Goal: Task Accomplishment & Management: Manage account settings

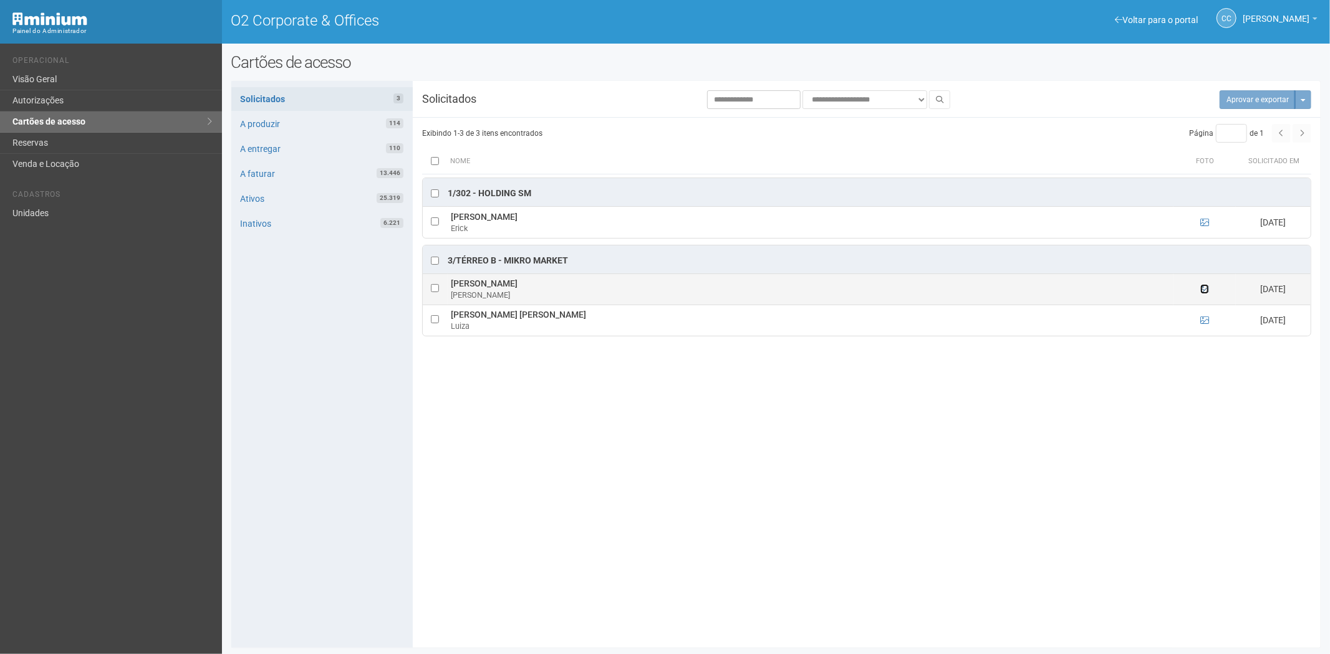
click at [1204, 289] on icon at bounding box center [1204, 289] width 9 height 9
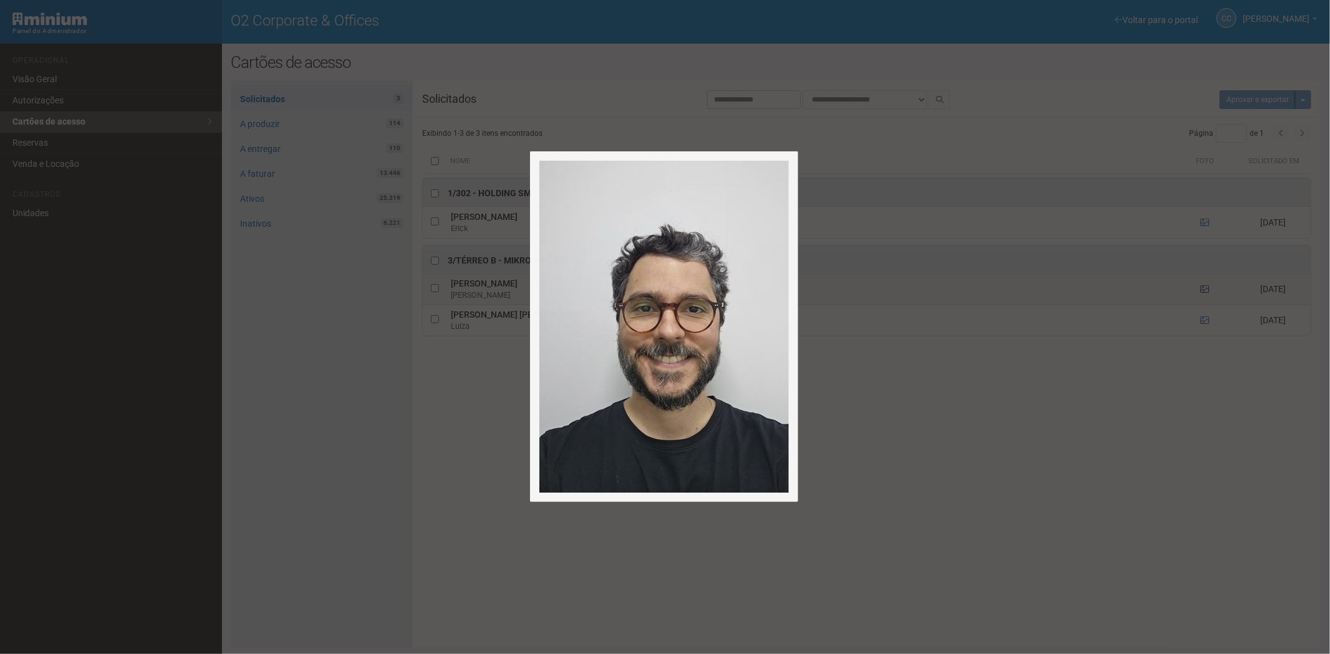
click at [1204, 289] on div at bounding box center [665, 327] width 1330 height 654
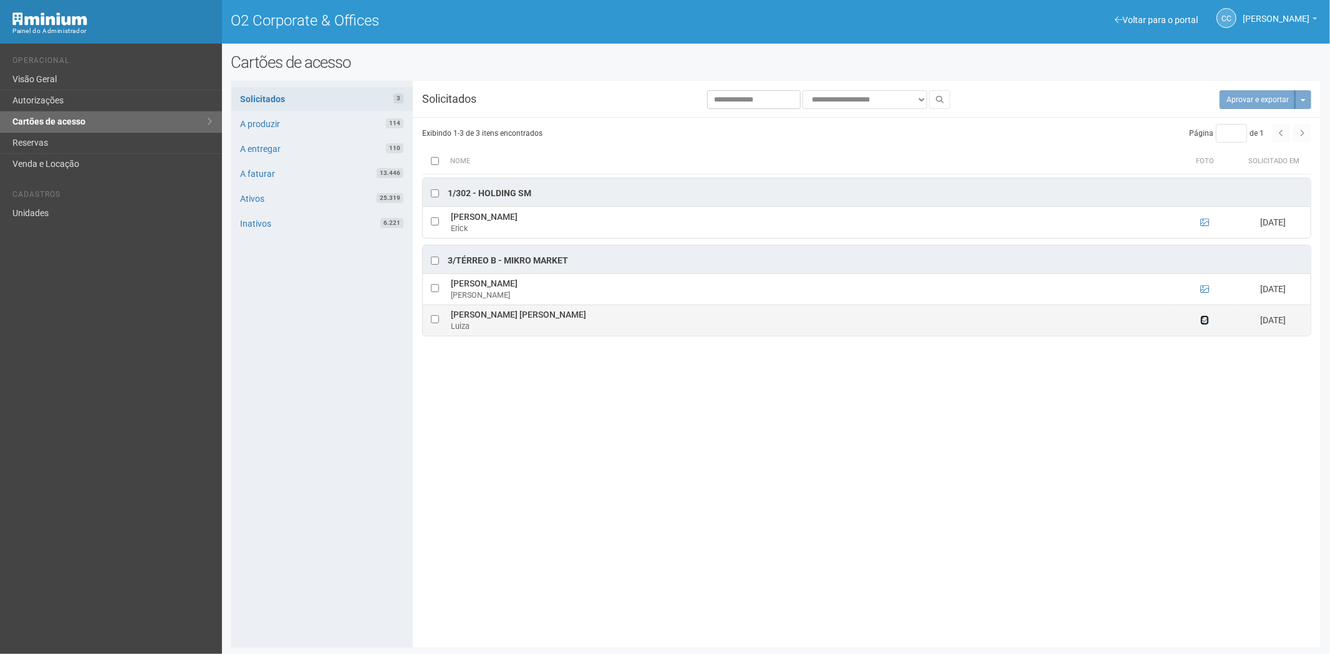
click at [1202, 323] on icon at bounding box center [1204, 320] width 9 height 9
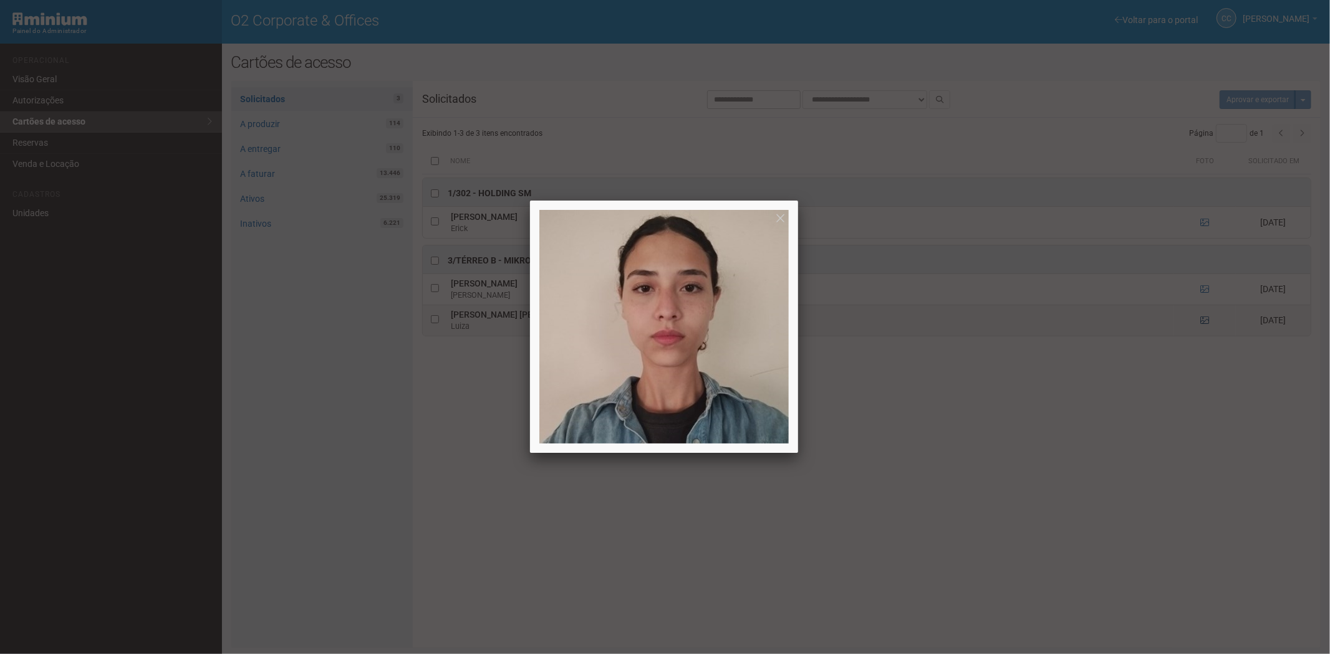
click at [1200, 327] on div at bounding box center [665, 327] width 1330 height 654
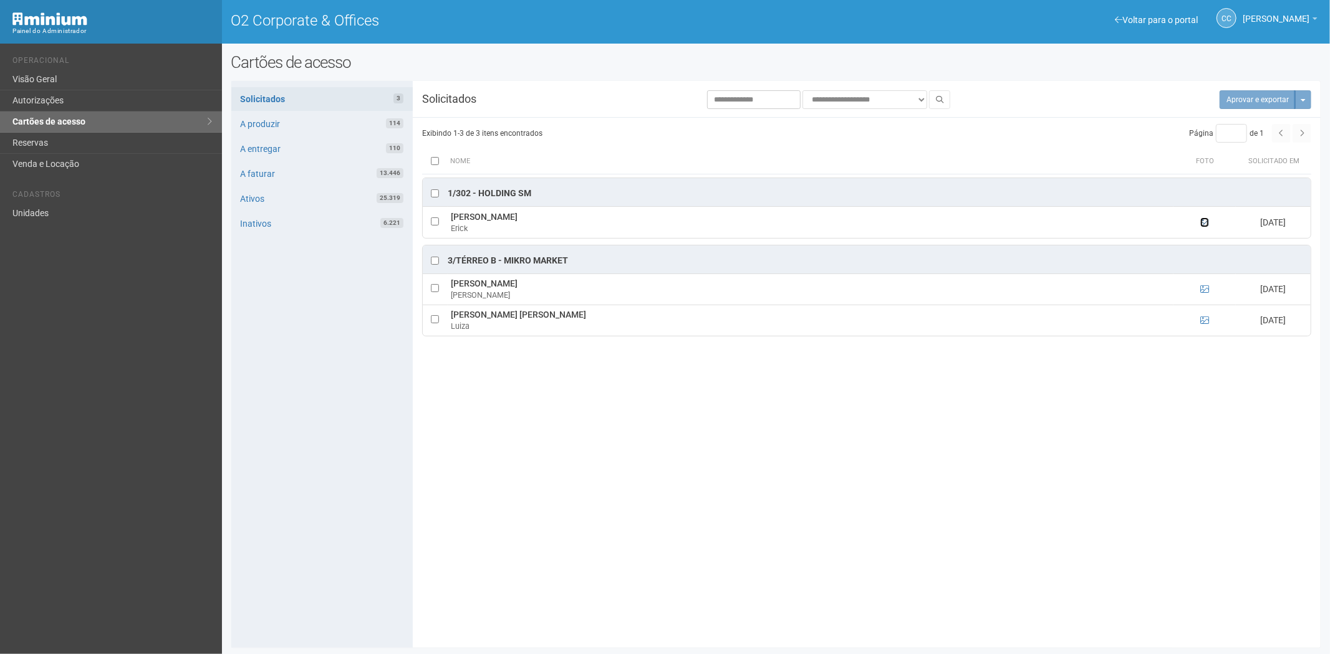
click at [1200, 221] on icon at bounding box center [1204, 222] width 9 height 9
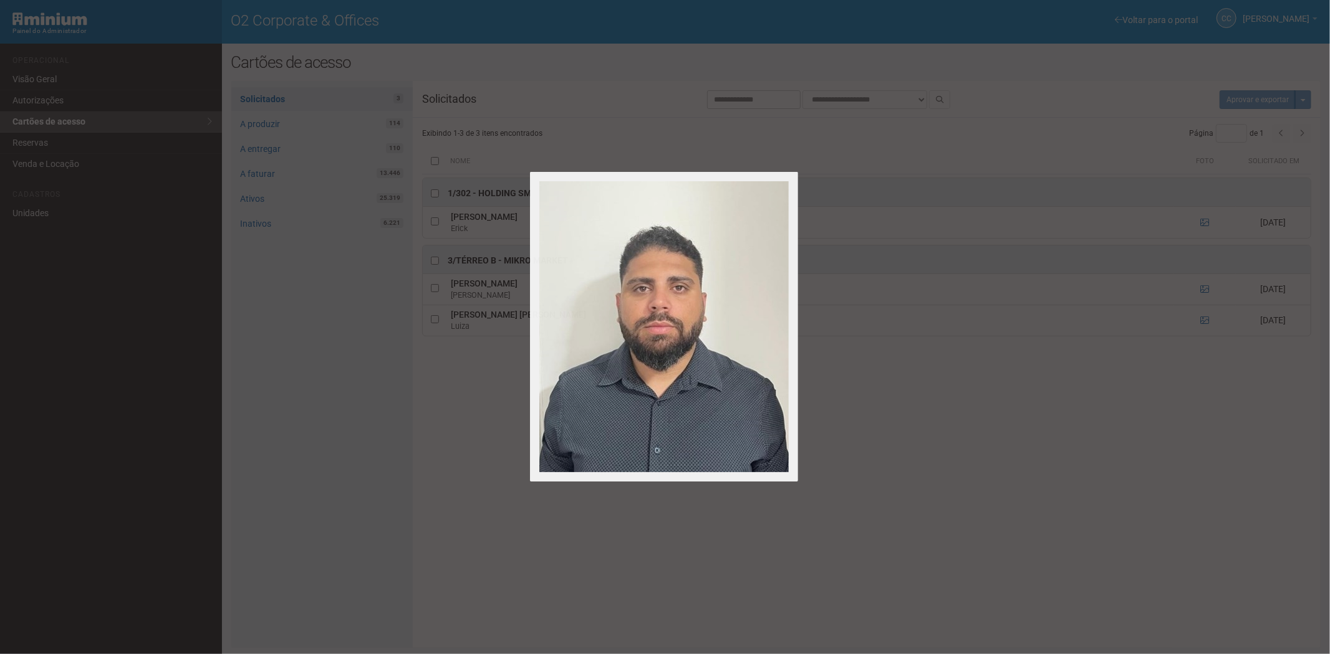
click at [1200, 221] on div at bounding box center [665, 327] width 1330 height 654
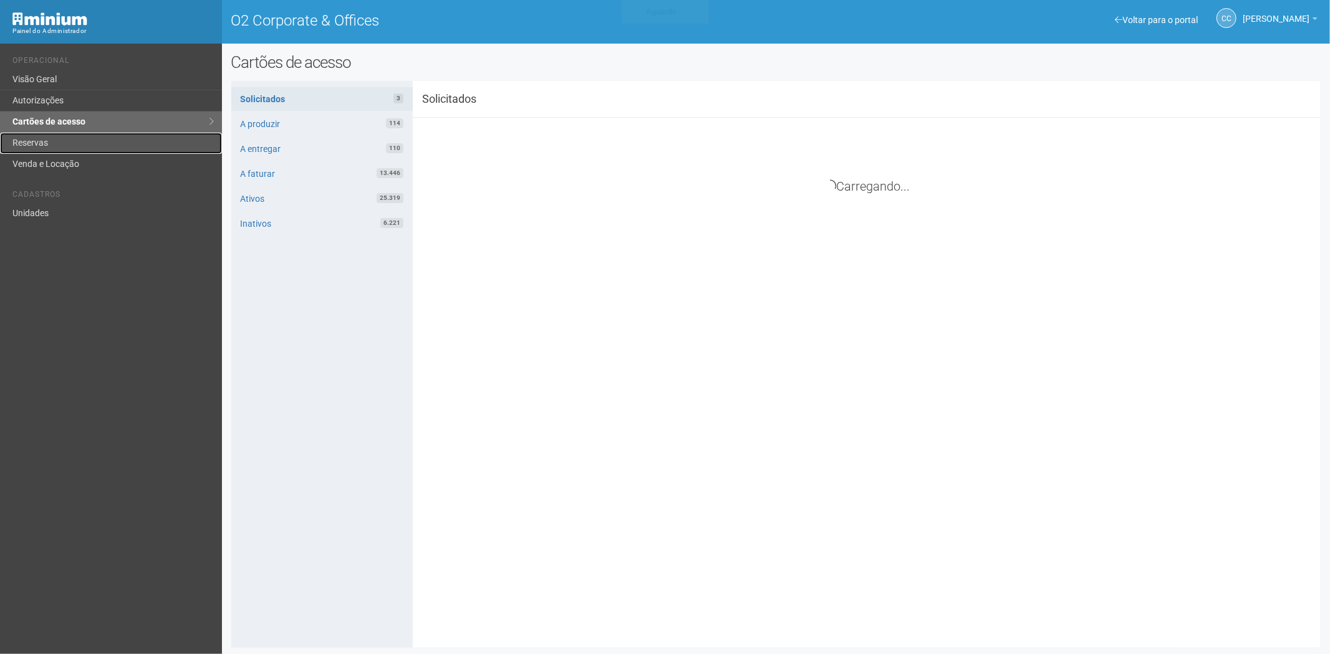
click at [57, 140] on link "Reservas" at bounding box center [111, 143] width 222 height 21
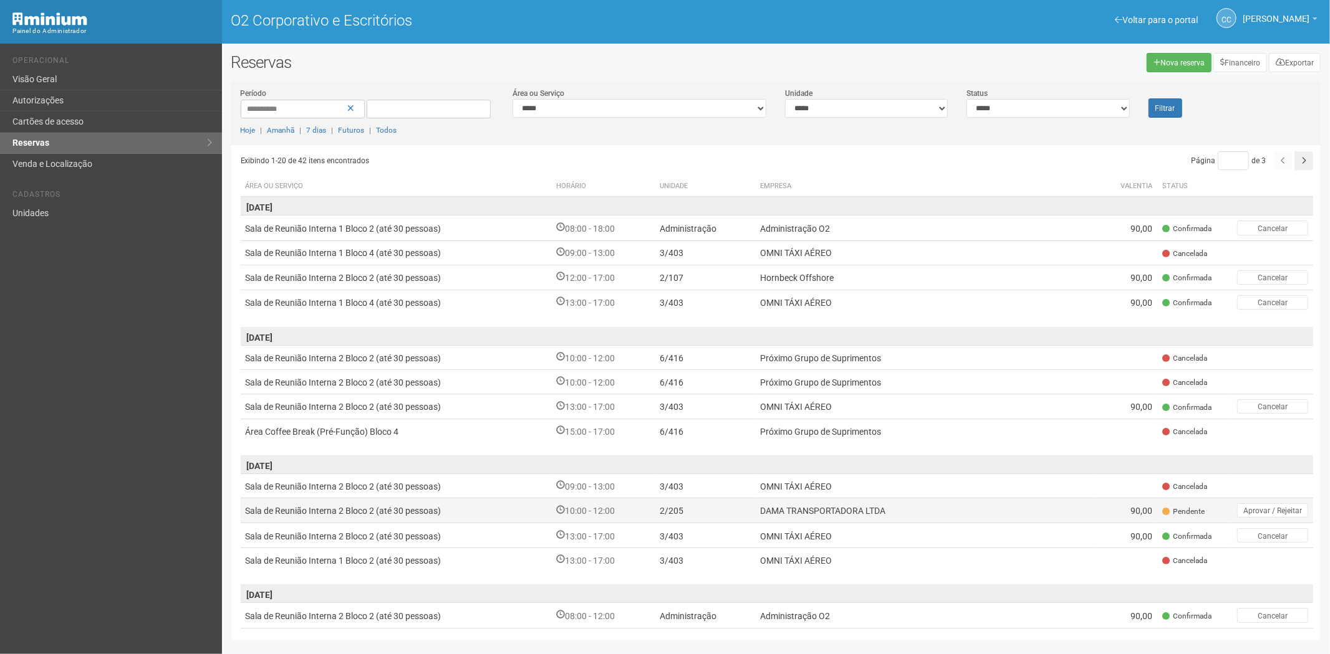
click at [807, 507] on font "DAMA TRANSPORTADORA LTDA" at bounding box center [822, 512] width 125 height 10
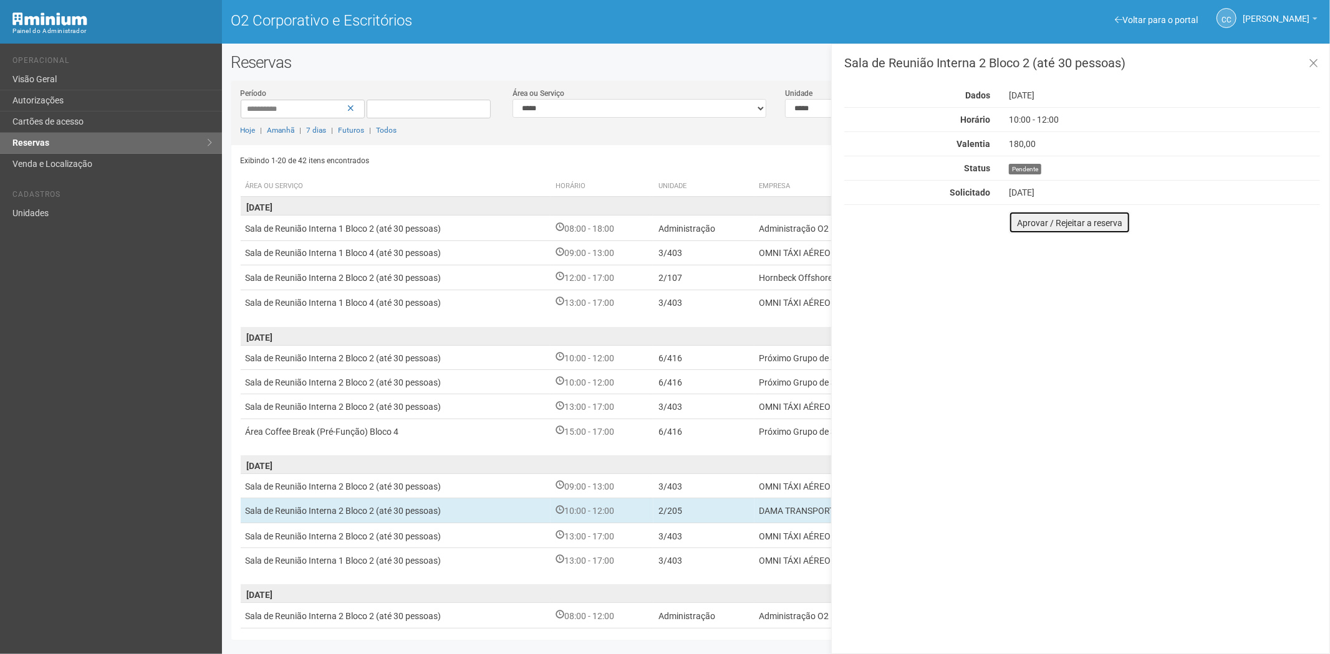
click at [1092, 221] on font "Aprovar / Rejeitar a reserva" at bounding box center [1069, 223] width 105 height 10
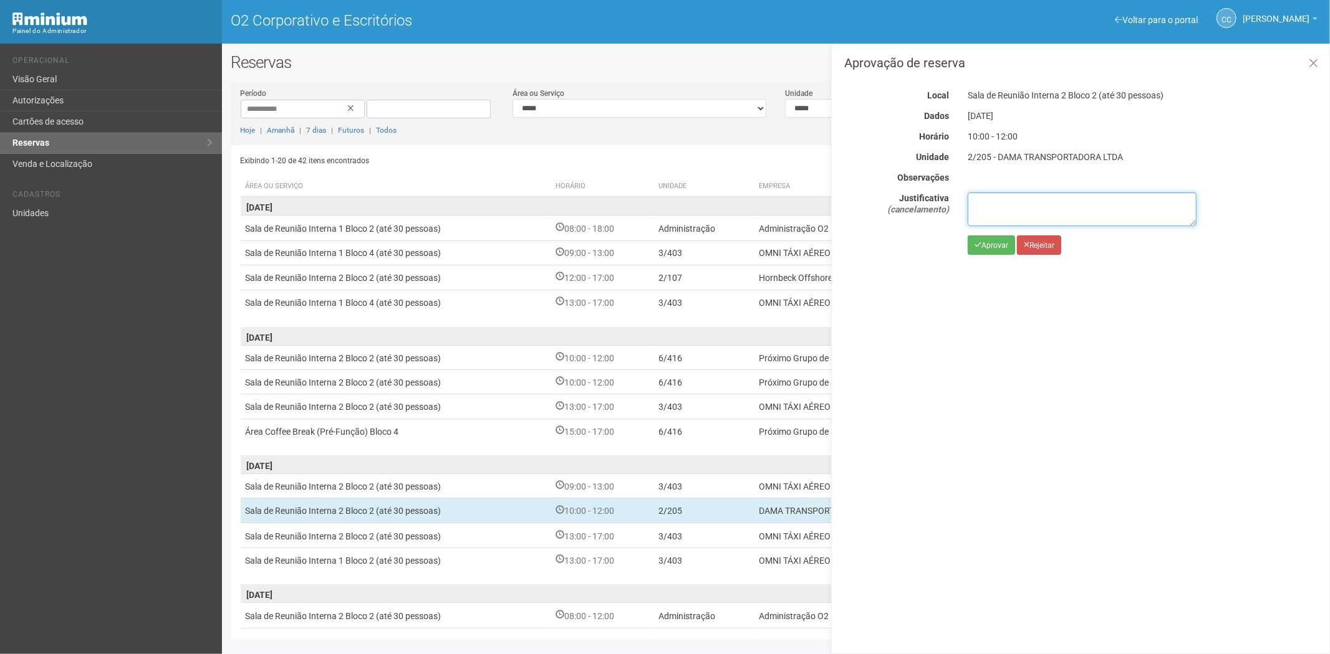
click at [1013, 216] on textarea at bounding box center [1081, 210] width 229 height 34
click at [980, 209] on textarea at bounding box center [1081, 210] width 229 height 34
paste textarea "**********"
type textarea "**********"
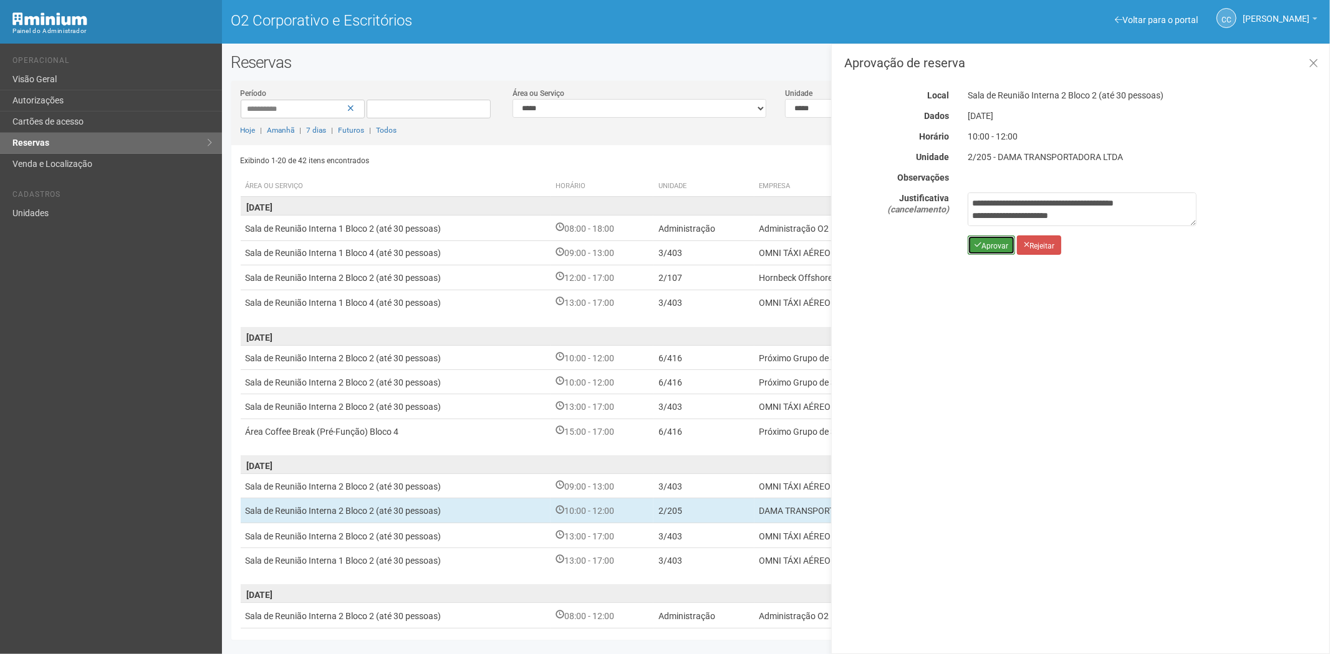
click at [996, 246] on font "Aprovar" at bounding box center [994, 245] width 27 height 9
click at [1038, 243] on font "Rejeitar" at bounding box center [1041, 245] width 25 height 9
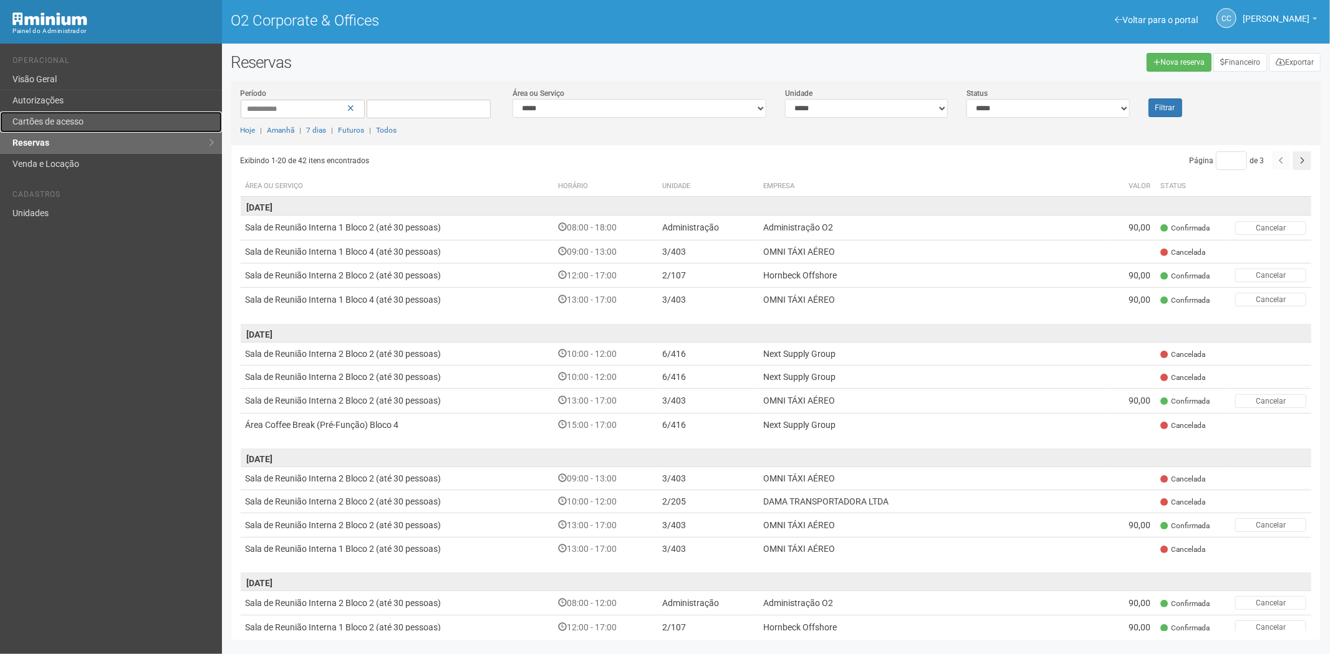
click at [47, 123] on link "Cartões de acesso" at bounding box center [111, 122] width 222 height 21
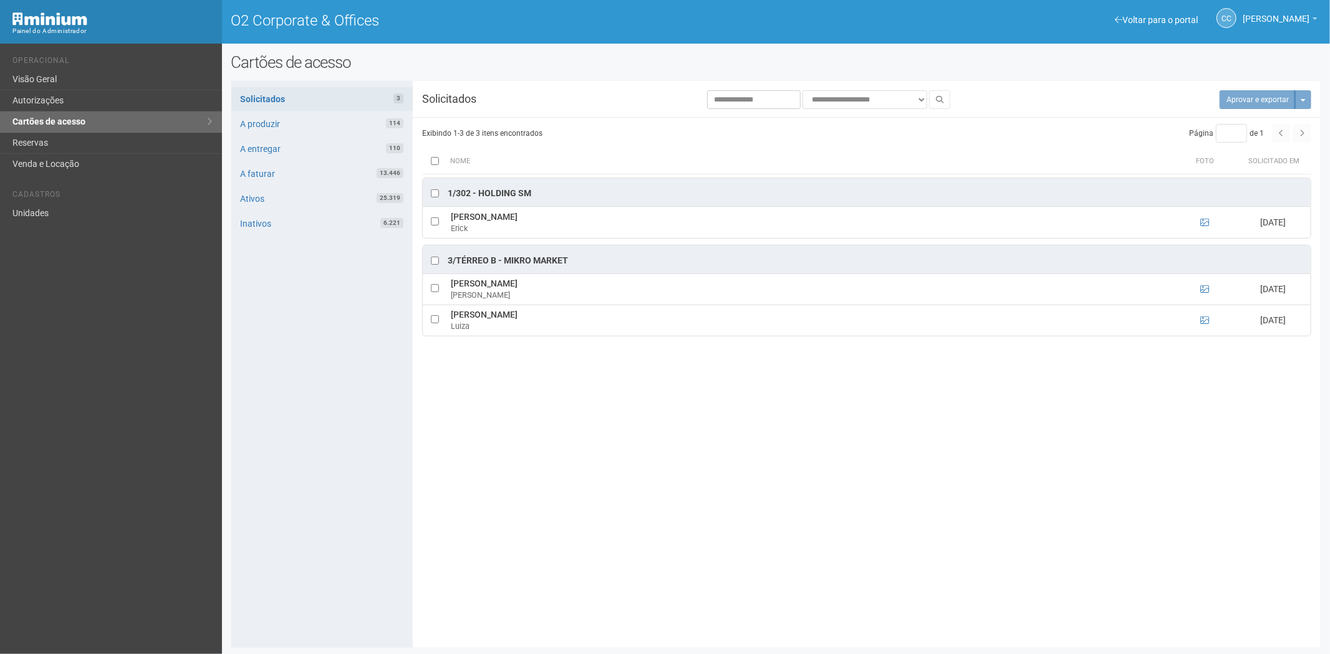
click at [1005, 456] on div "**********" at bounding box center [776, 364] width 1090 height 549
click at [60, 97] on link "Autorizações" at bounding box center [111, 100] width 222 height 21
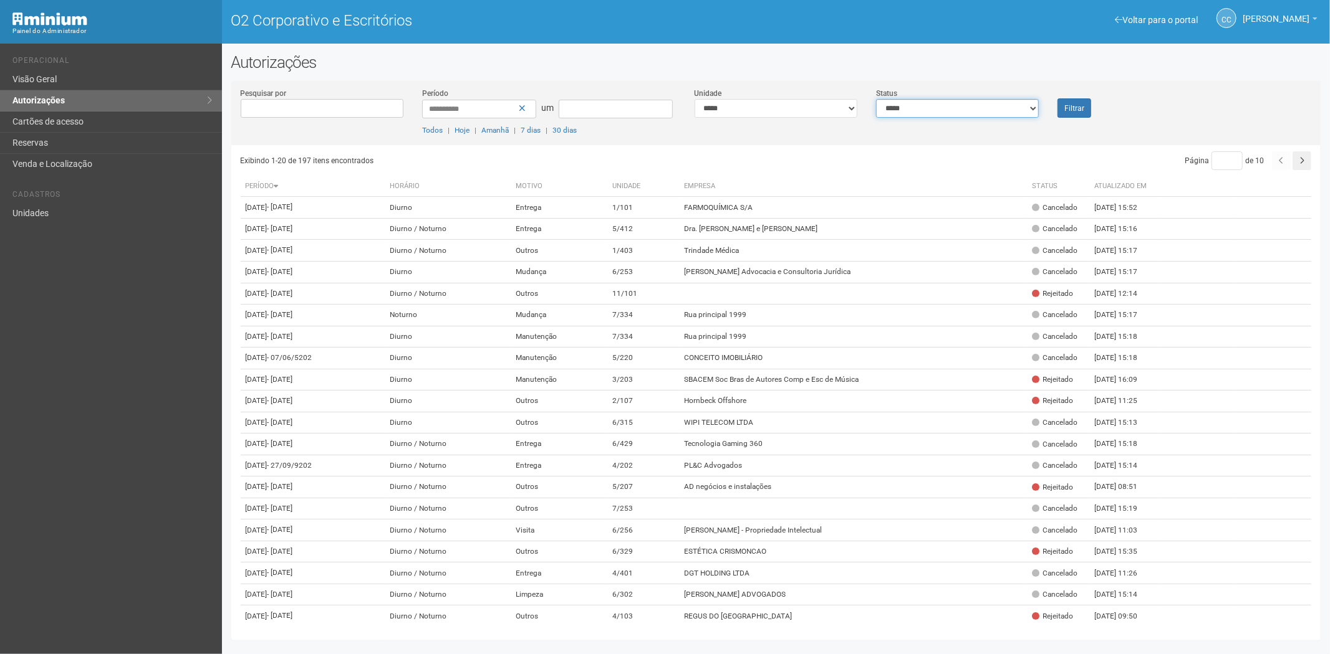
click at [1007, 103] on select "**********" at bounding box center [957, 108] width 163 height 19
select select "*"
click at [876, 99] on select "**********" at bounding box center [957, 108] width 163 height 19
click at [1071, 112] on button "Filtrar" at bounding box center [1074, 107] width 34 height 19
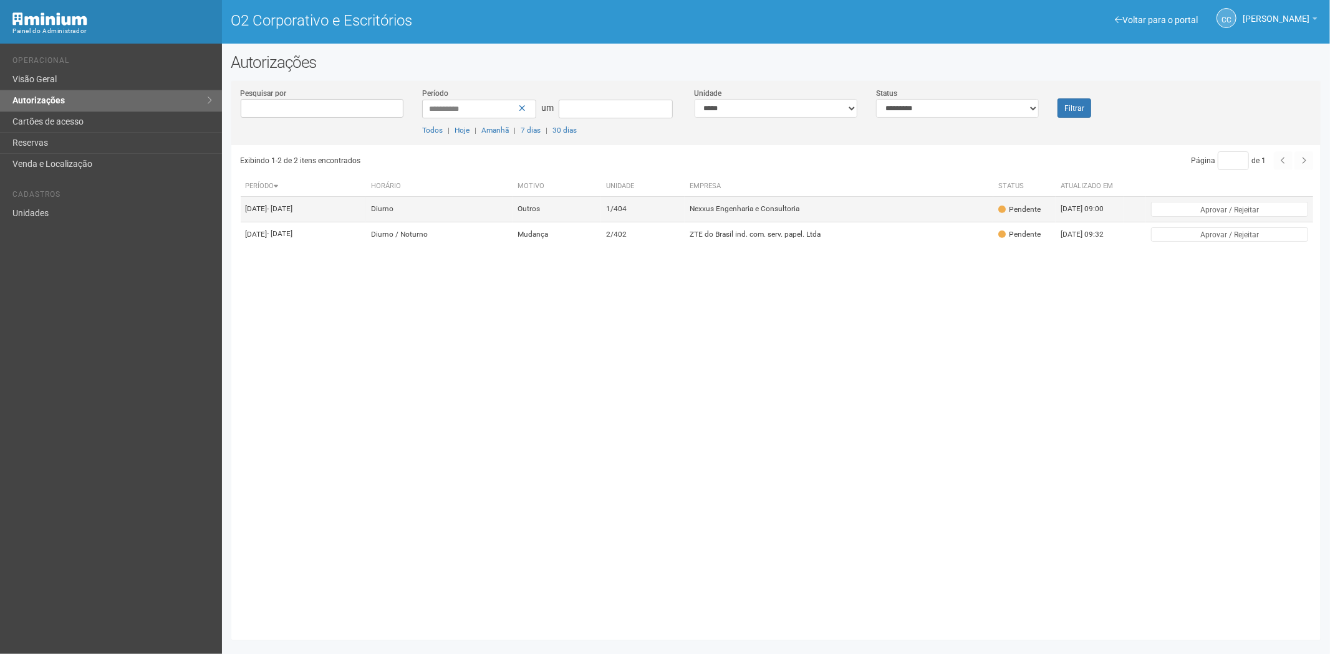
click at [823, 221] on td "Nexxus Engenharia e Consultoria" at bounding box center [838, 209] width 309 height 25
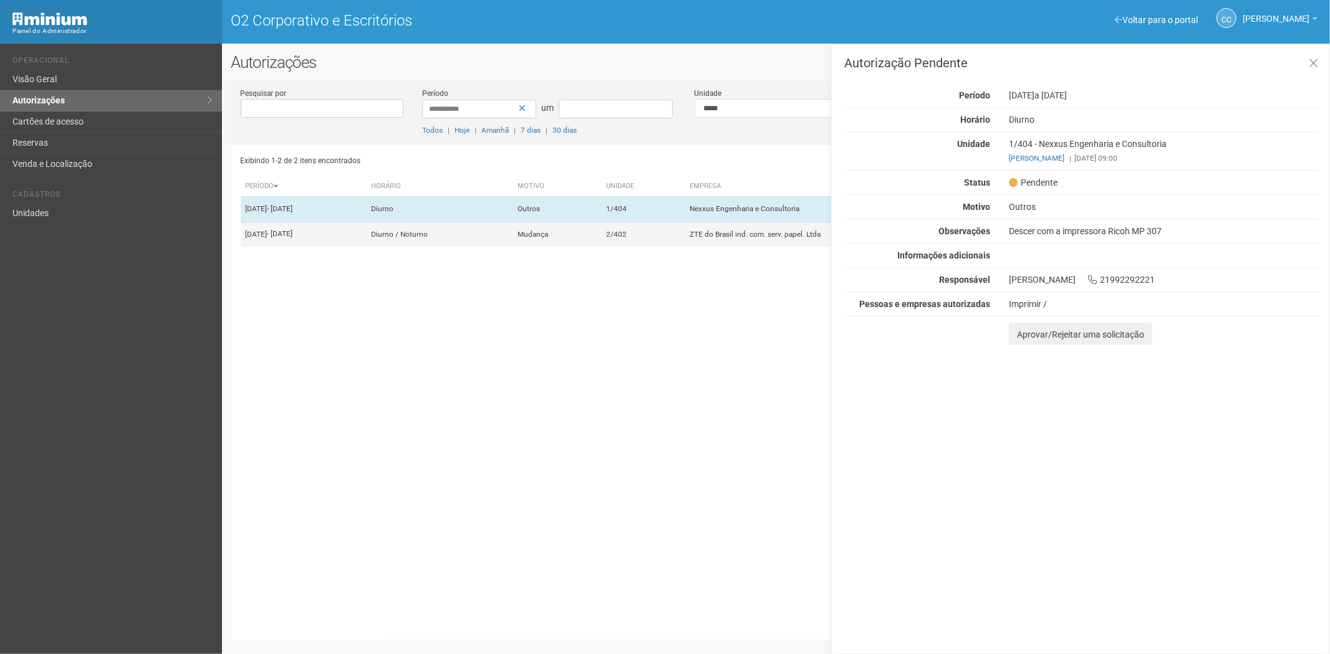
click at [684, 247] on td "2/402" at bounding box center [643, 234] width 84 height 25
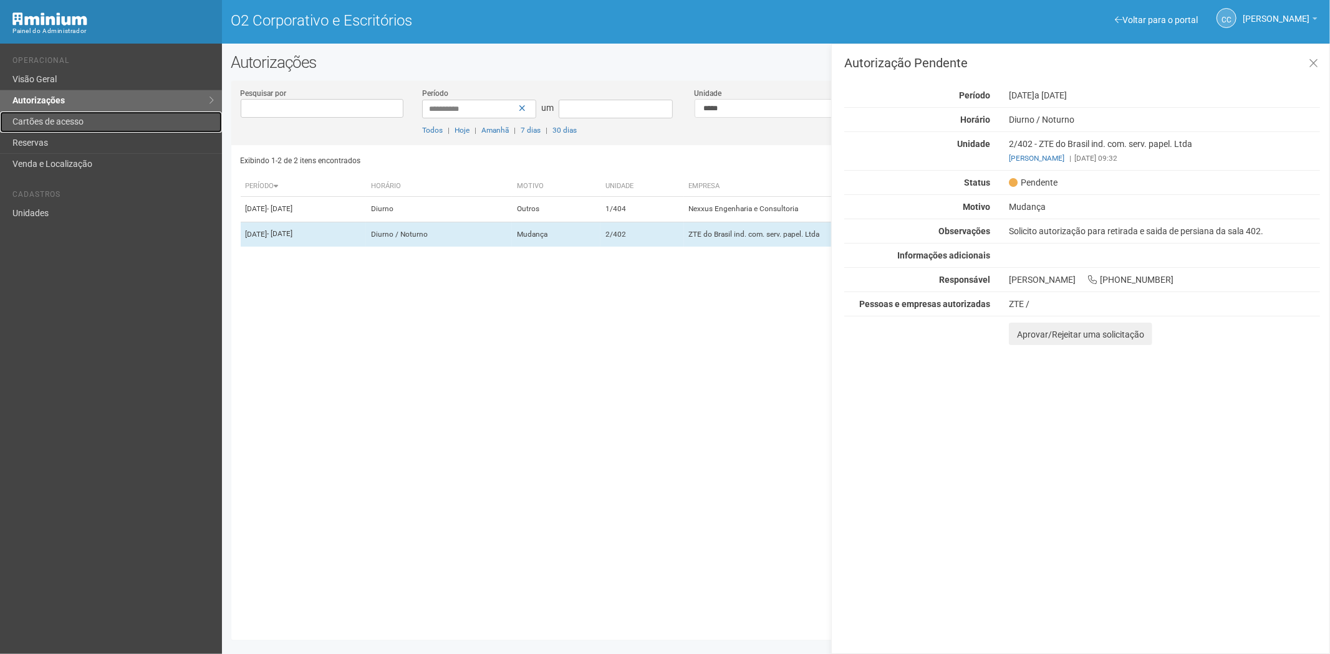
click at [89, 123] on link "Cartões de acesso" at bounding box center [111, 122] width 222 height 21
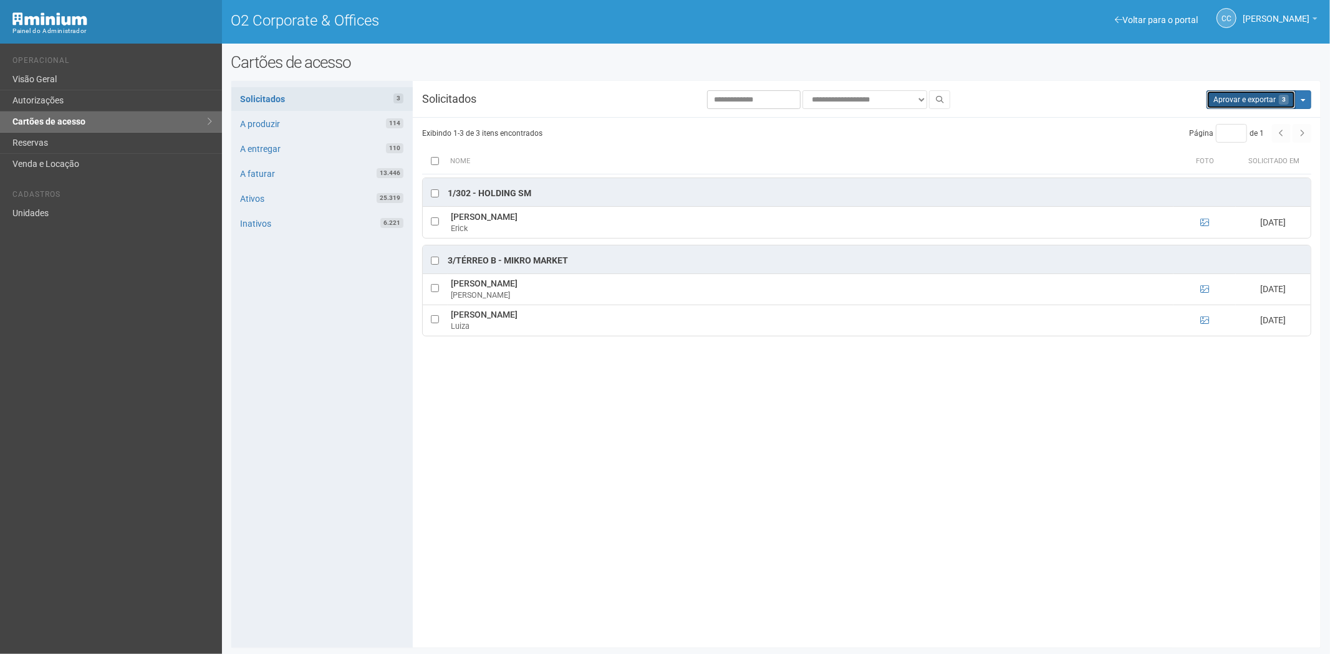
click at [1260, 103] on button "Aprovar e exportar 3" at bounding box center [1250, 99] width 89 height 19
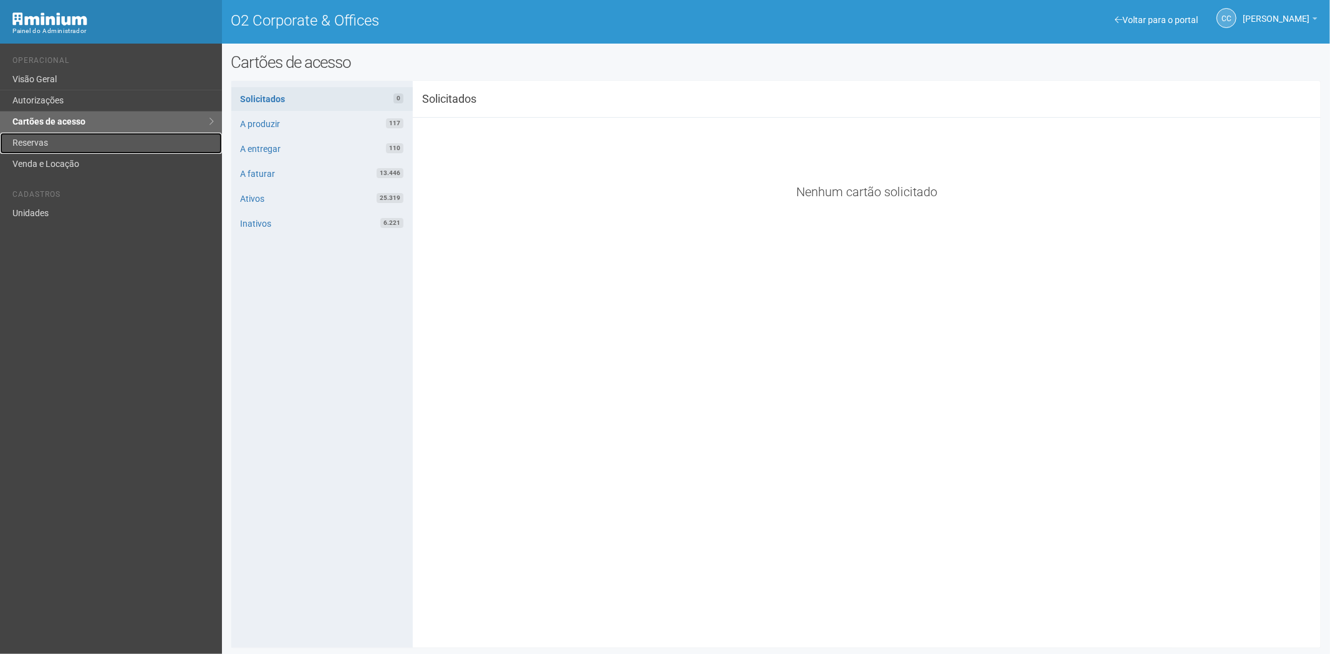
click at [47, 137] on link "Reservas" at bounding box center [111, 143] width 222 height 21
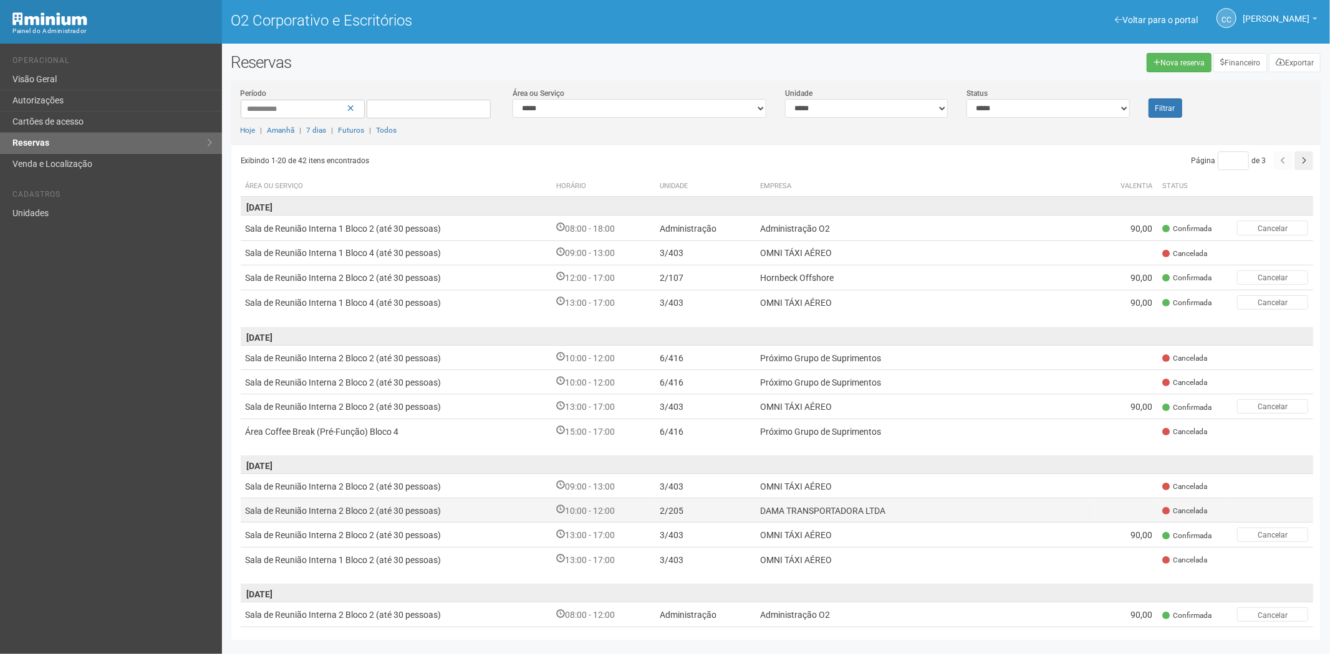
click at [786, 506] on font "DAMA TRANSPORTADORA LTDA" at bounding box center [822, 511] width 125 height 10
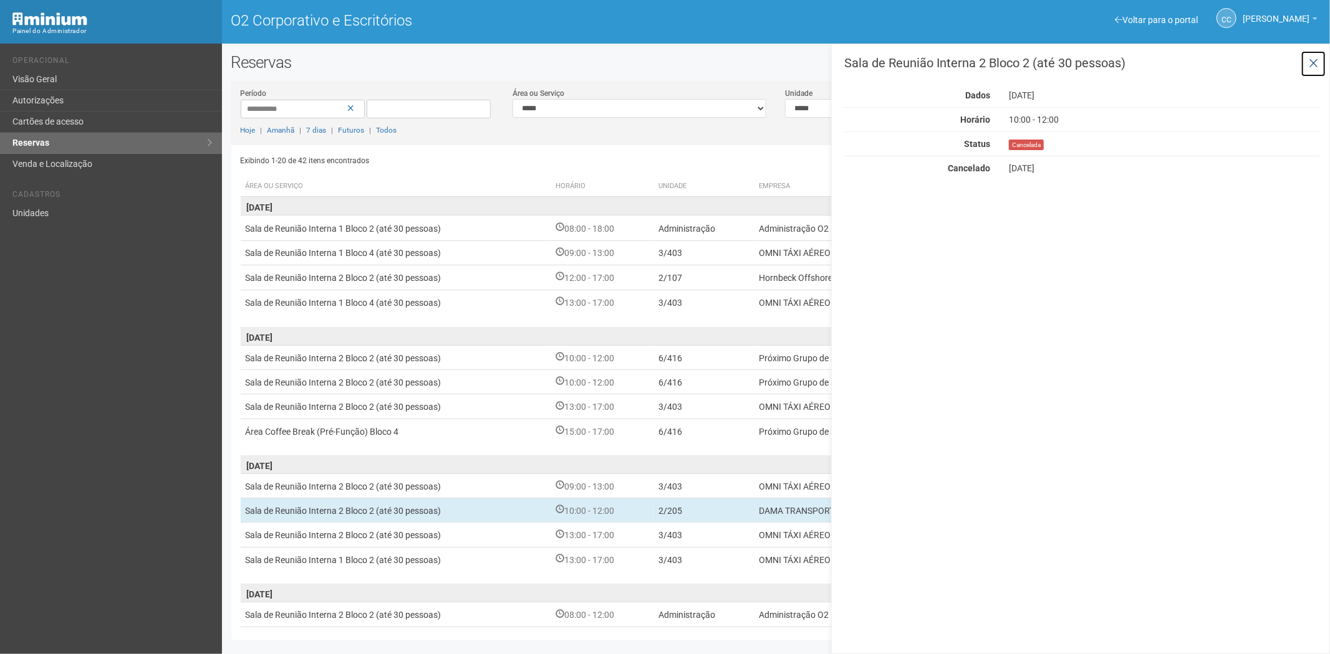
click at [1310, 54] on button at bounding box center [1313, 63] width 26 height 27
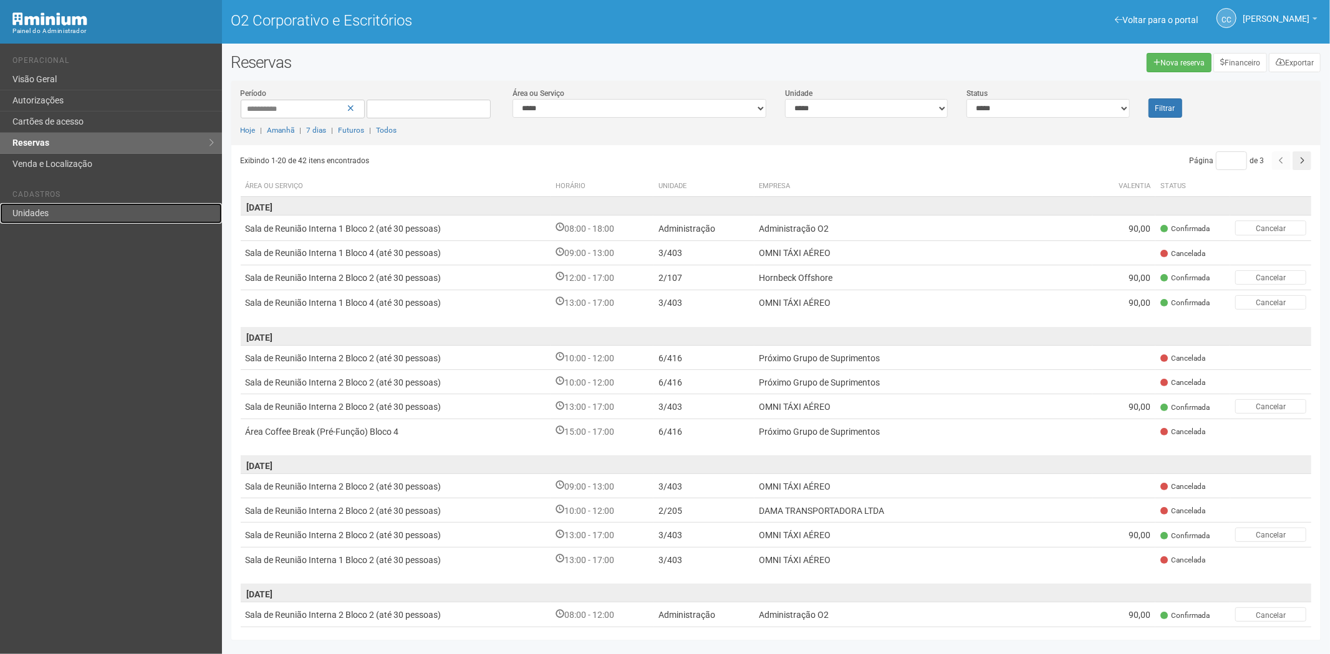
click at [77, 221] on link "Unidades" at bounding box center [111, 213] width 222 height 21
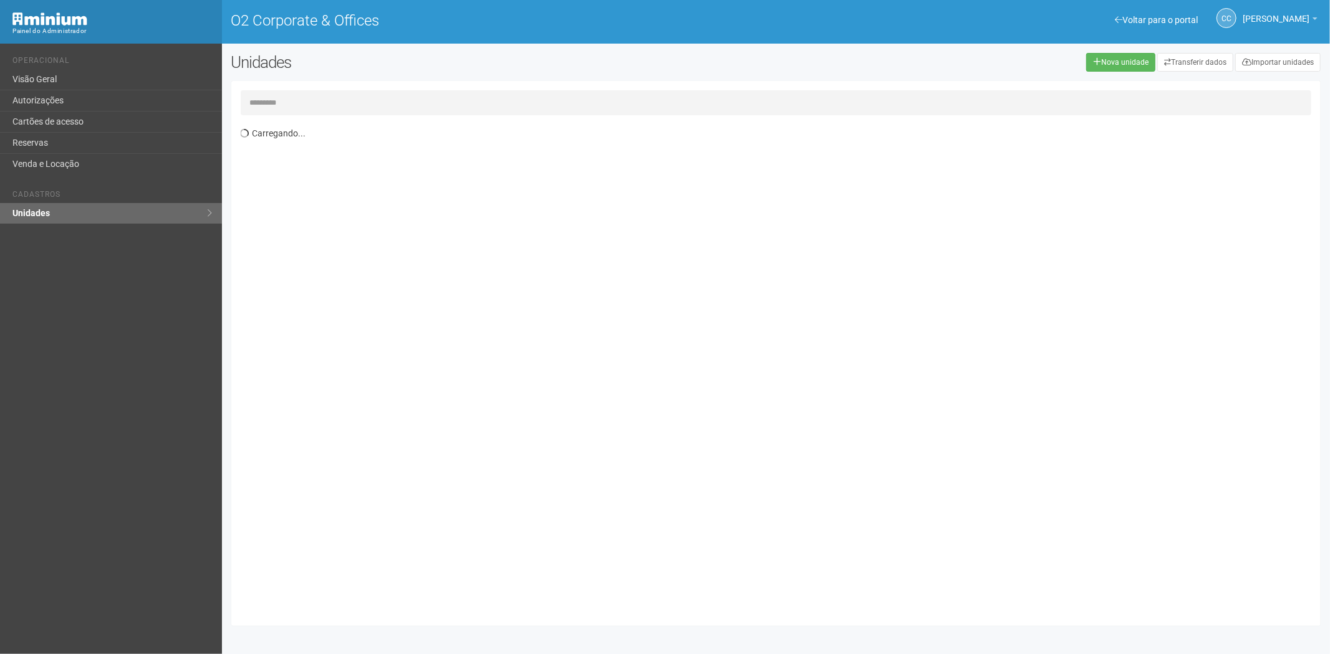
click at [289, 89] on div "Carregando..." at bounding box center [776, 353] width 1090 height 545
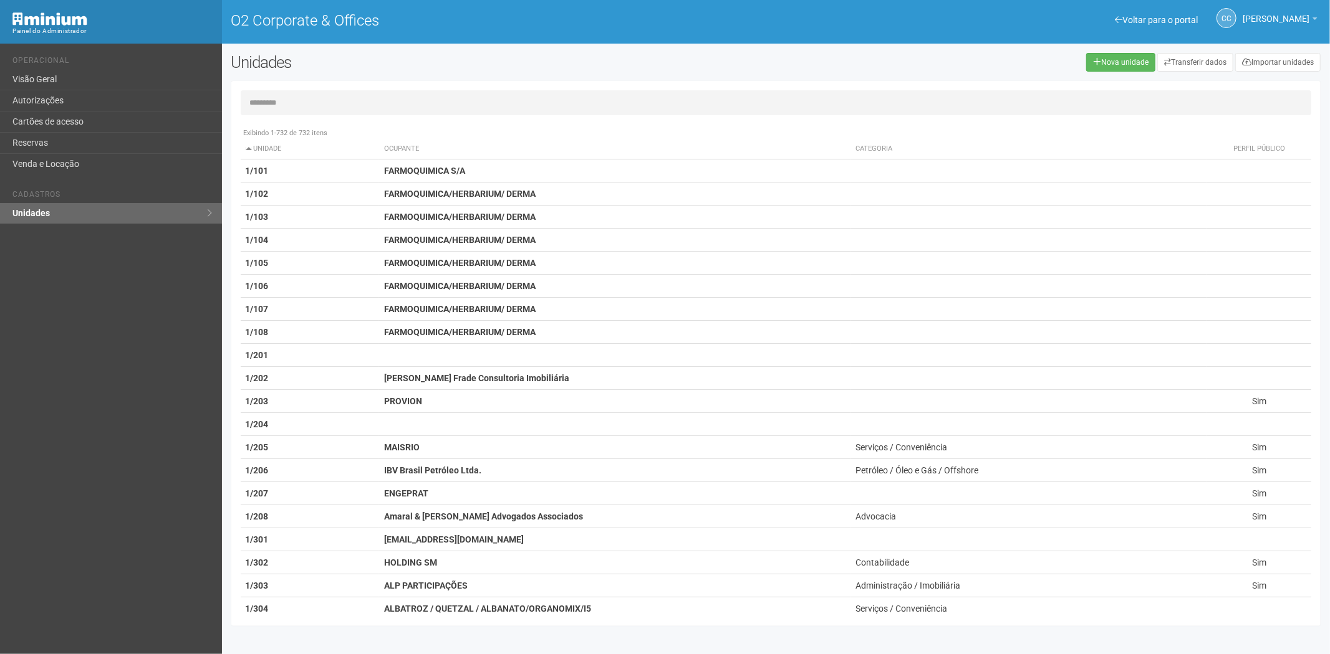
click at [372, 109] on input "text" at bounding box center [776, 102] width 1071 height 25
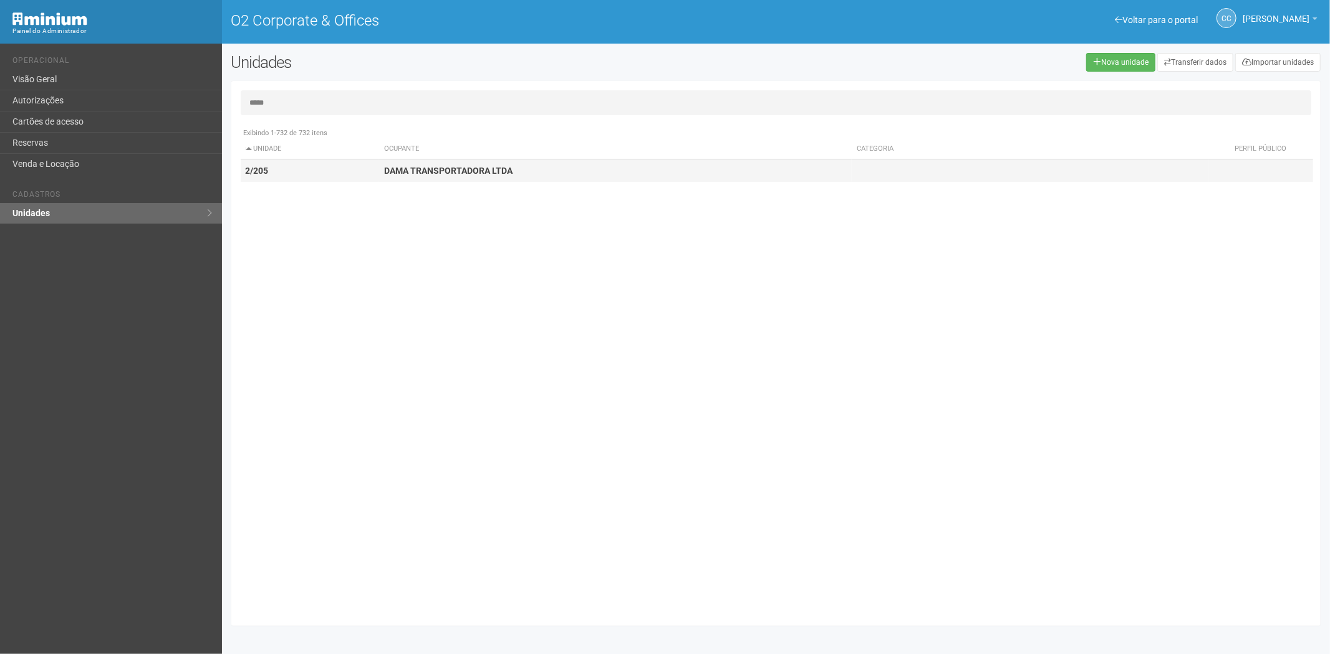
type input "*****"
drag, startPoint x: 383, startPoint y: 175, endPoint x: 994, endPoint y: 157, distance: 611.7
click at [385, 175] on td "DAMA TRANSPORTADORA LTDA" at bounding box center [615, 171] width 472 height 23
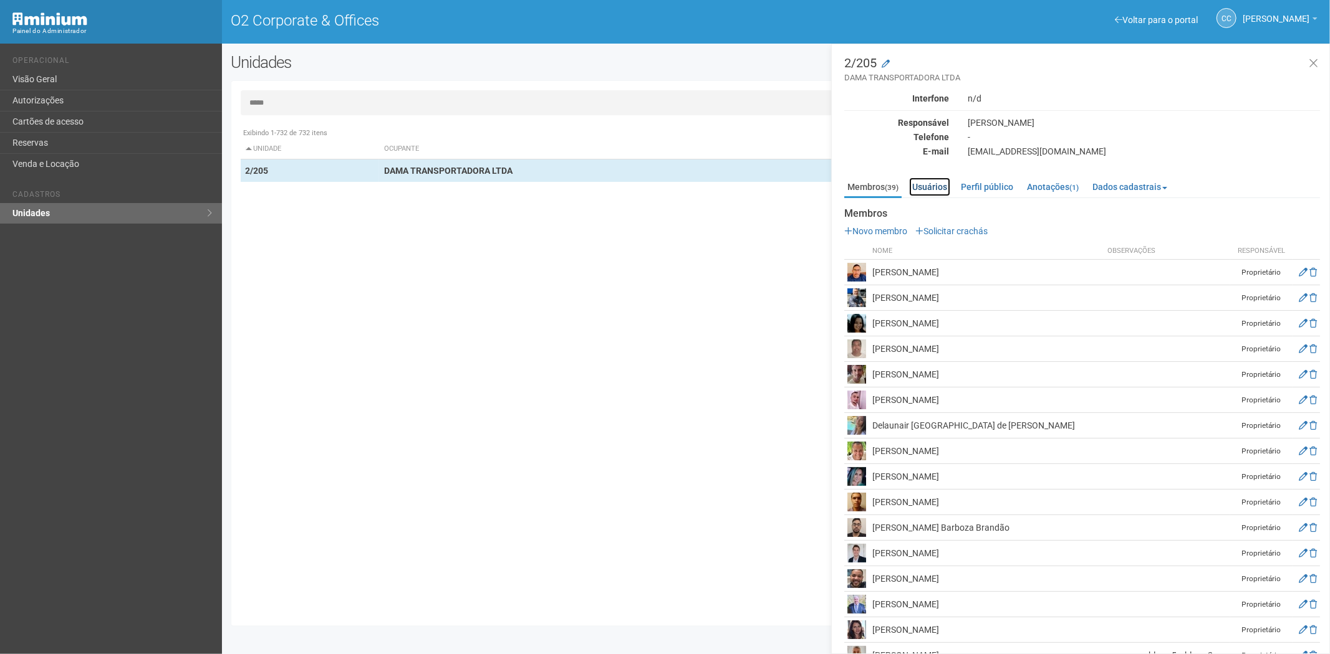
click at [925, 188] on link "Usuários" at bounding box center [929, 187] width 41 height 19
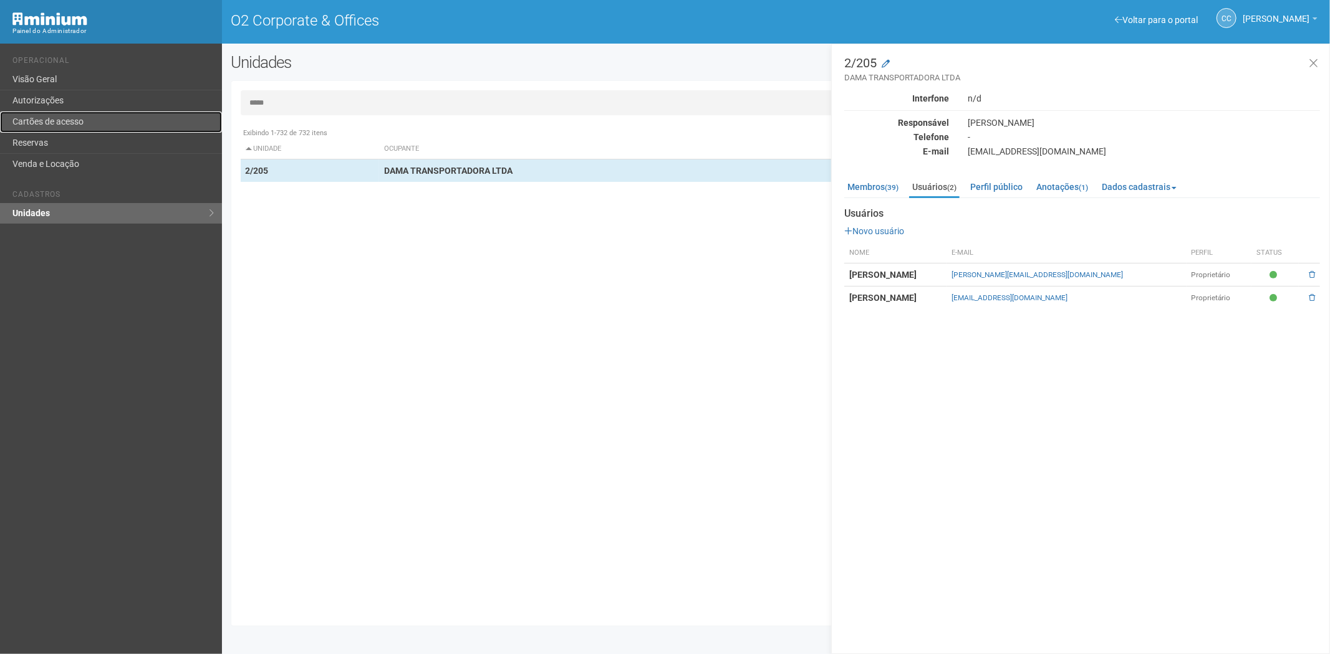
click at [64, 120] on link "Cartões de acesso" at bounding box center [111, 122] width 222 height 21
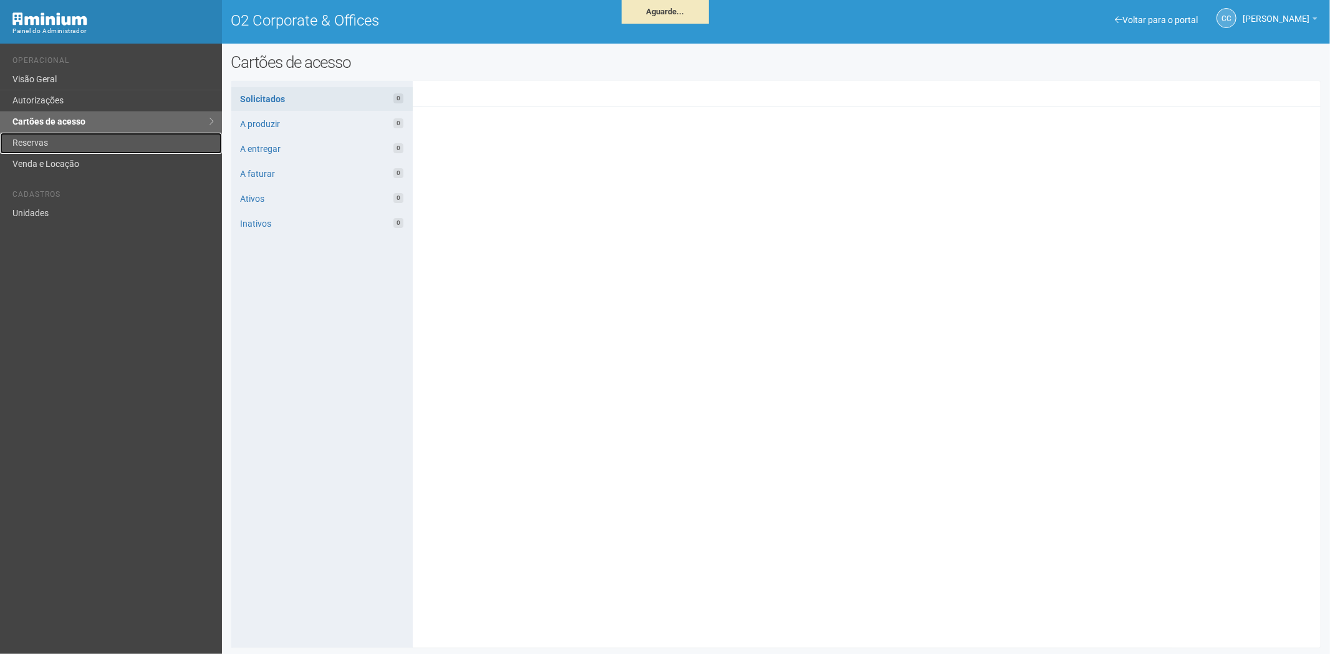
click at [52, 136] on link "Reservas" at bounding box center [111, 143] width 222 height 21
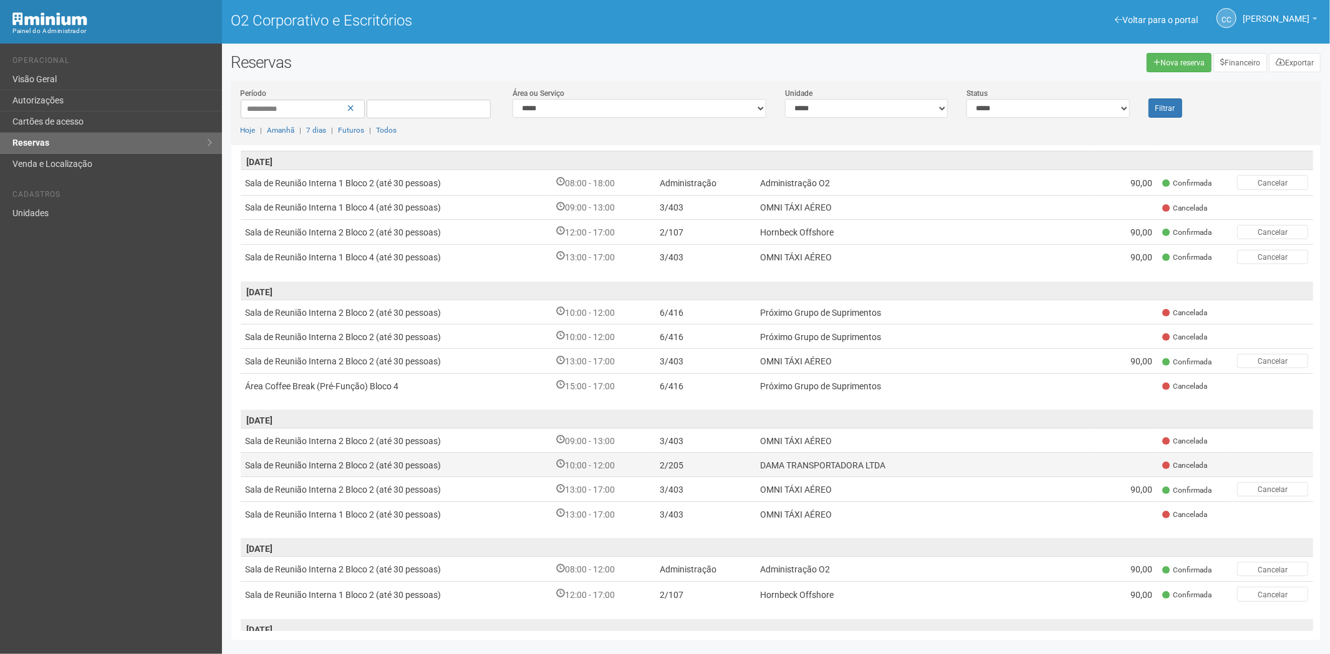
scroll to position [69, 0]
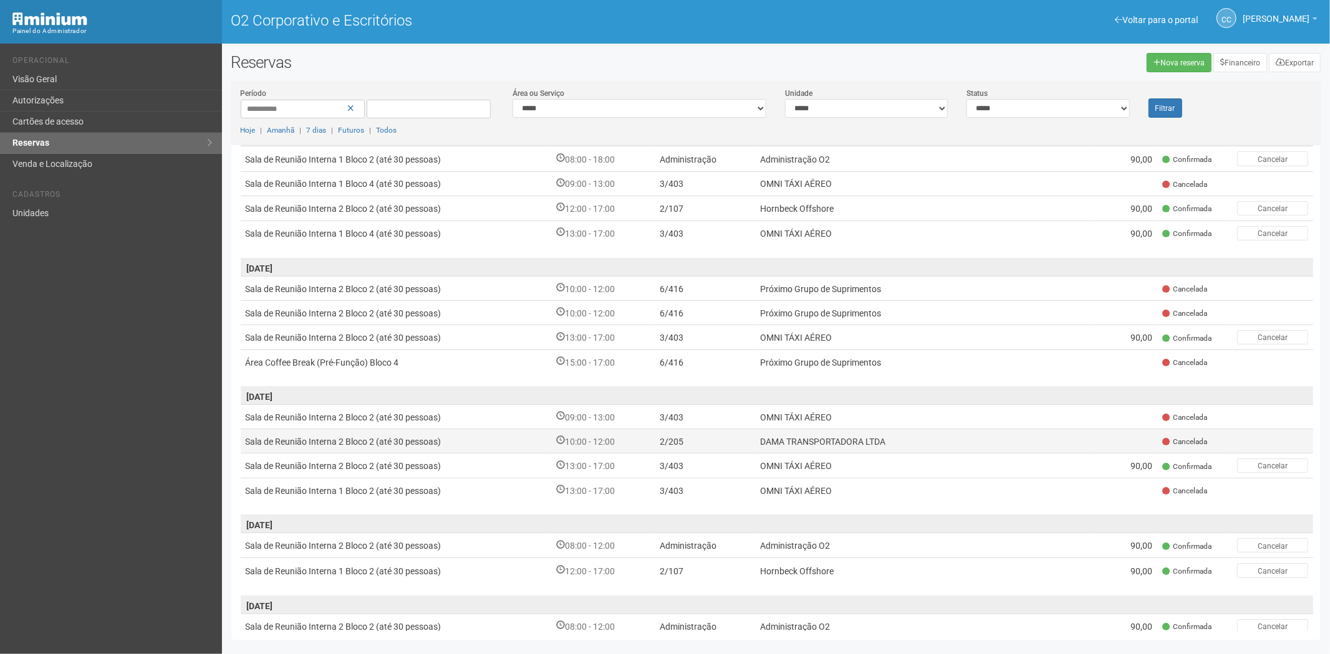
click at [807, 437] on font "DAMA TRANSPORTADORA LTDA" at bounding box center [822, 442] width 125 height 10
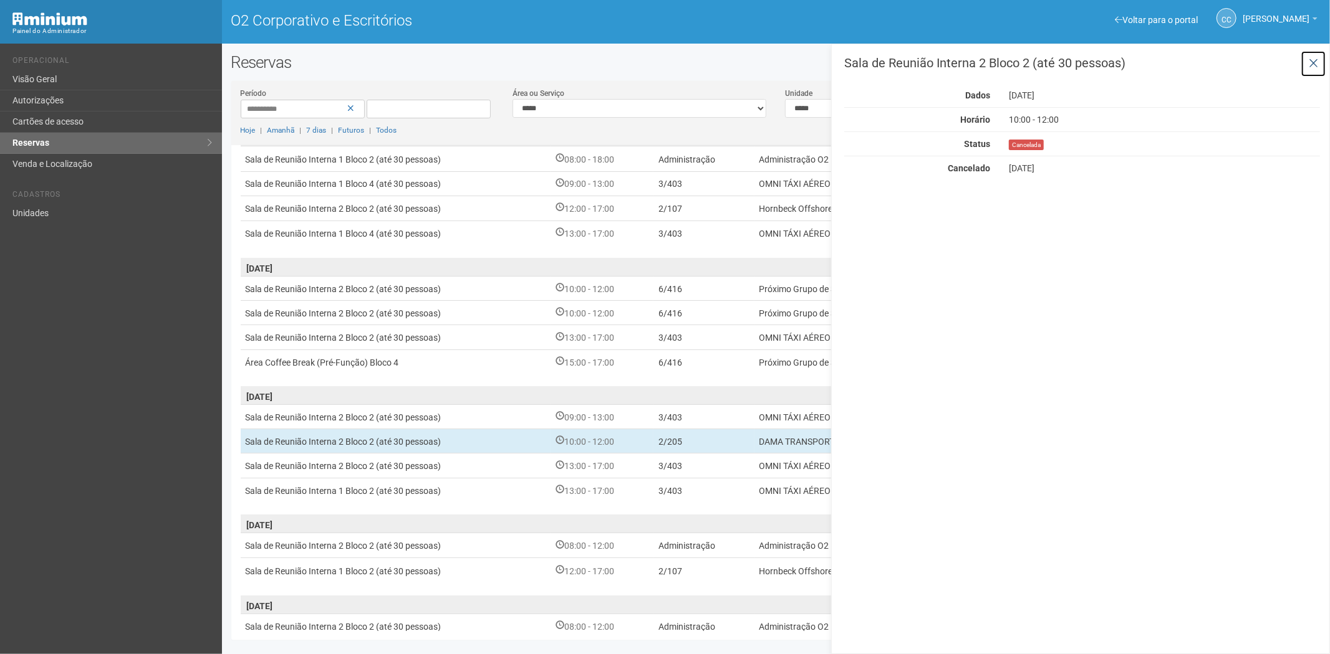
click at [1312, 60] on icon at bounding box center [1312, 63] width 9 height 12
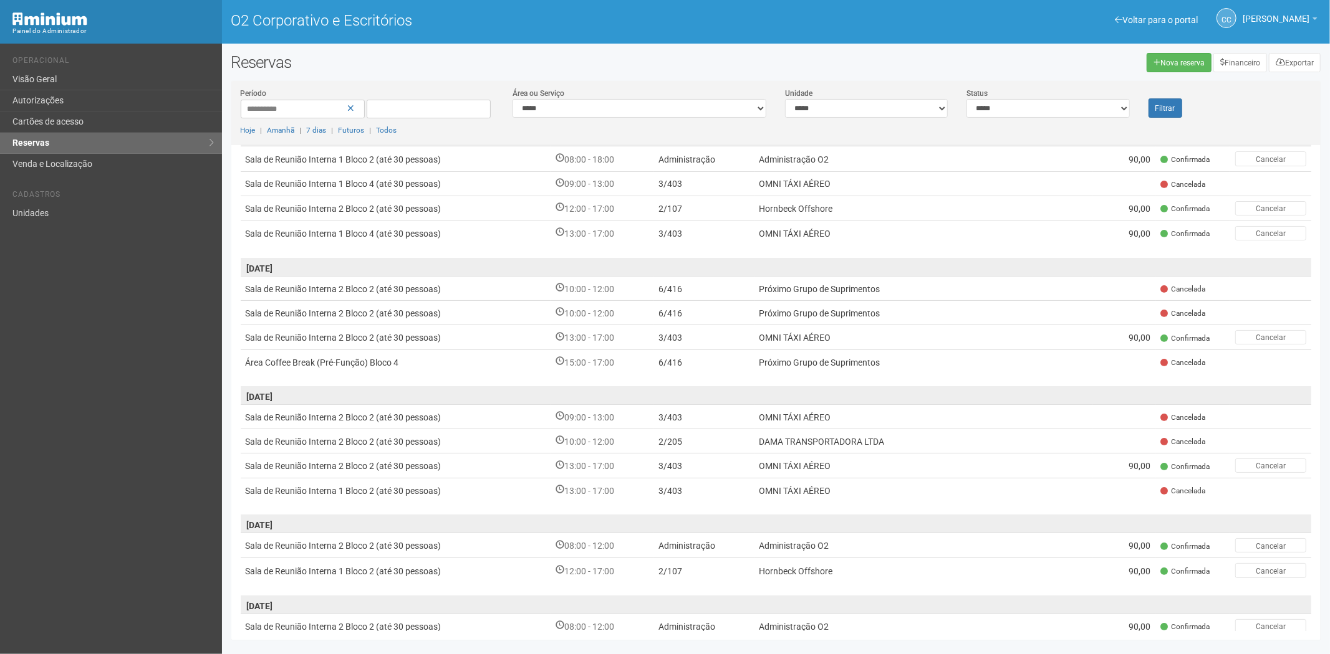
click at [85, 201] on li "Cadastros" at bounding box center [112, 196] width 200 height 13
click at [86, 206] on link "Unidades" at bounding box center [111, 213] width 222 height 21
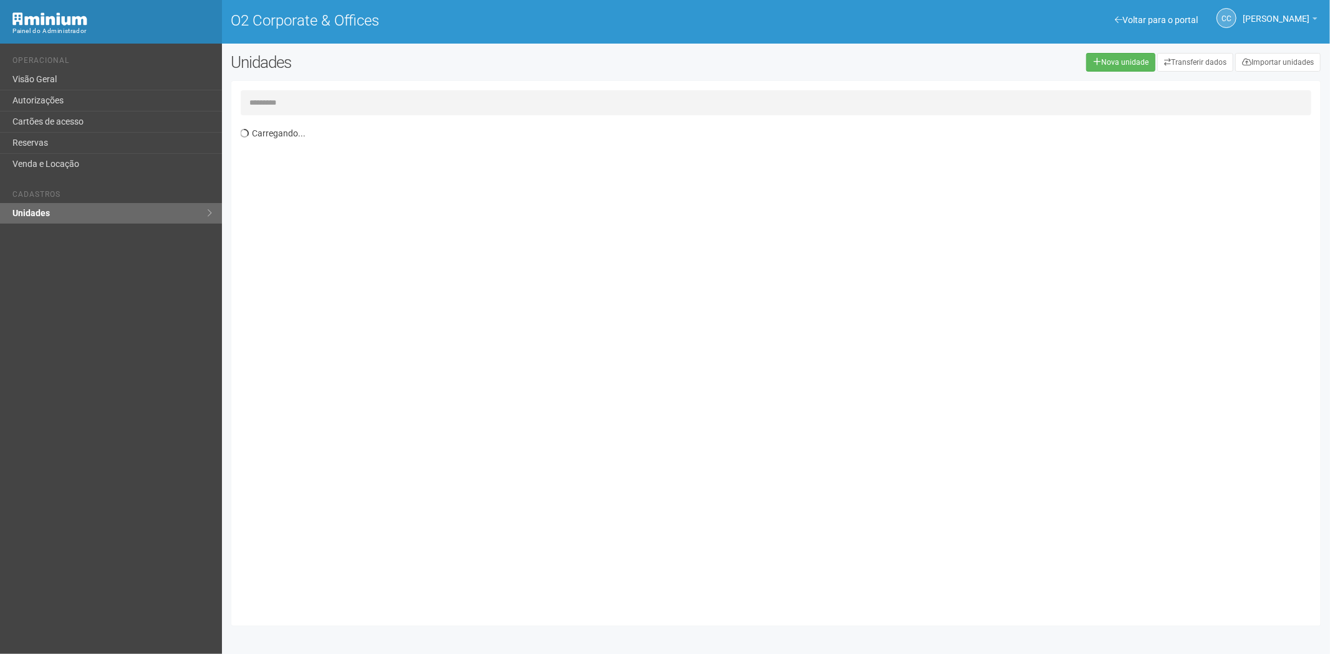
click at [290, 97] on input "text" at bounding box center [776, 102] width 1071 height 25
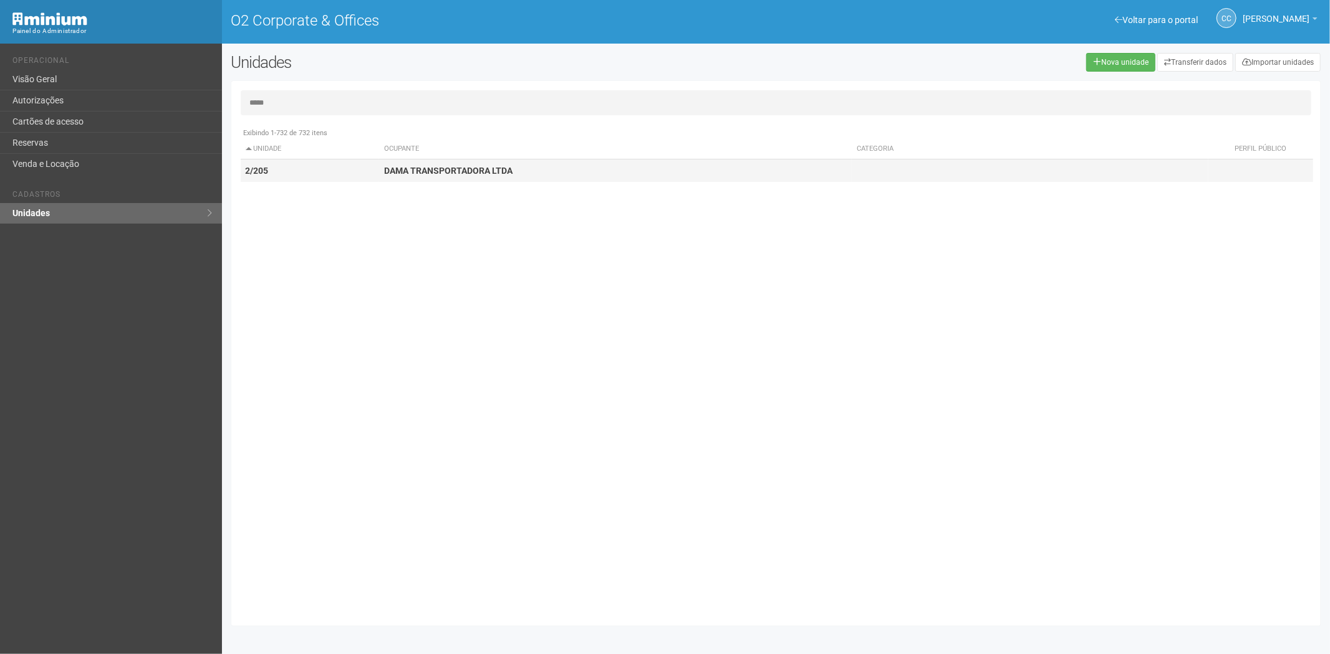
type input "*****"
click at [398, 169] on strong "DAMA TRANSPORTADORA LTDA" at bounding box center [448, 171] width 128 height 10
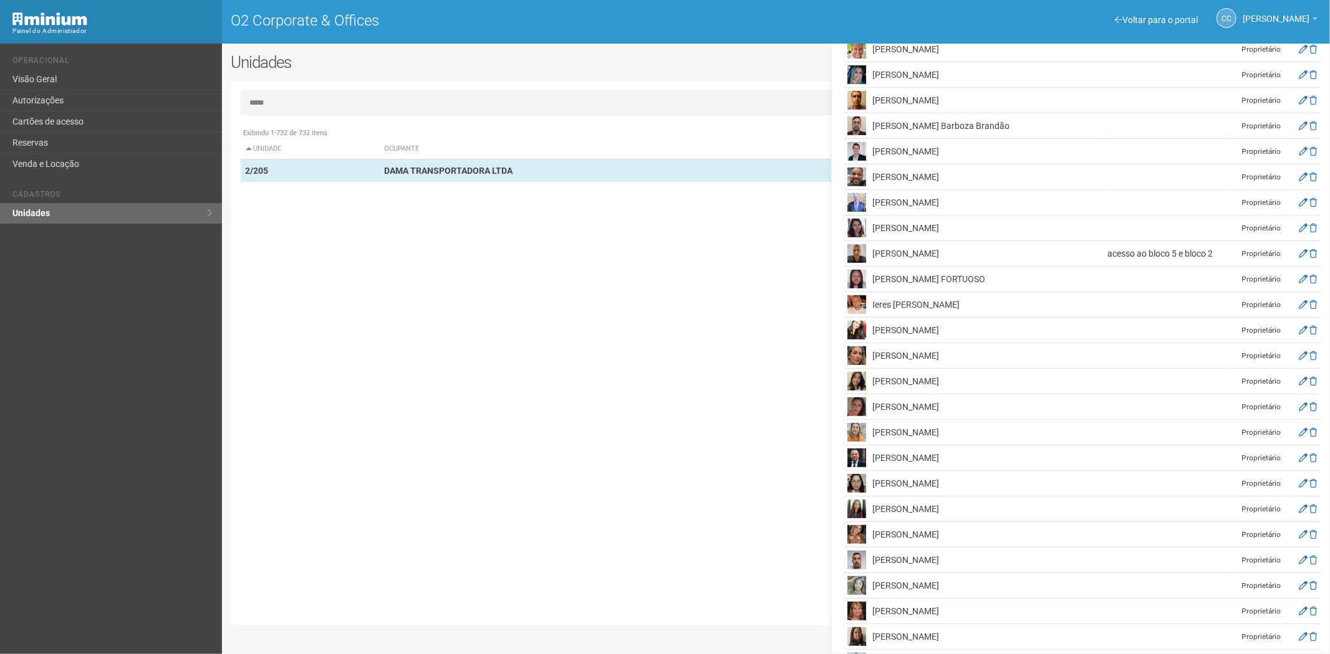
scroll to position [415, 0]
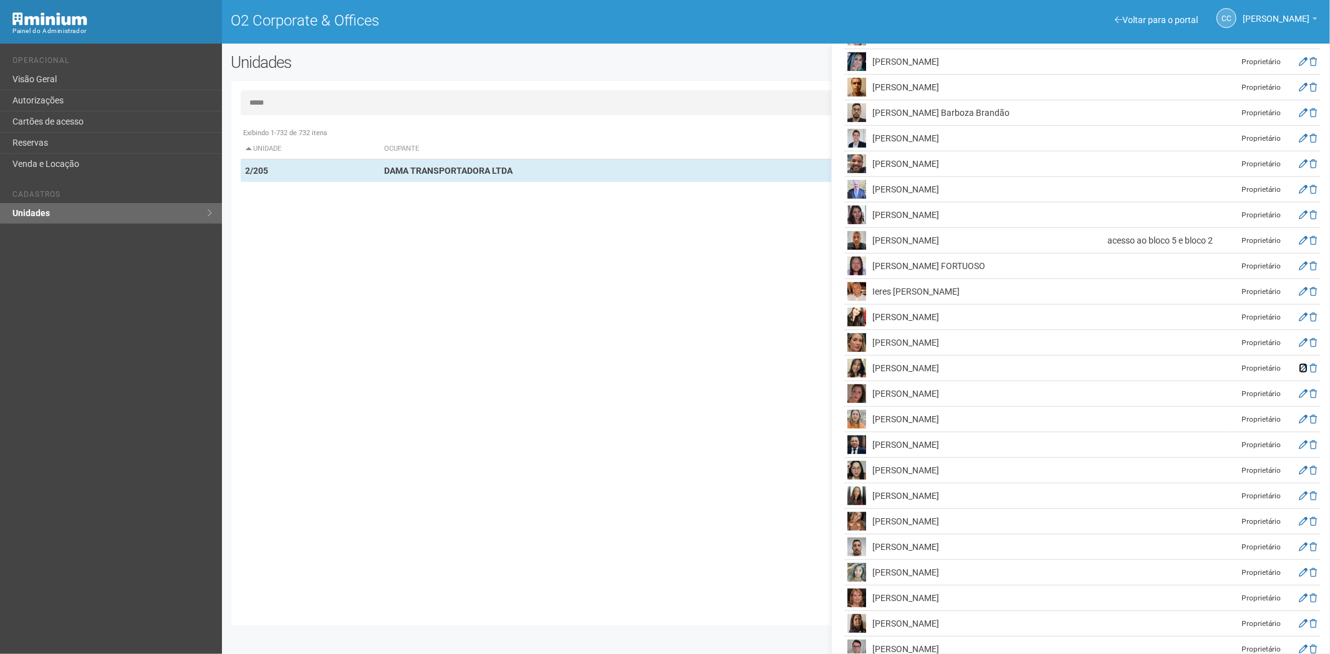
click at [1300, 371] on icon at bounding box center [1302, 368] width 9 height 9
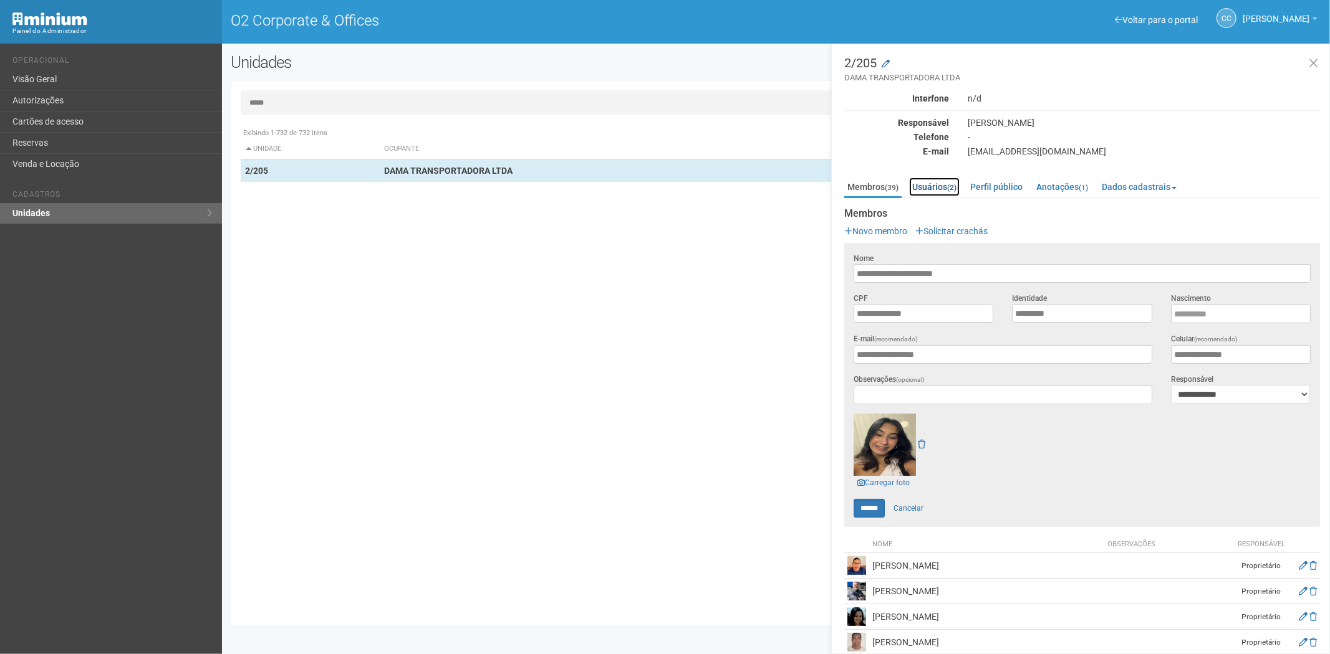
click at [949, 184] on link "Usuários (2)" at bounding box center [934, 187] width 50 height 19
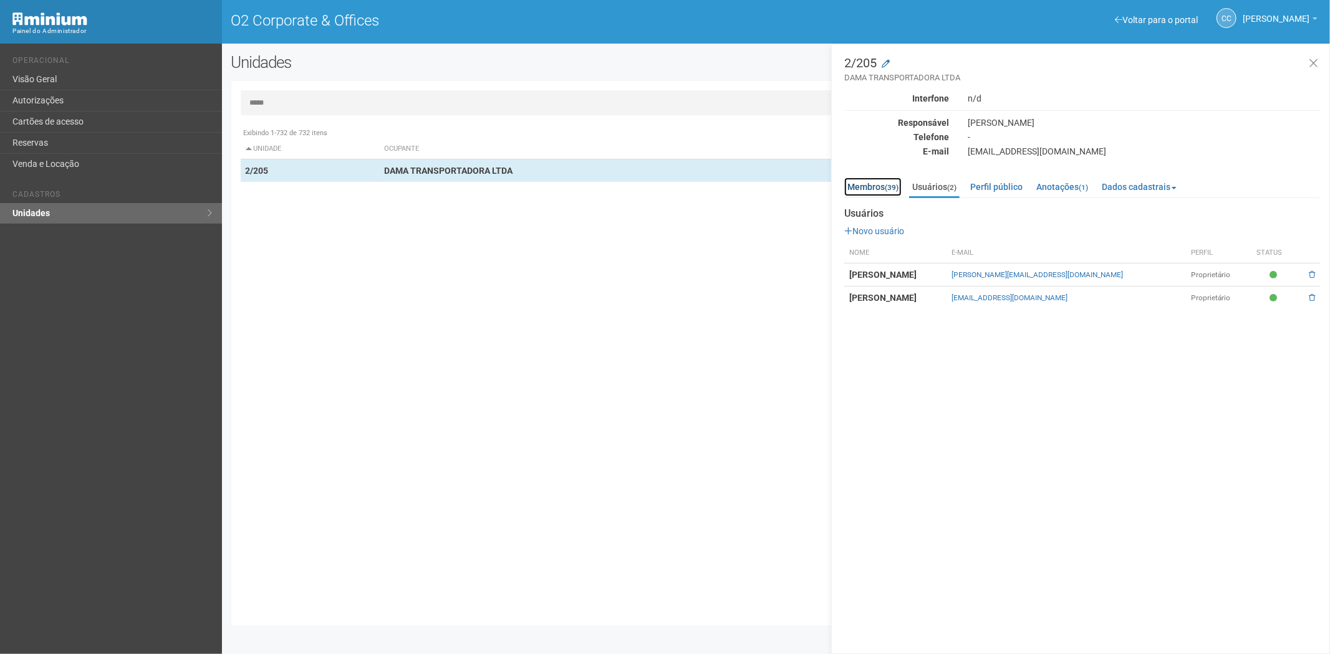
click at [861, 189] on link "Membros (39)" at bounding box center [872, 187] width 57 height 19
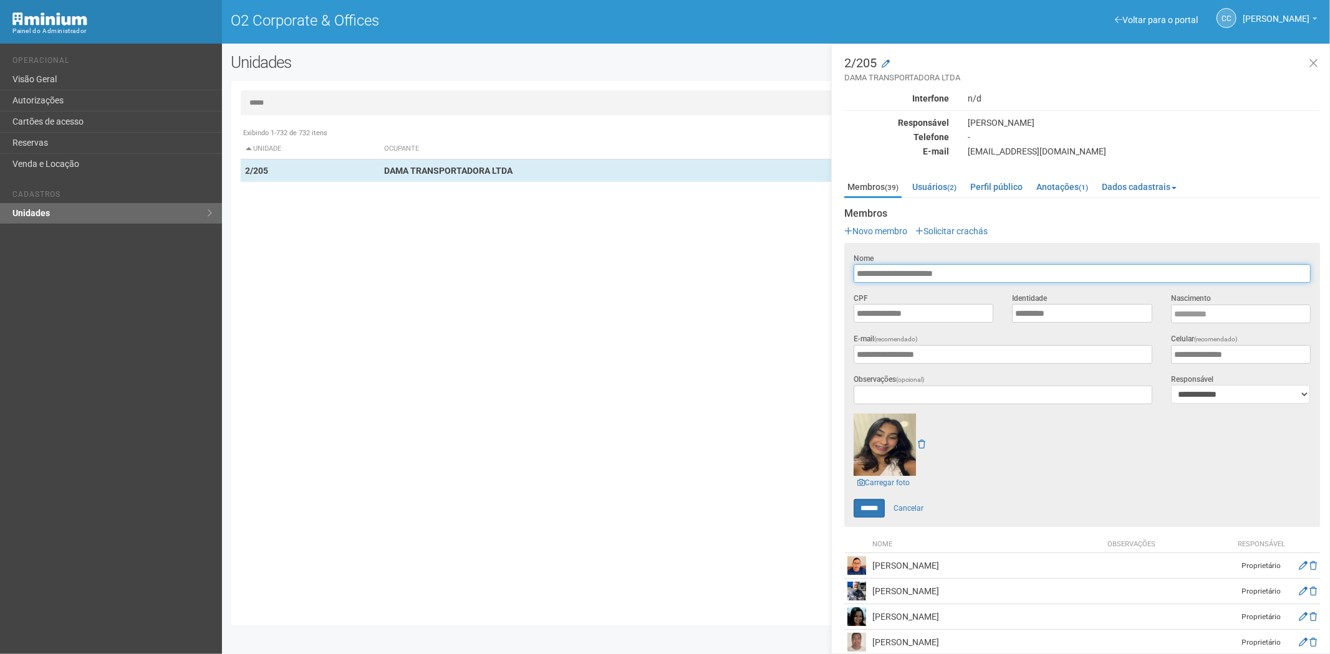
drag, startPoint x: 906, startPoint y: 272, endPoint x: 854, endPoint y: 270, distance: 51.8
click at [854, 270] on input "**********" at bounding box center [1081, 273] width 457 height 19
drag, startPoint x: 672, startPoint y: 553, endPoint x: 908, endPoint y: 454, distance: 256.4
click at [672, 553] on div "Exibindo 1-732 de 732 itens Unidade Ocupante Categoria Perfil público 1/101 FAR…" at bounding box center [781, 370] width 1080 height 496
click at [954, 354] on input "**********" at bounding box center [1002, 354] width 299 height 19
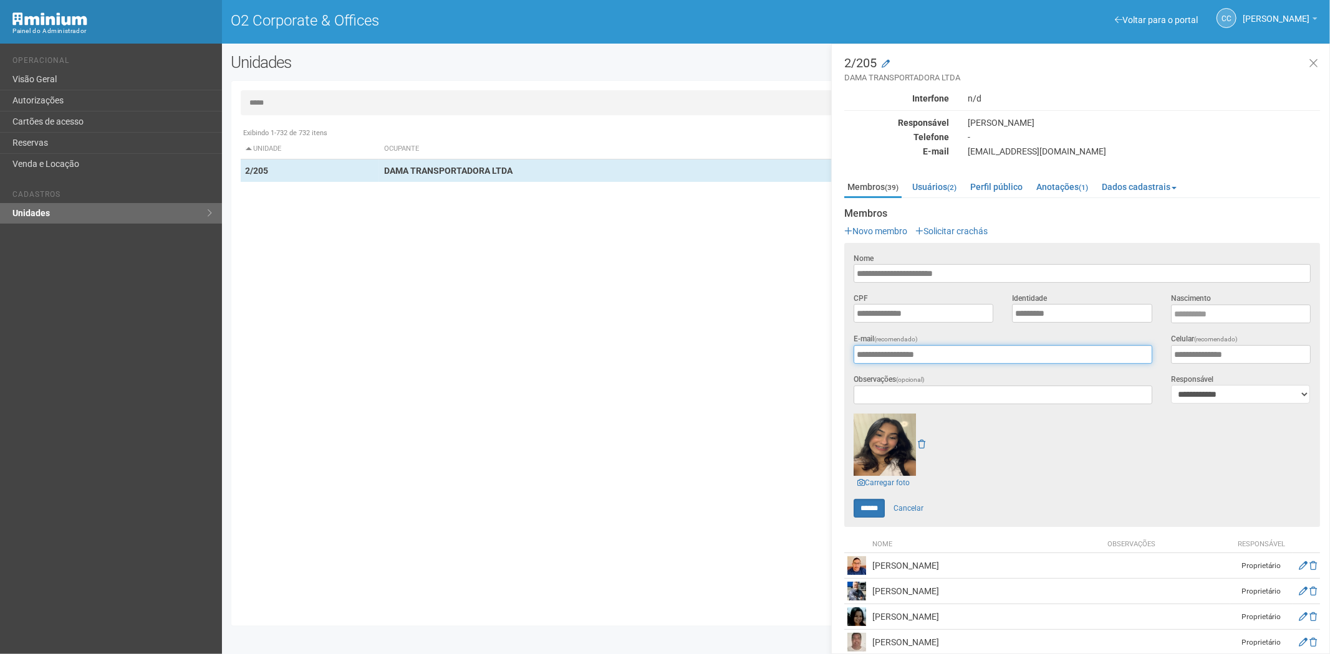
drag, startPoint x: 954, startPoint y: 354, endPoint x: 856, endPoint y: 353, distance: 97.2
click at [856, 353] on input "**********" at bounding box center [1002, 354] width 299 height 19
click at [744, 584] on div "Exibindo 1-732 de 732 itens Unidade Ocupante Categoria Perfil público 1/101 FAR…" at bounding box center [781, 370] width 1080 height 496
drag, startPoint x: 942, startPoint y: 183, endPoint x: 962, endPoint y: 199, distance: 26.2
click at [942, 183] on link "Usuários (2)" at bounding box center [934, 187] width 50 height 19
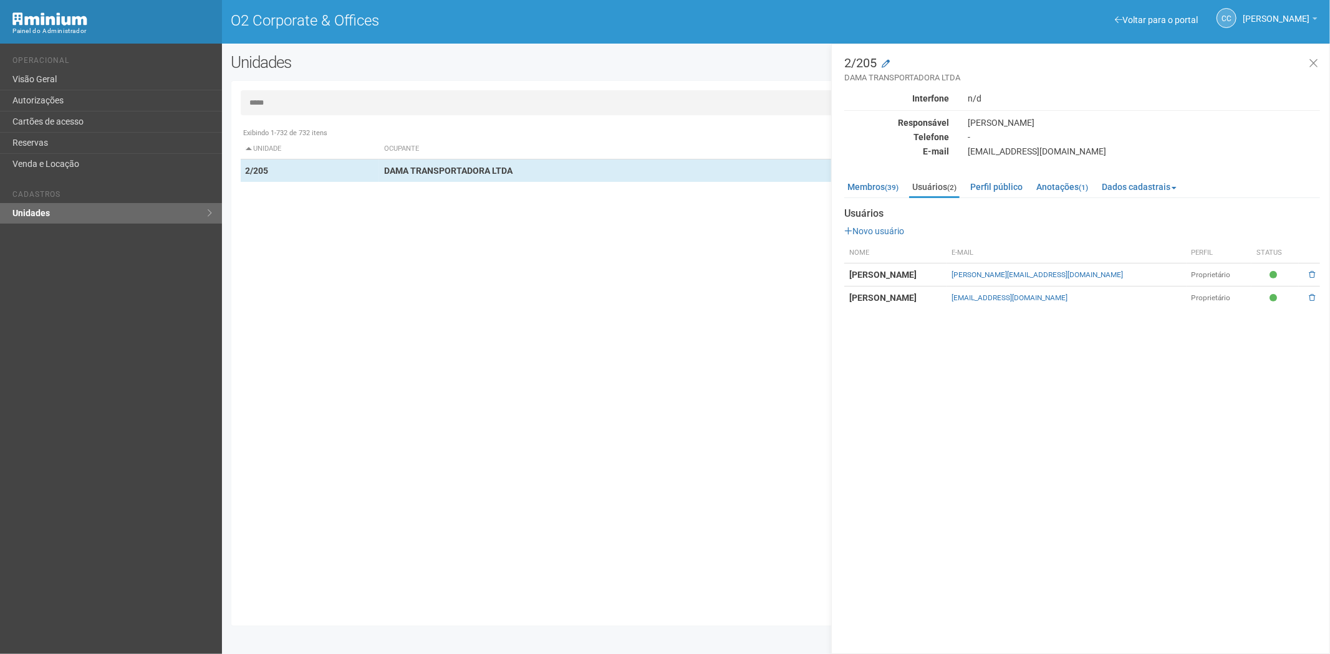
drag, startPoint x: 1123, startPoint y: 297, endPoint x: 981, endPoint y: 295, distance: 141.5
click at [981, 295] on td "diretoria@damatransportadora.com.br" at bounding box center [1066, 298] width 240 height 23
copy link "diretoria@damatransportadora.com.br"
click at [367, 396] on div "Exibindo 1-732 de 732 itens Unidade Ocupante Categoria Perfil público 1/101 FAR…" at bounding box center [781, 370] width 1080 height 496
click at [1318, 63] on button at bounding box center [1313, 63] width 26 height 27
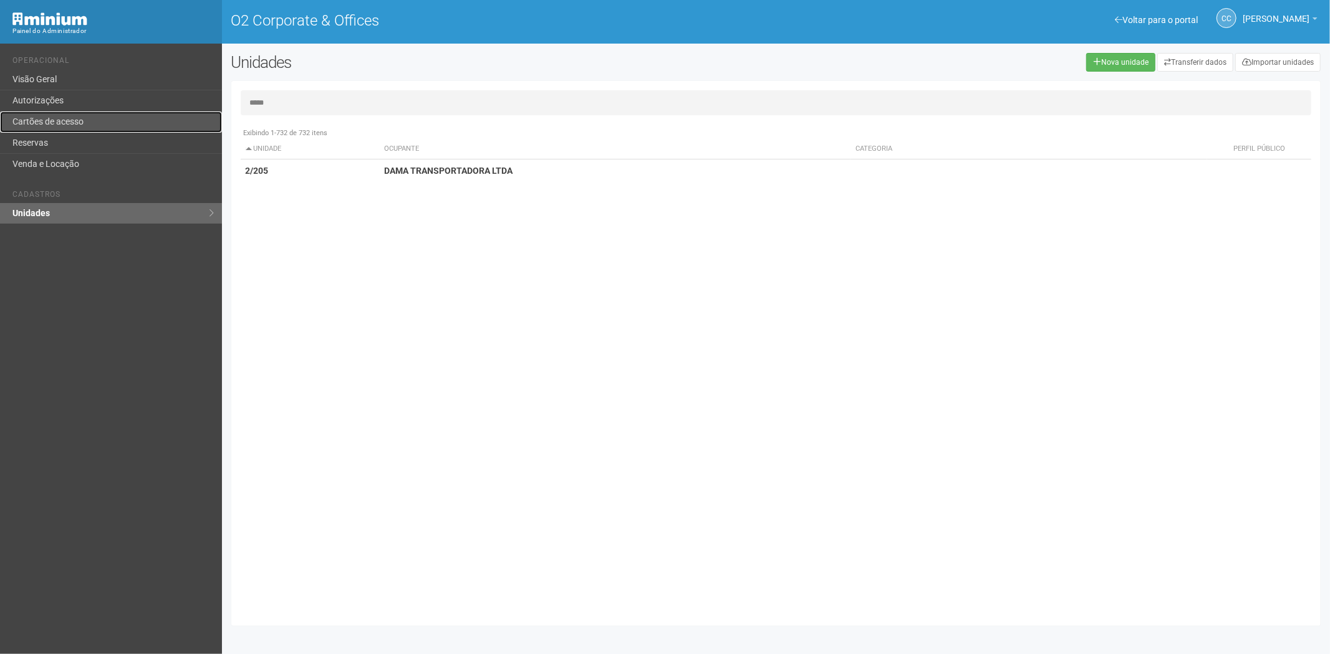
click at [95, 122] on link "Cartões de acesso" at bounding box center [111, 122] width 222 height 21
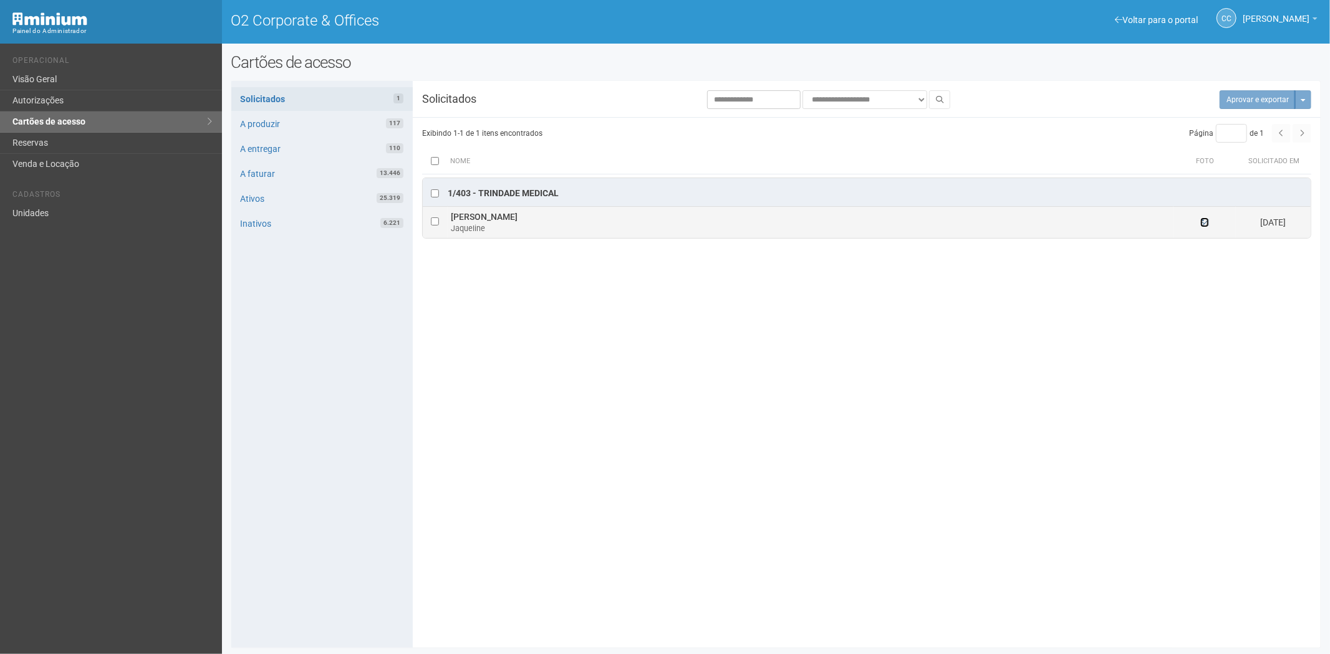
click at [1203, 224] on icon at bounding box center [1204, 222] width 9 height 9
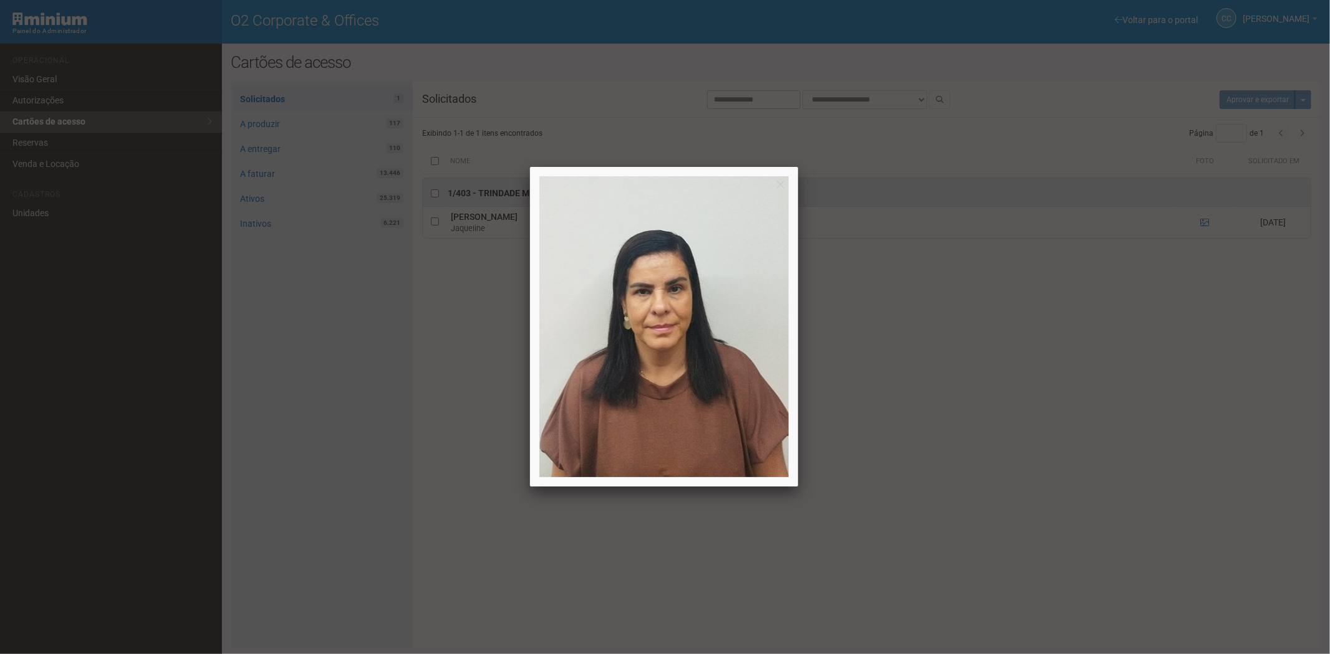
click at [194, 300] on div at bounding box center [665, 327] width 1330 height 654
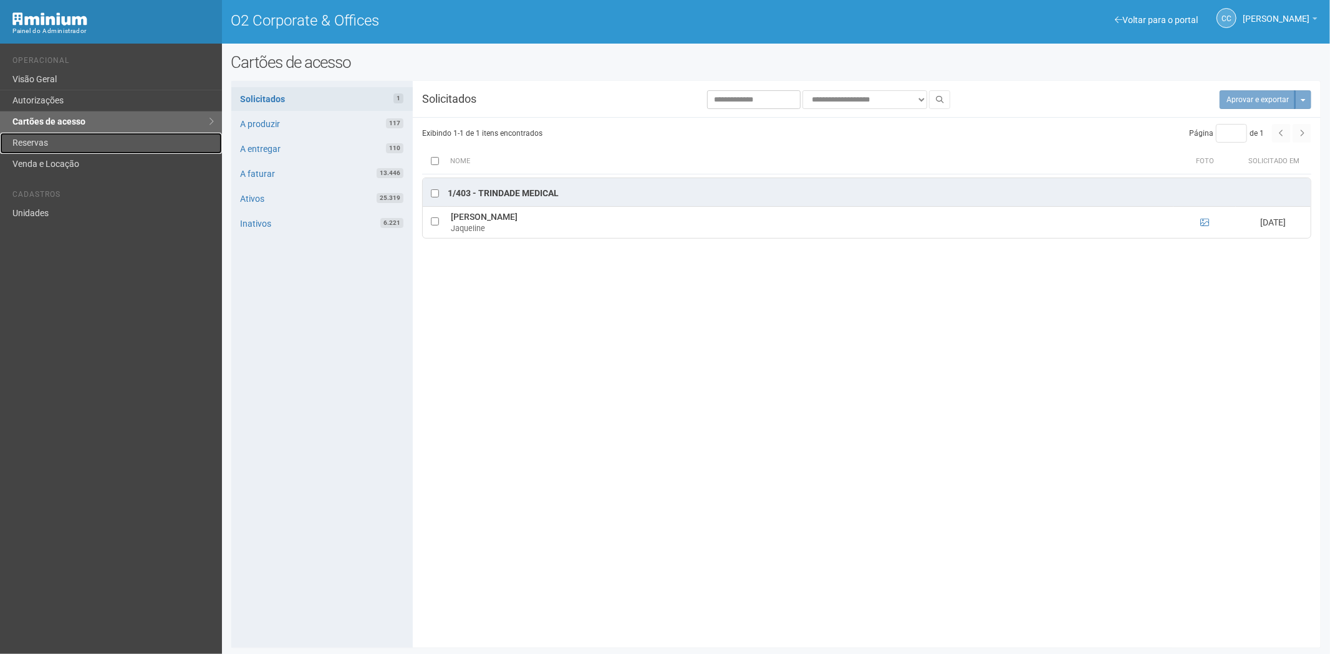
click at [85, 141] on link "Reservas" at bounding box center [111, 143] width 222 height 21
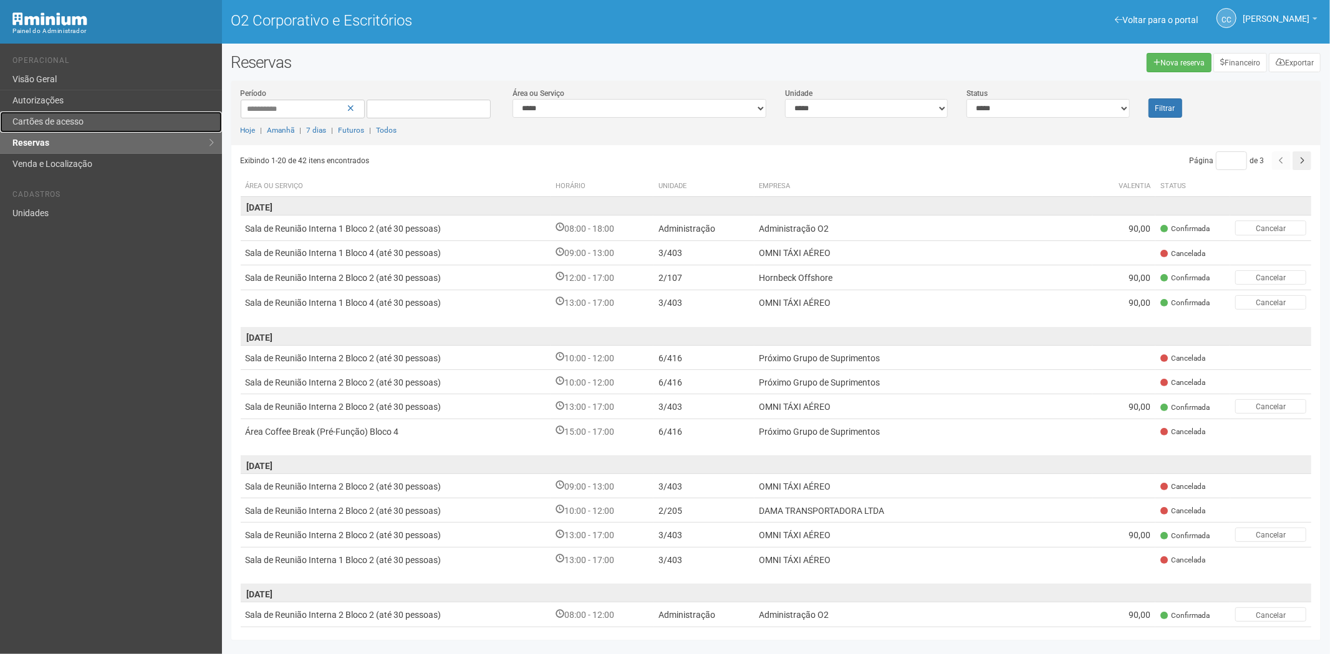
click at [98, 115] on link "Cartões de acesso" at bounding box center [111, 122] width 222 height 21
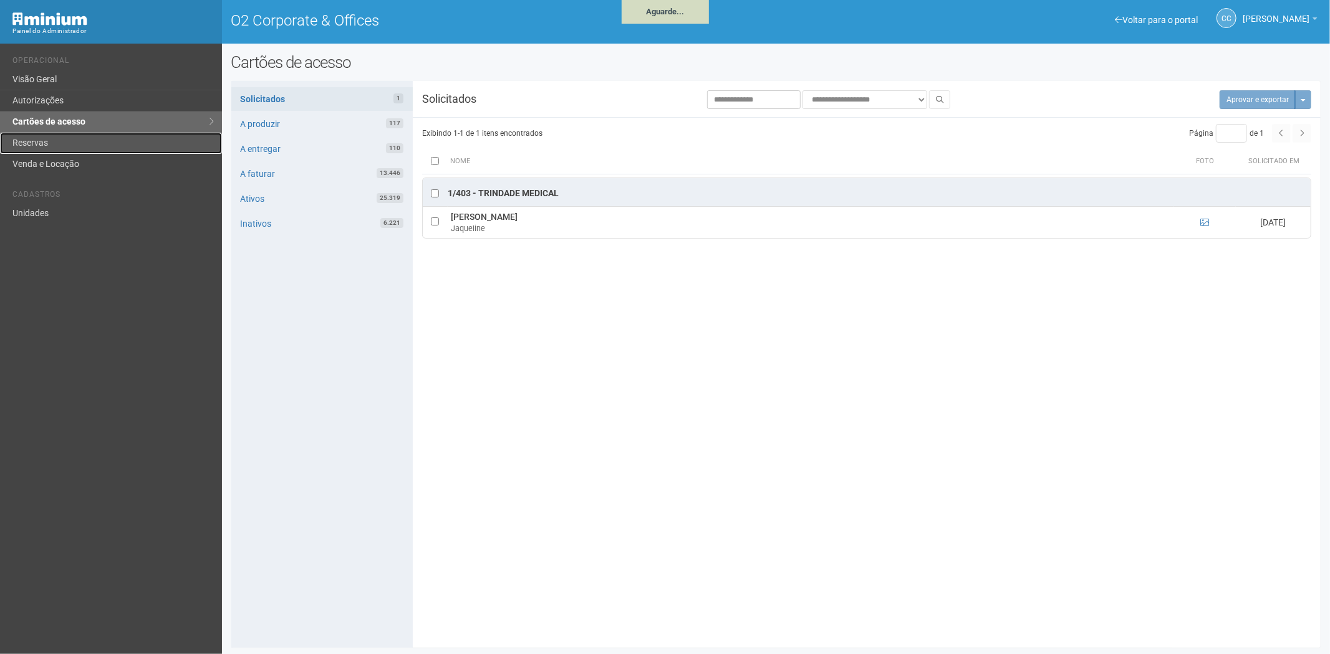
click at [46, 140] on link "Reservas" at bounding box center [111, 143] width 222 height 21
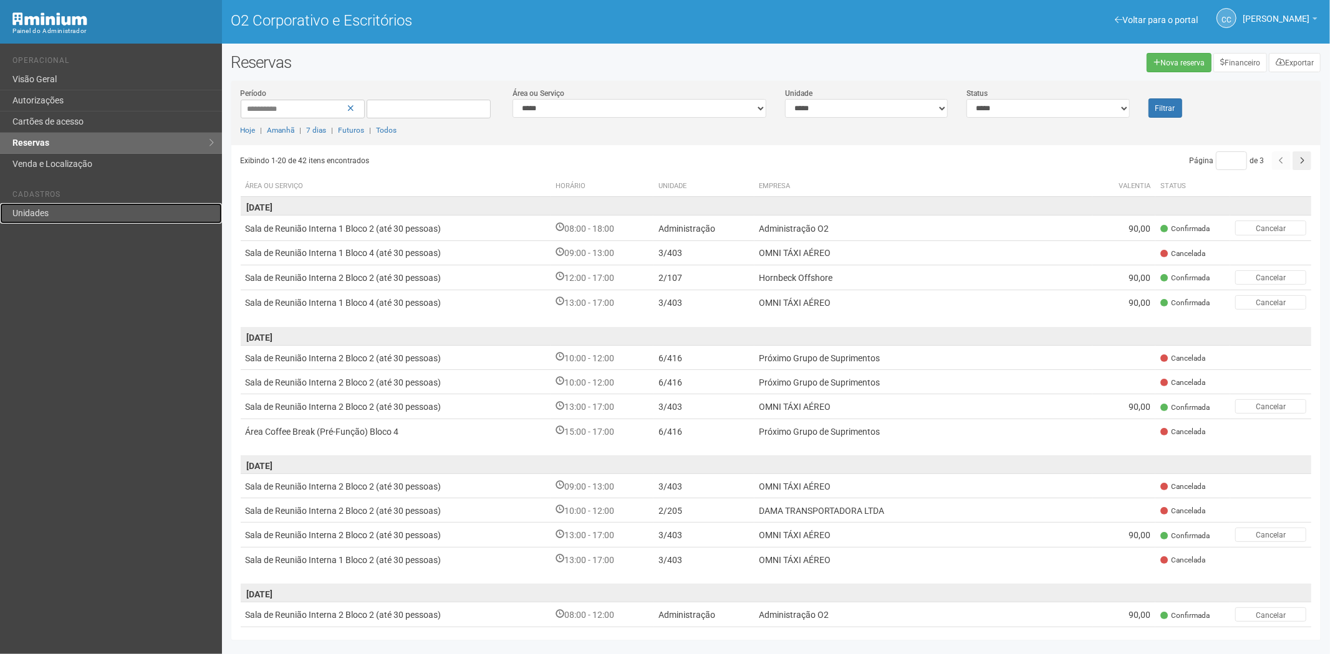
click at [61, 217] on link "Unidades" at bounding box center [111, 213] width 222 height 21
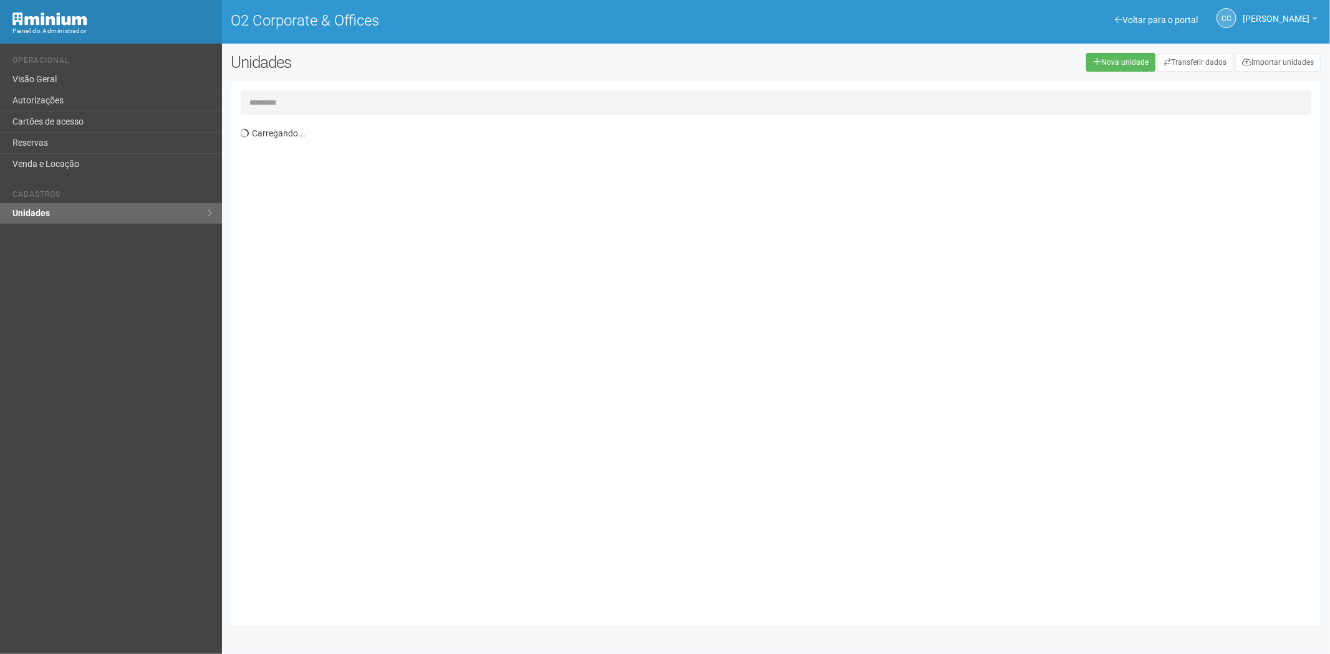
click at [294, 100] on input "text" at bounding box center [776, 102] width 1071 height 25
type input "****"
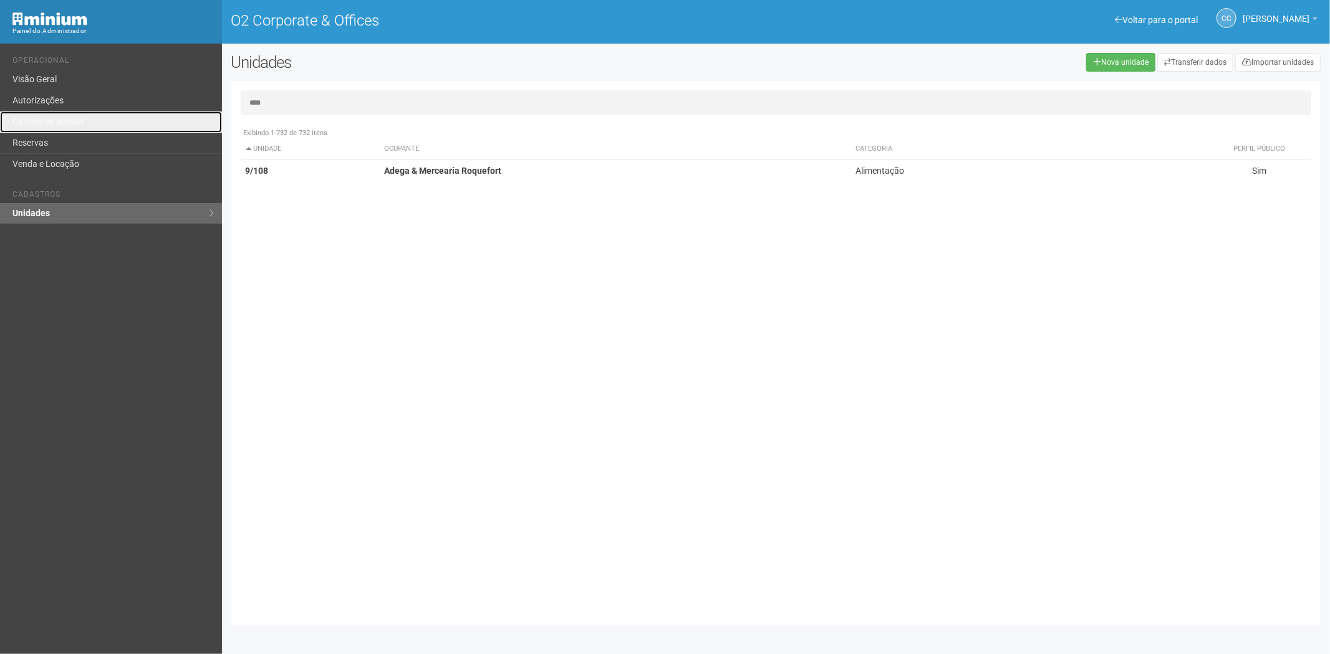
drag, startPoint x: 79, startPoint y: 123, endPoint x: 214, endPoint y: 284, distance: 210.1
click at [79, 123] on link "Cartões de acesso" at bounding box center [111, 122] width 222 height 21
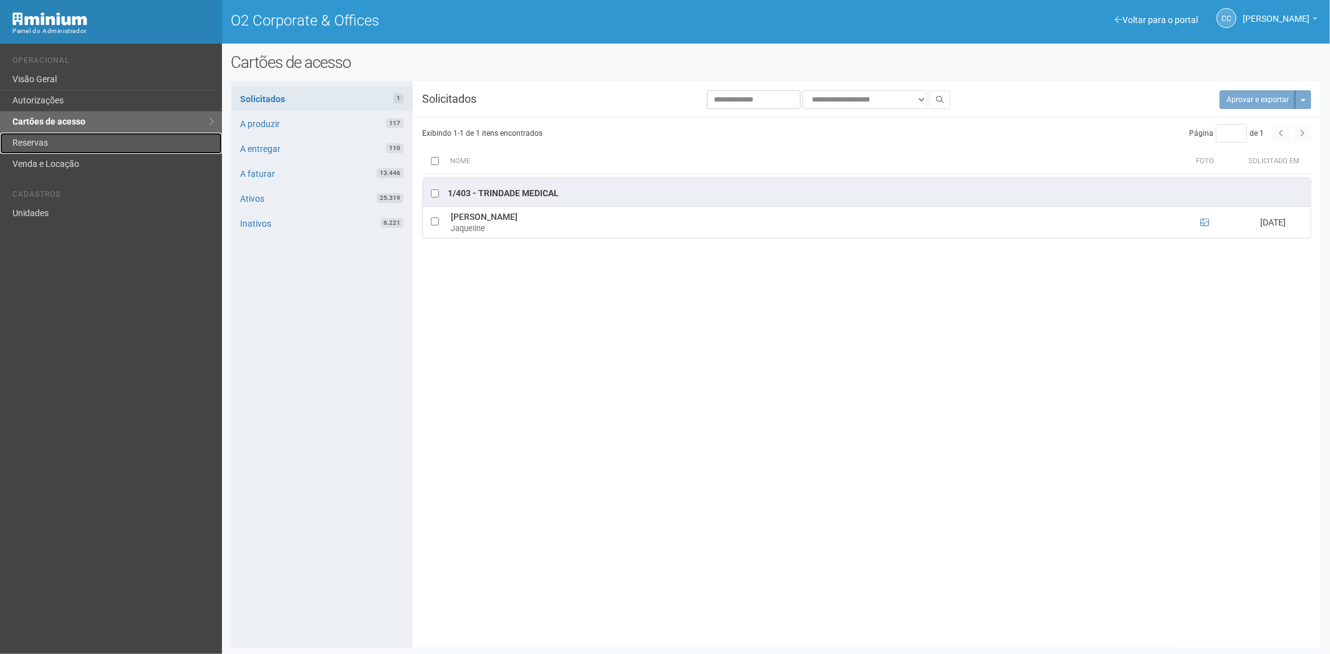
click at [100, 146] on link "Reservas" at bounding box center [111, 143] width 222 height 21
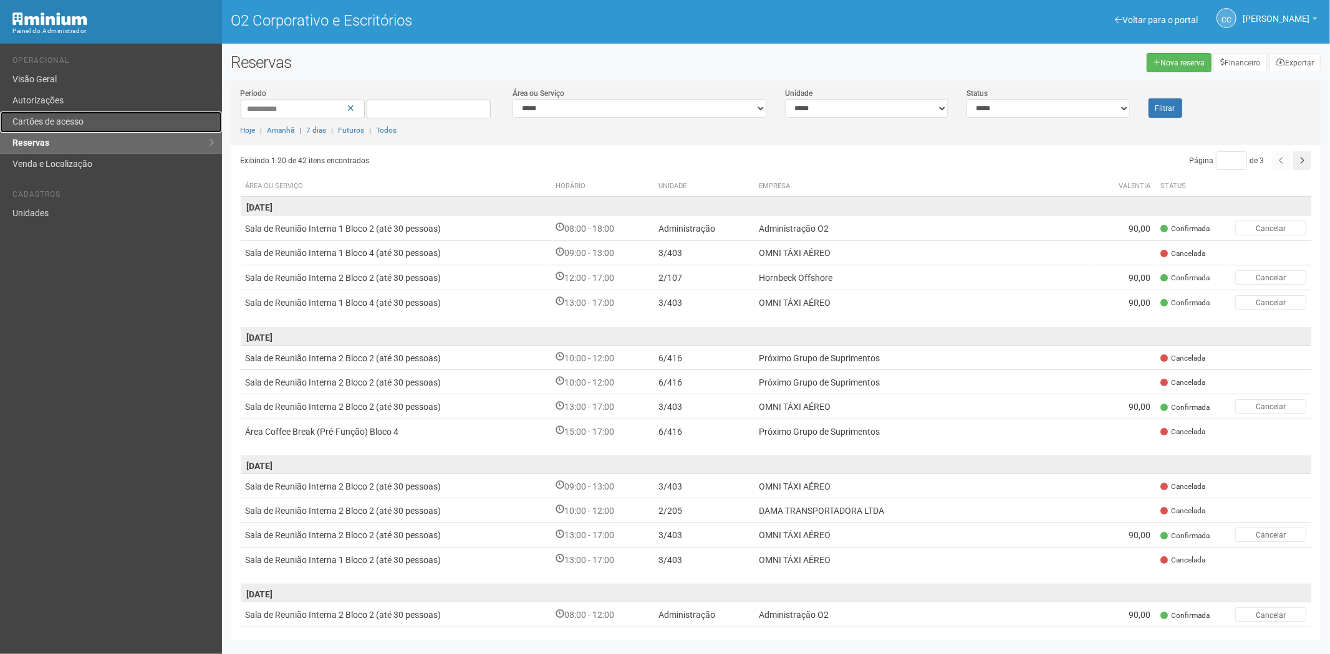
click at [92, 121] on link "Cartões de acesso" at bounding box center [111, 122] width 222 height 21
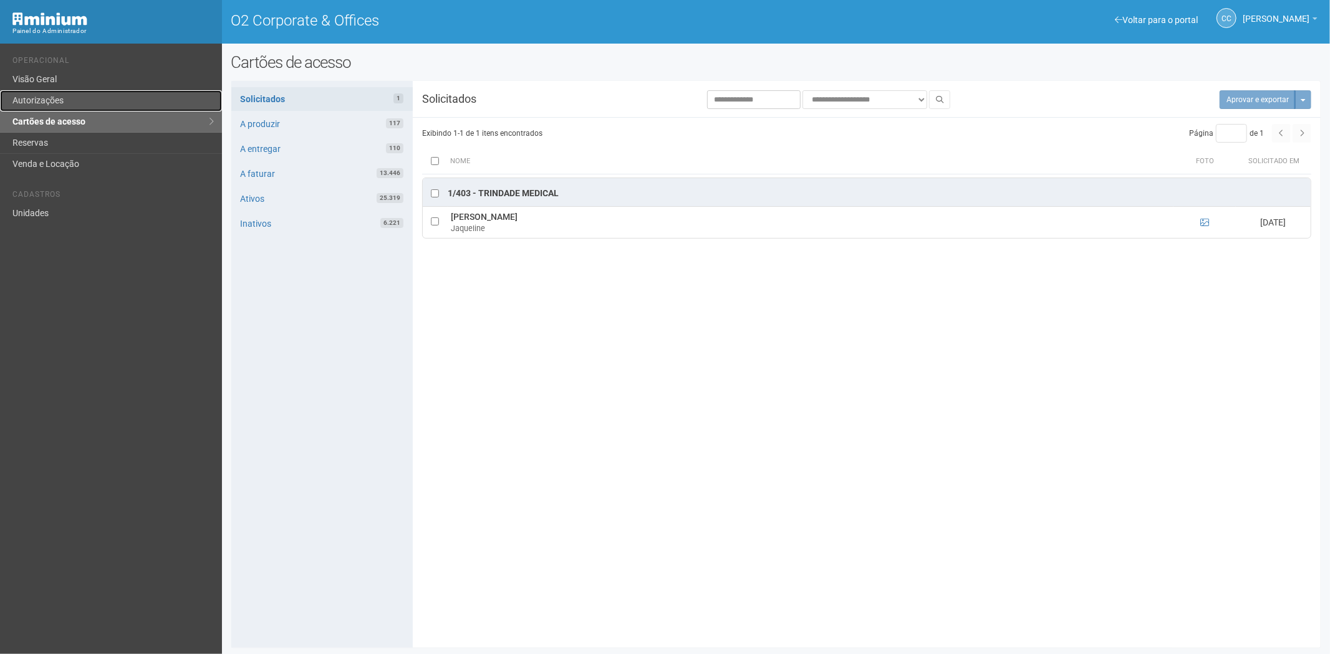
click at [72, 101] on link "Autorizações" at bounding box center [111, 100] width 222 height 21
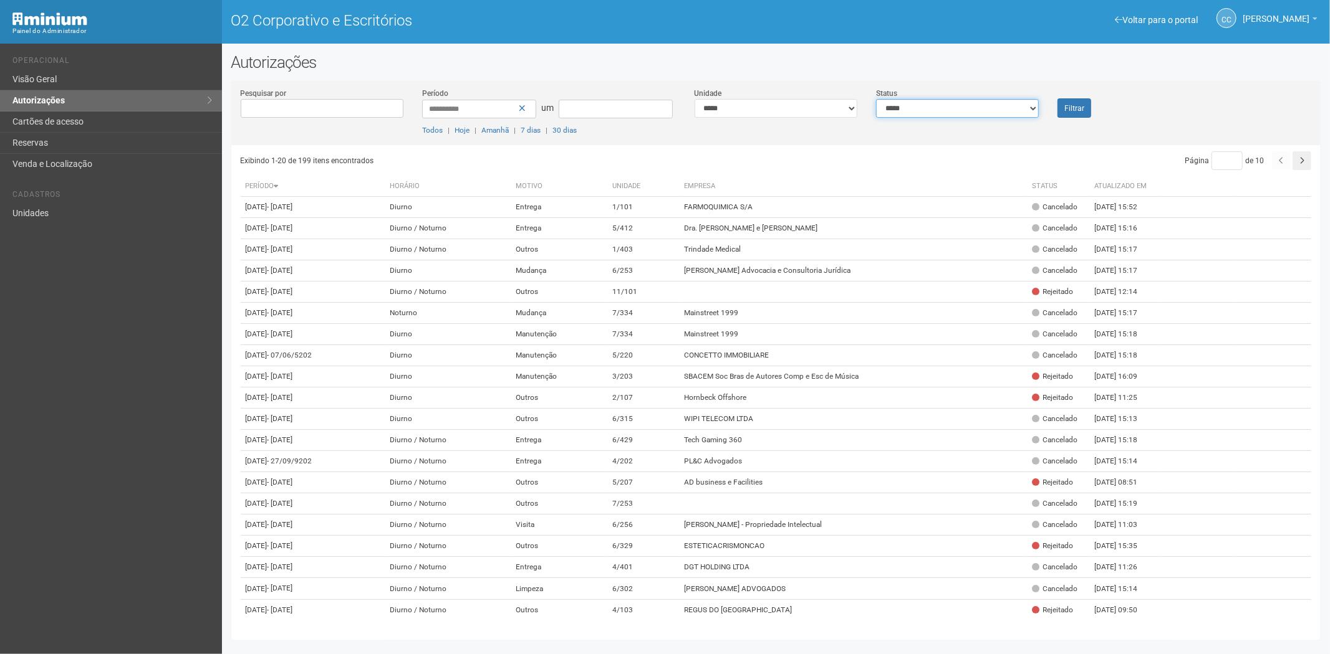
drag, startPoint x: 926, startPoint y: 108, endPoint x: 924, endPoint y: 115, distance: 7.1
click at [926, 108] on select "**********" at bounding box center [957, 108] width 163 height 19
select select "*"
click at [876, 99] on select "**********" at bounding box center [957, 108] width 163 height 19
click at [1080, 104] on font "Filtrar" at bounding box center [1074, 108] width 20 height 9
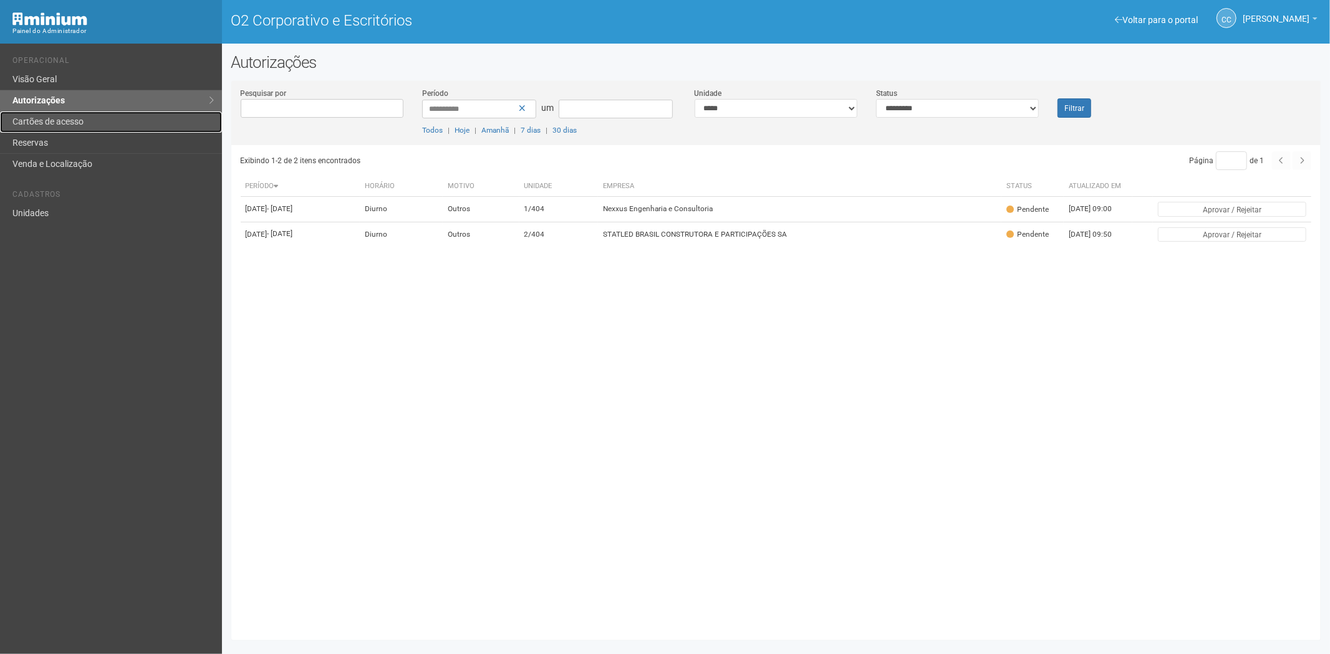
click at [123, 120] on link "Cartões de acesso" at bounding box center [111, 122] width 222 height 21
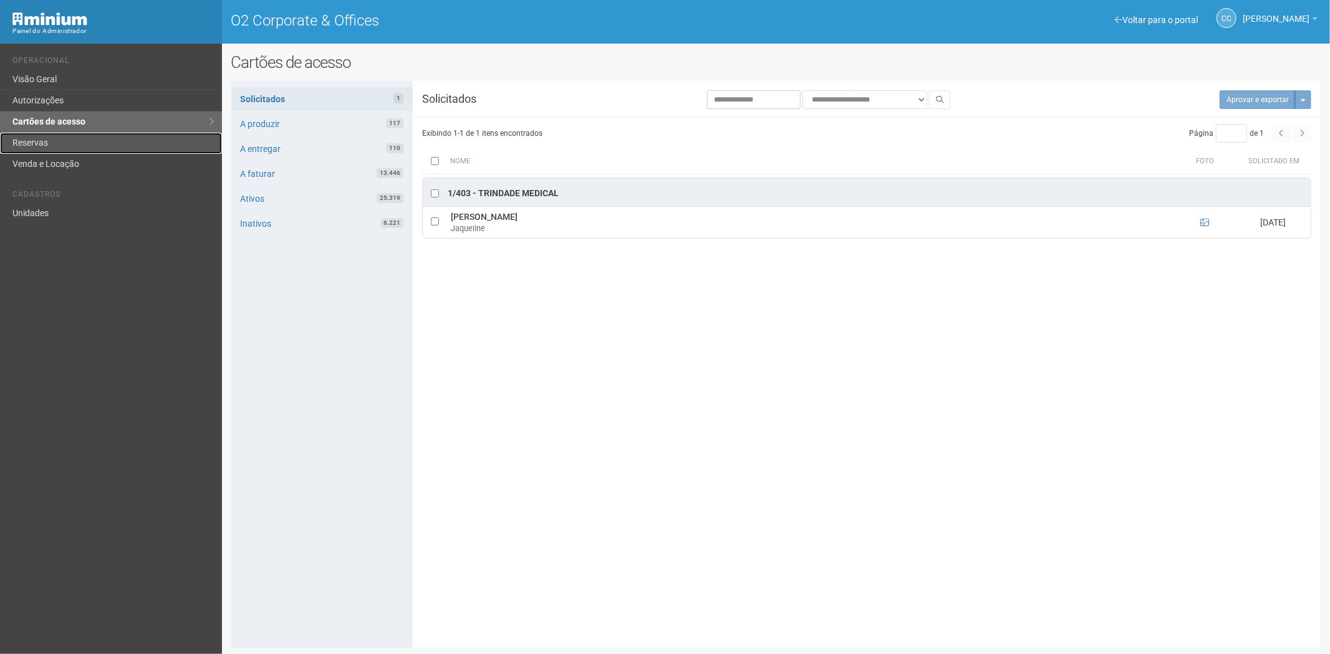
click at [36, 144] on link "Reservas" at bounding box center [111, 143] width 222 height 21
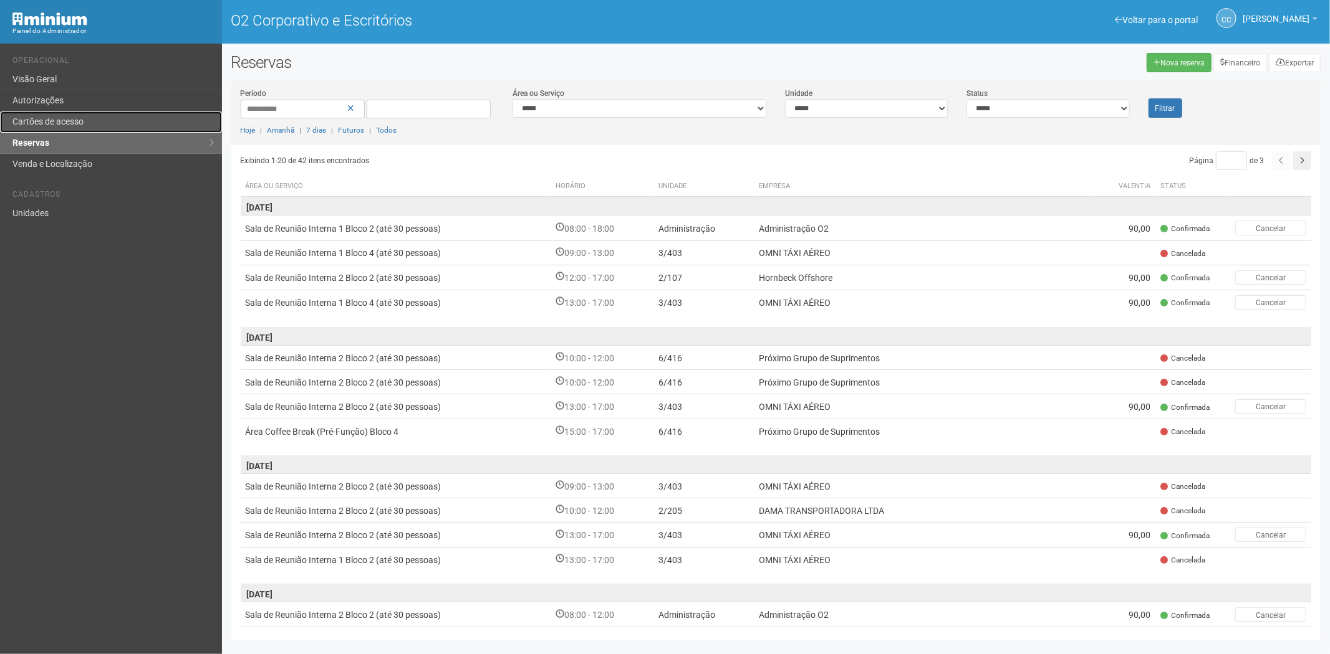
click at [52, 121] on font "Cartões de acesso" at bounding box center [47, 122] width 71 height 10
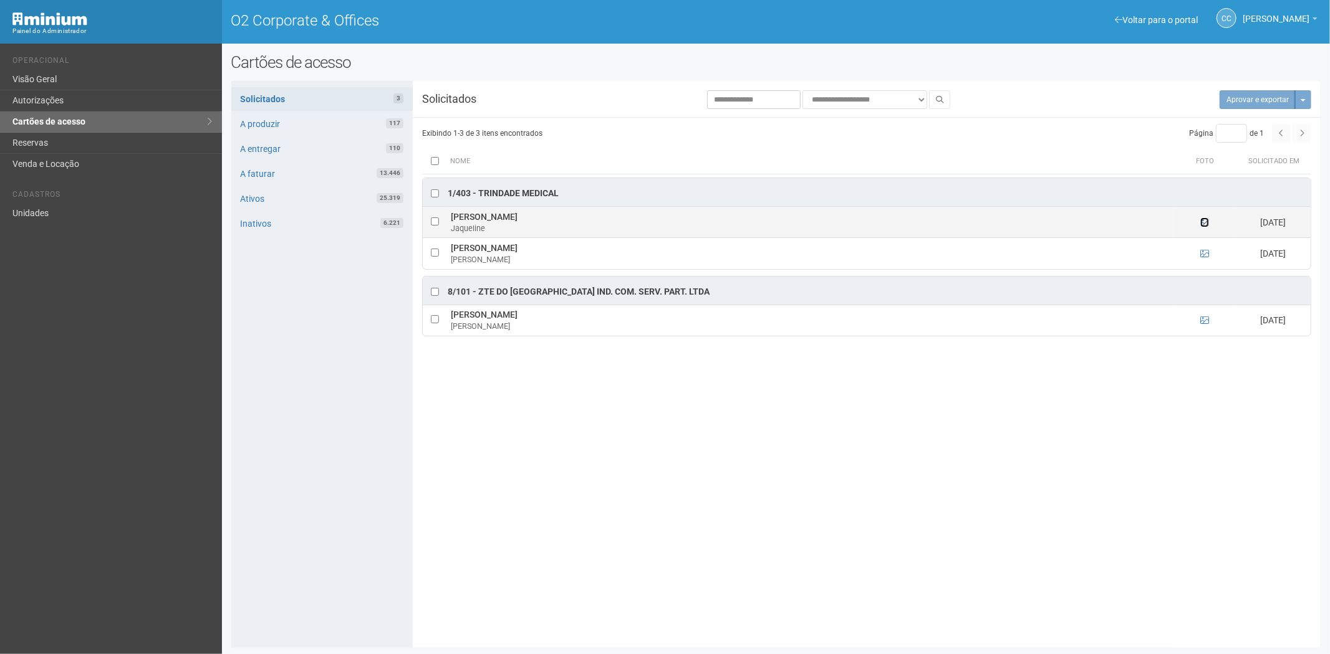
click at [1202, 222] on icon at bounding box center [1204, 222] width 9 height 9
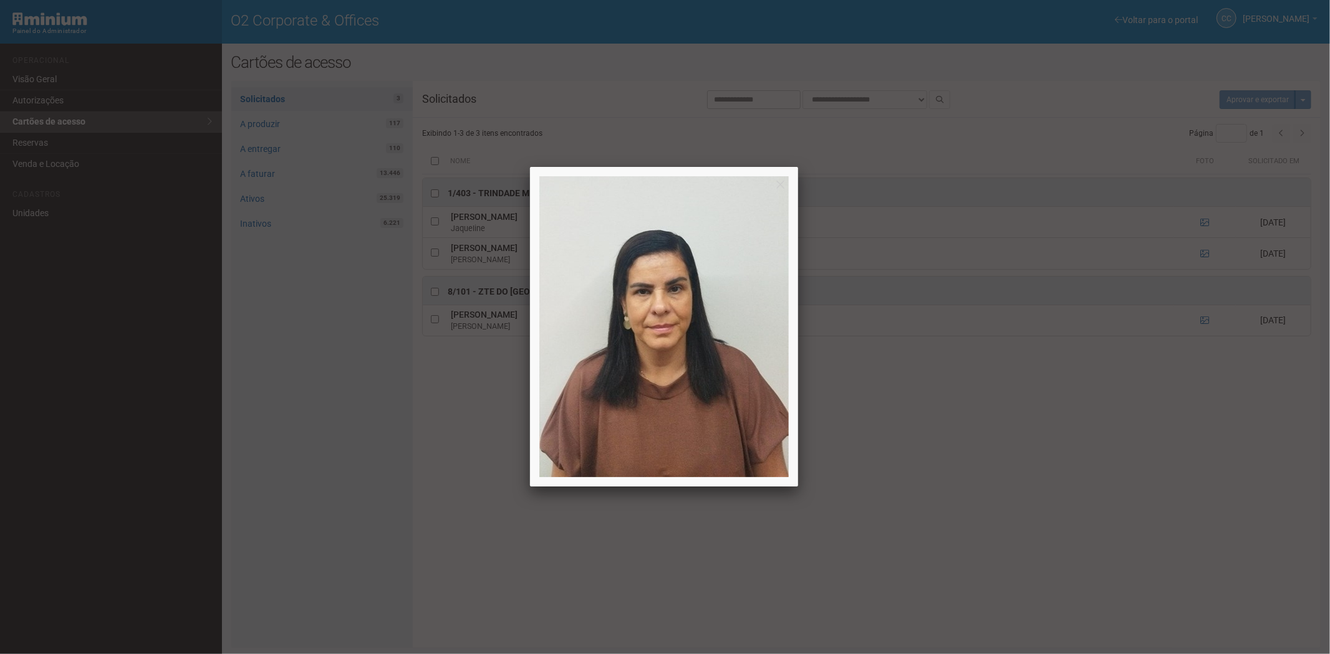
click at [1202, 221] on div at bounding box center [665, 327] width 1330 height 654
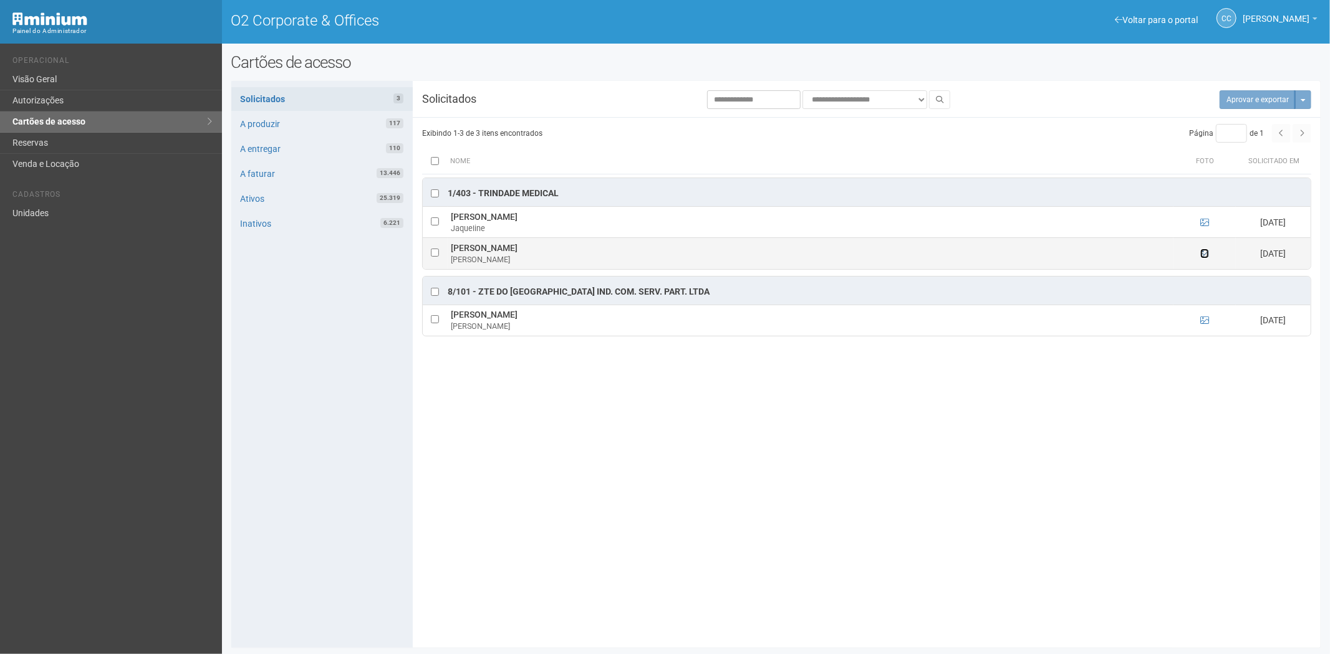
click at [1204, 254] on icon at bounding box center [1204, 253] width 9 height 9
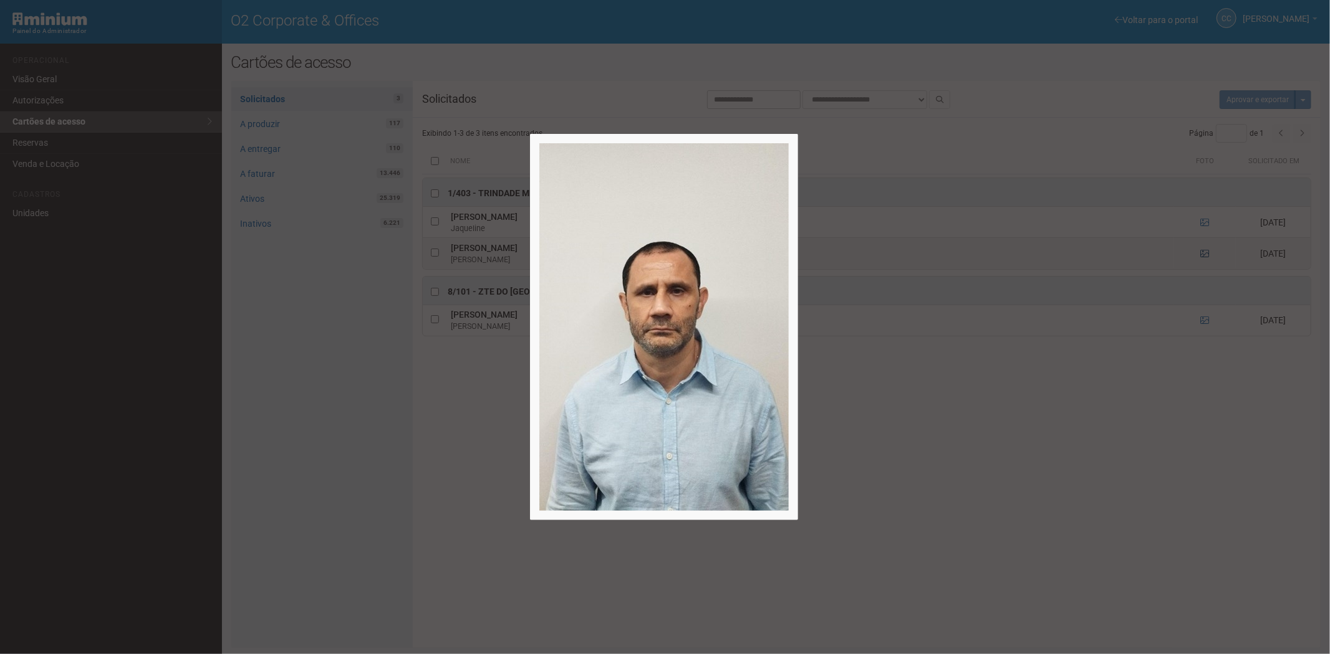
click at [1204, 254] on div at bounding box center [665, 327] width 1330 height 654
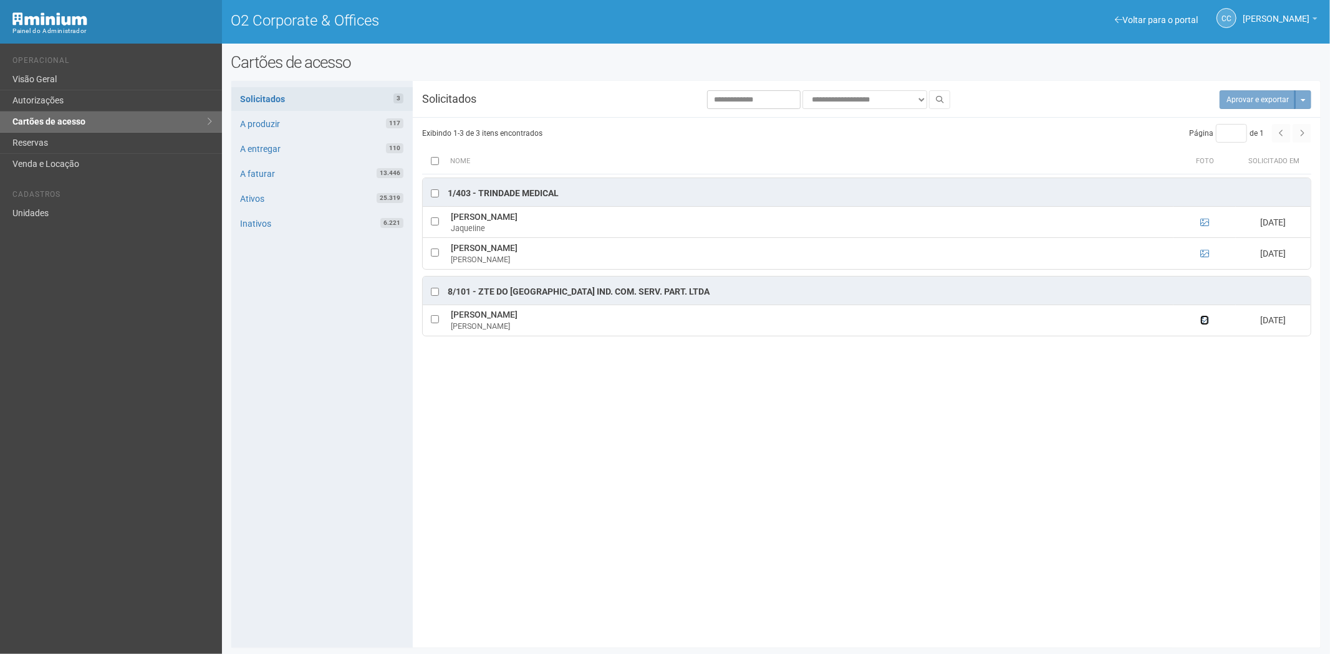
click at [1205, 320] on icon at bounding box center [1204, 320] width 9 height 9
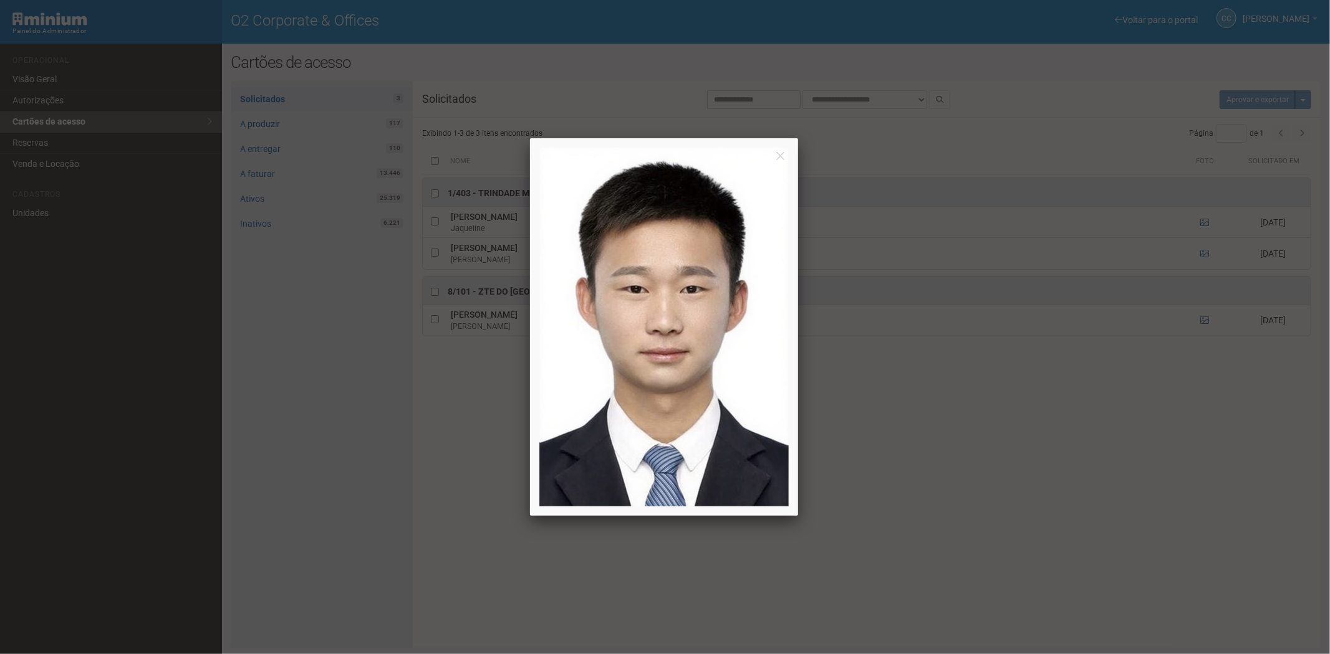
click at [1205, 320] on div at bounding box center [665, 327] width 1330 height 654
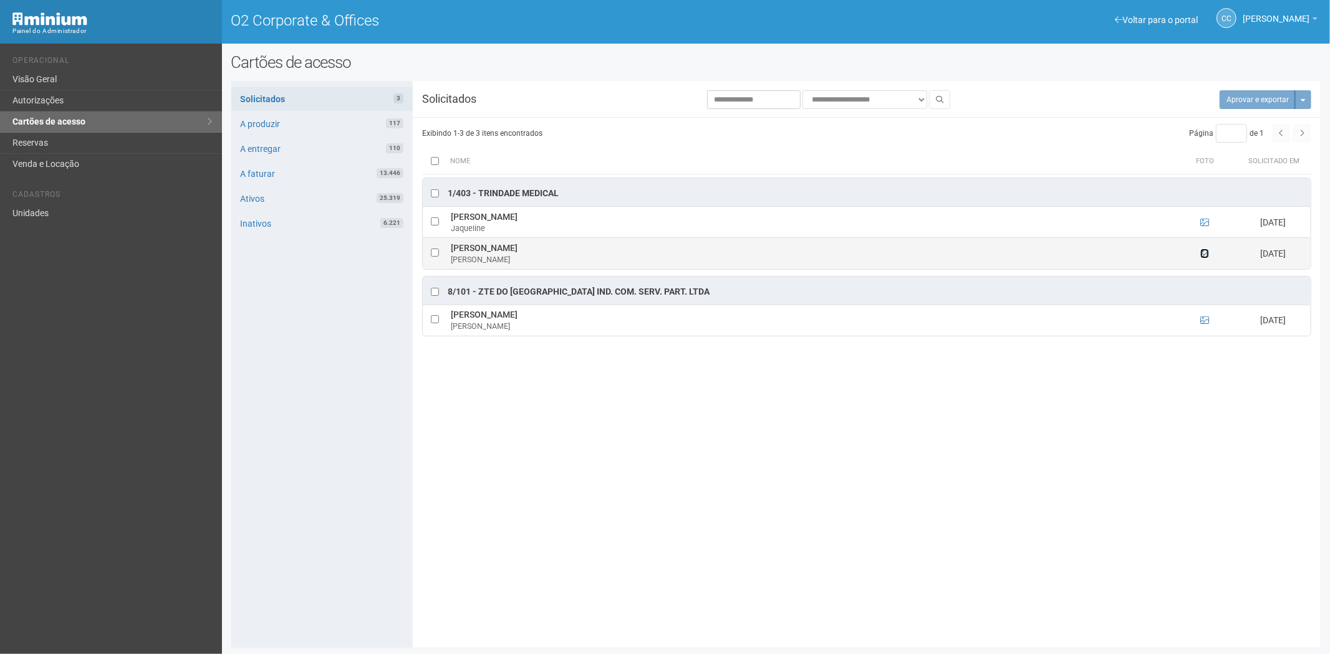
click at [1207, 256] on icon at bounding box center [1204, 253] width 9 height 9
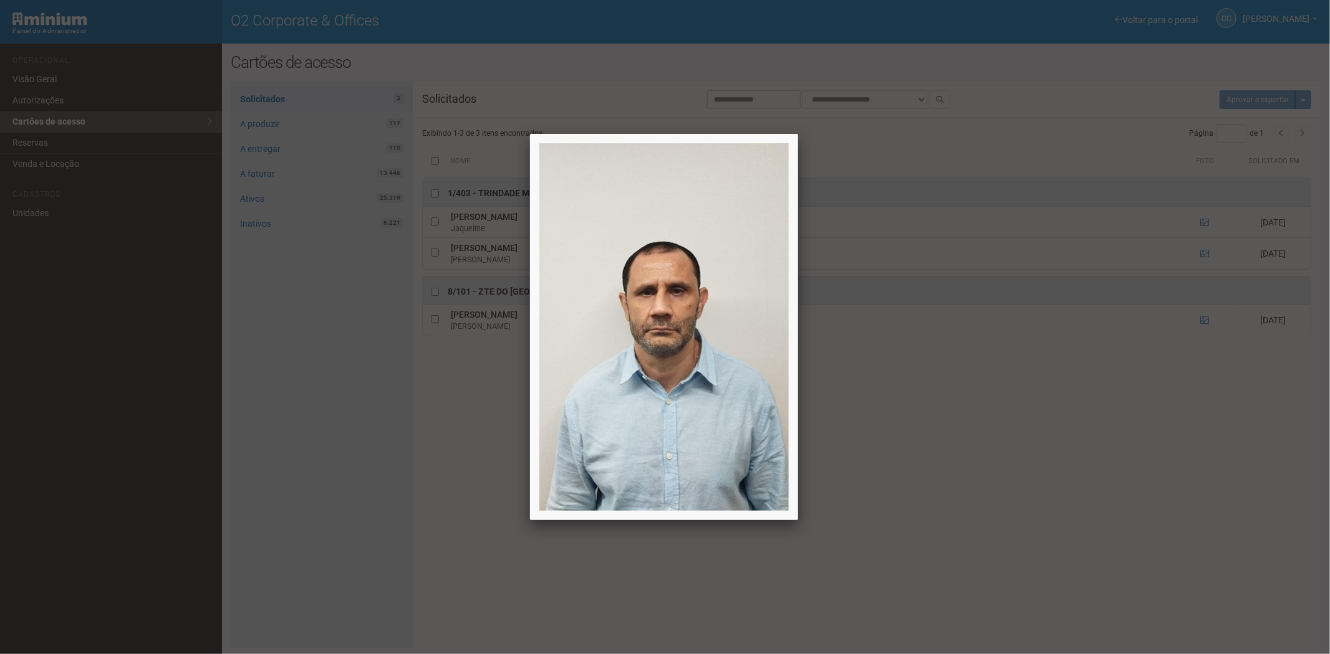
click at [962, 449] on div at bounding box center [665, 327] width 1330 height 654
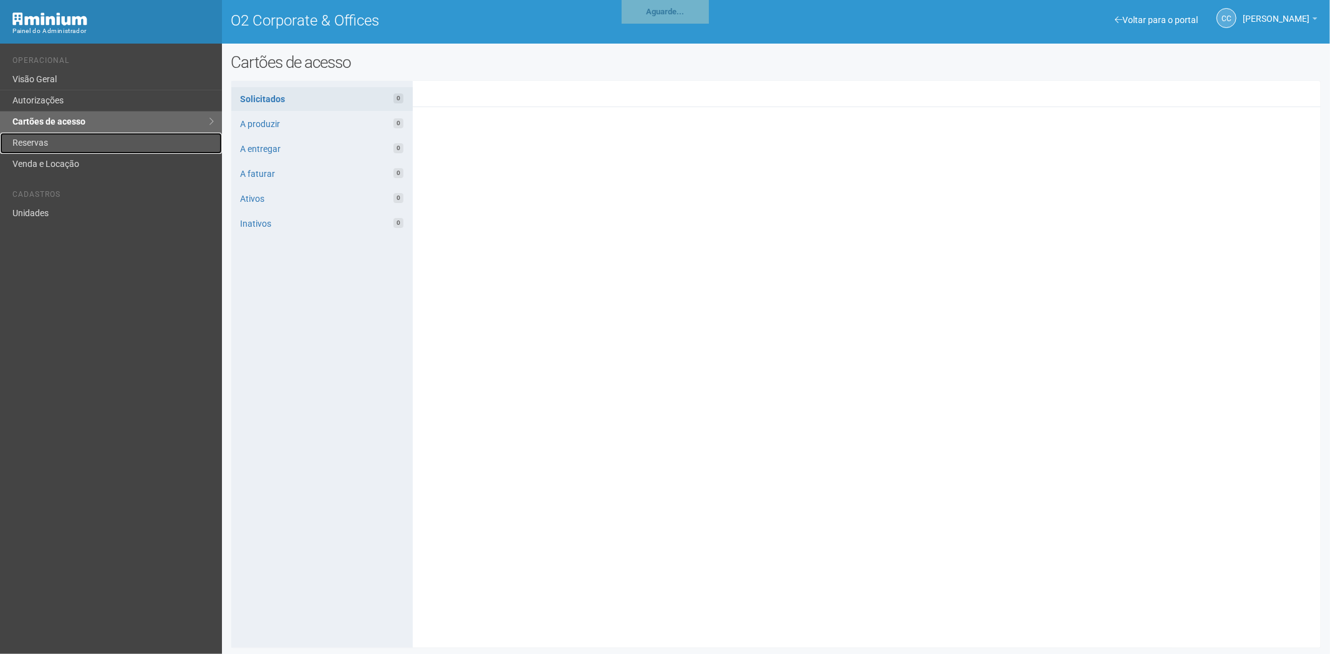
click at [67, 139] on link "Reservas" at bounding box center [111, 143] width 222 height 21
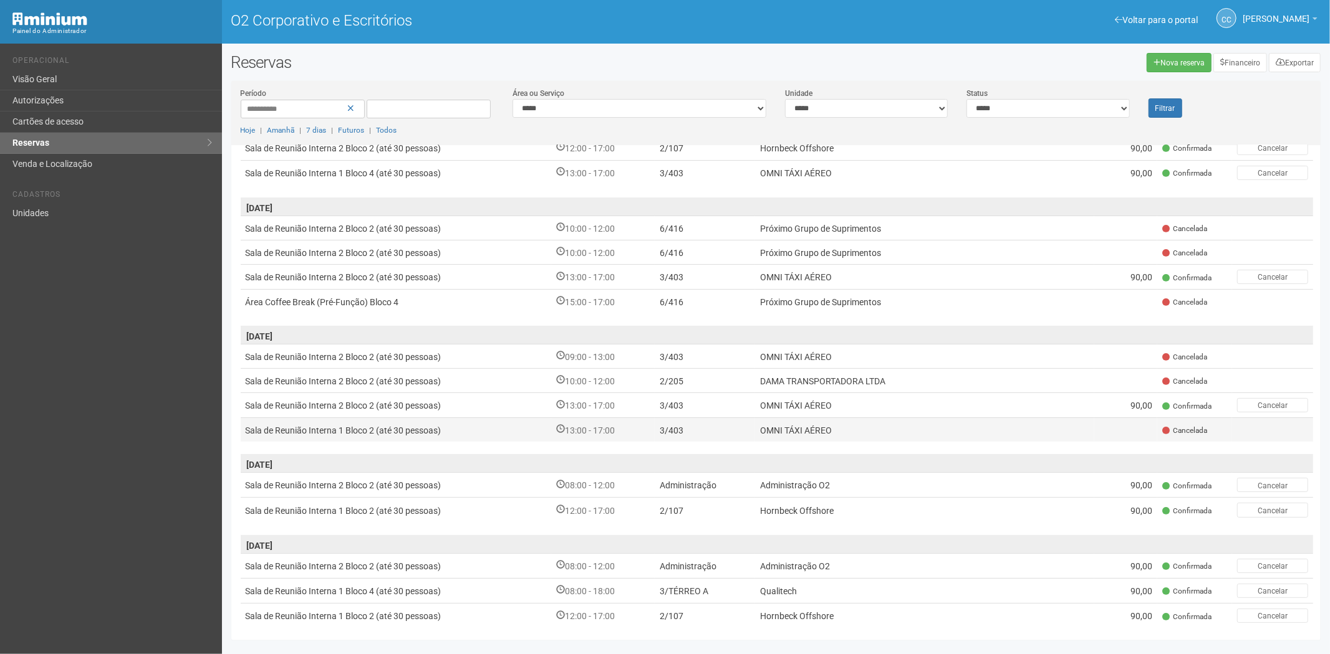
scroll to position [234, 0]
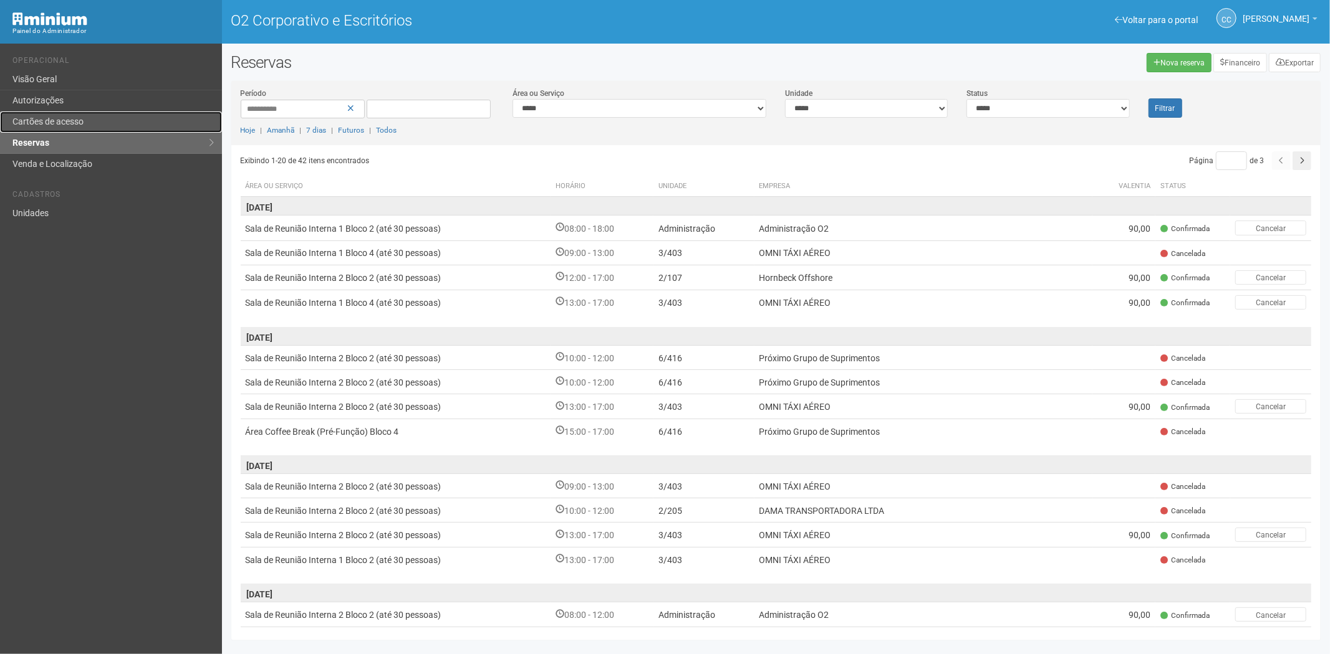
click at [72, 120] on font "Cartões de acesso" at bounding box center [47, 122] width 71 height 10
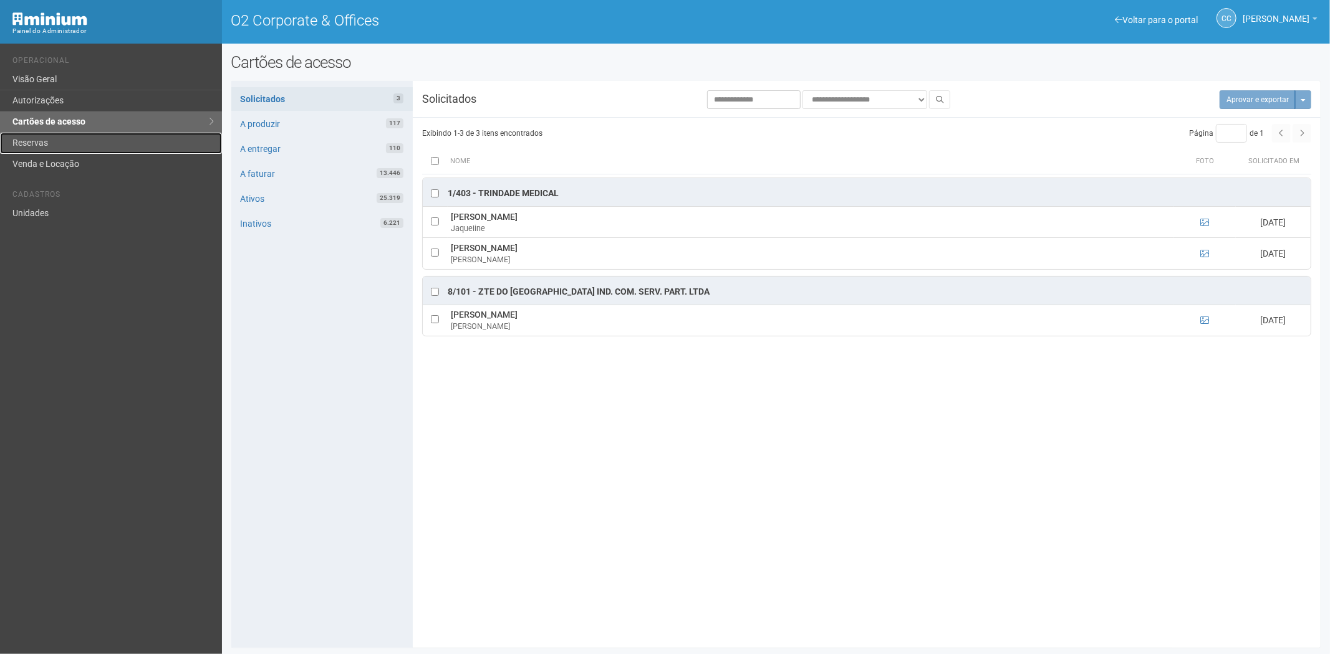
click at [80, 142] on link "Reservas" at bounding box center [111, 143] width 222 height 21
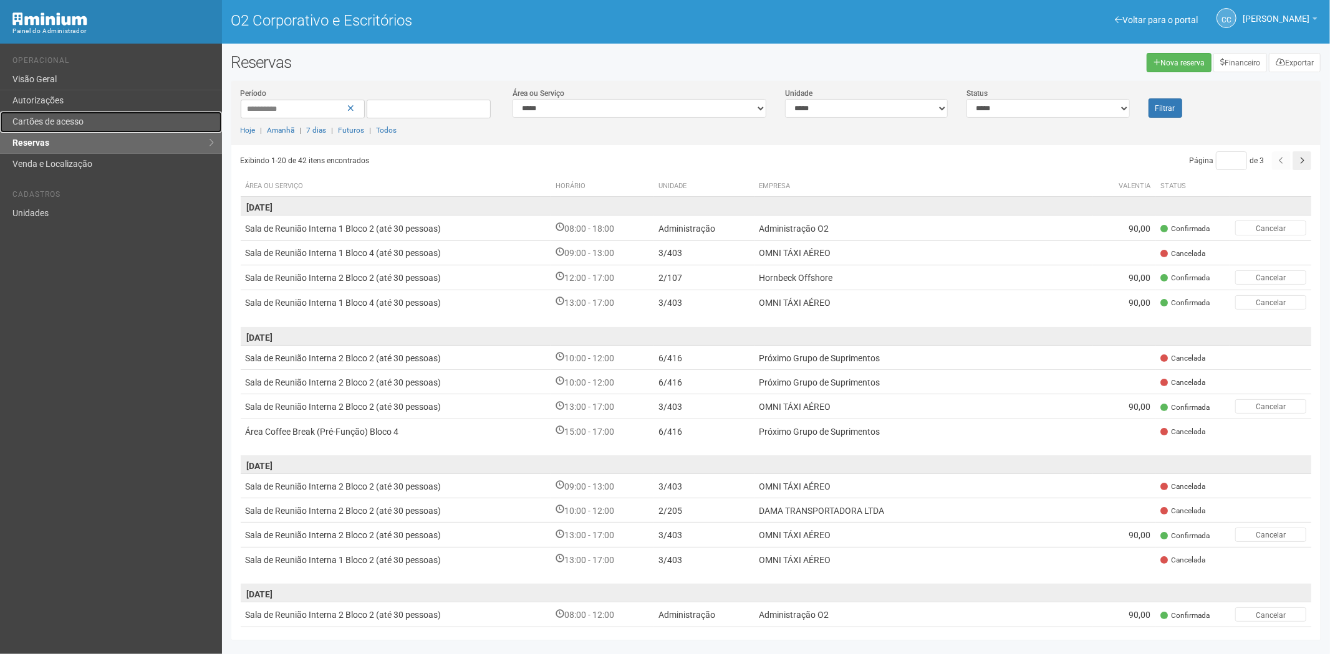
click at [67, 125] on font "Cartões de acesso" at bounding box center [47, 122] width 71 height 10
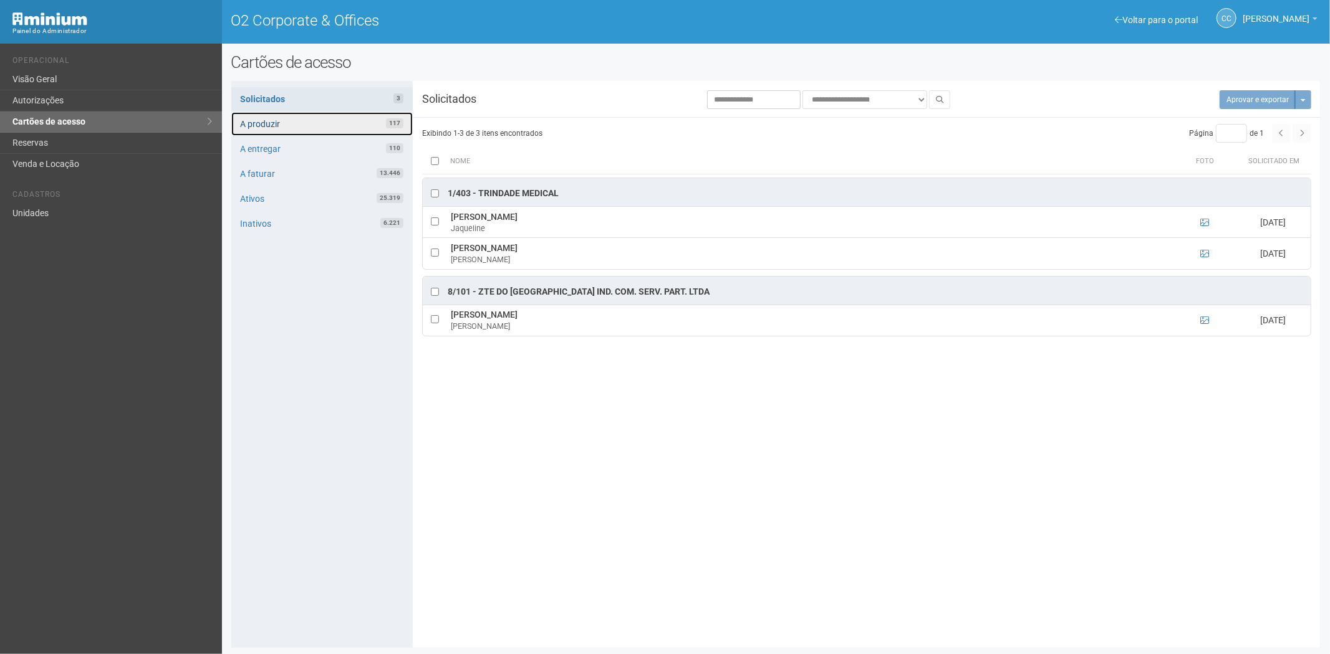
click at [324, 123] on link "A produzir 117" at bounding box center [321, 124] width 181 height 24
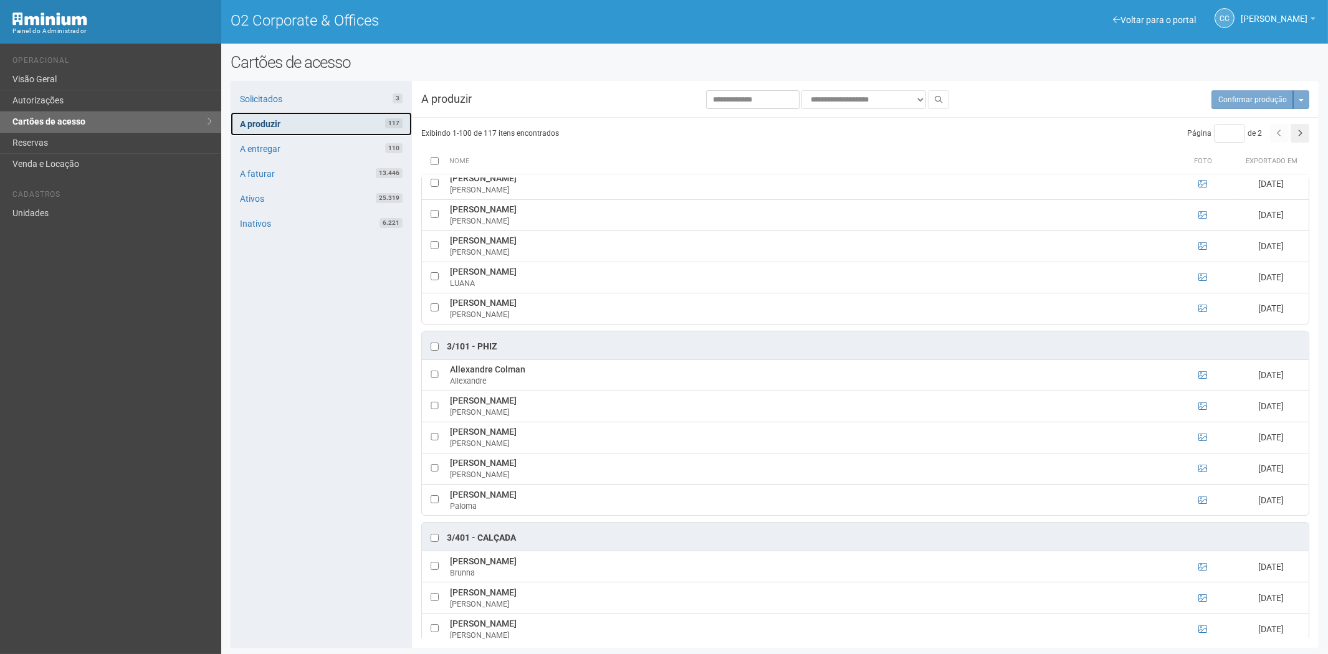
scroll to position [900, 0]
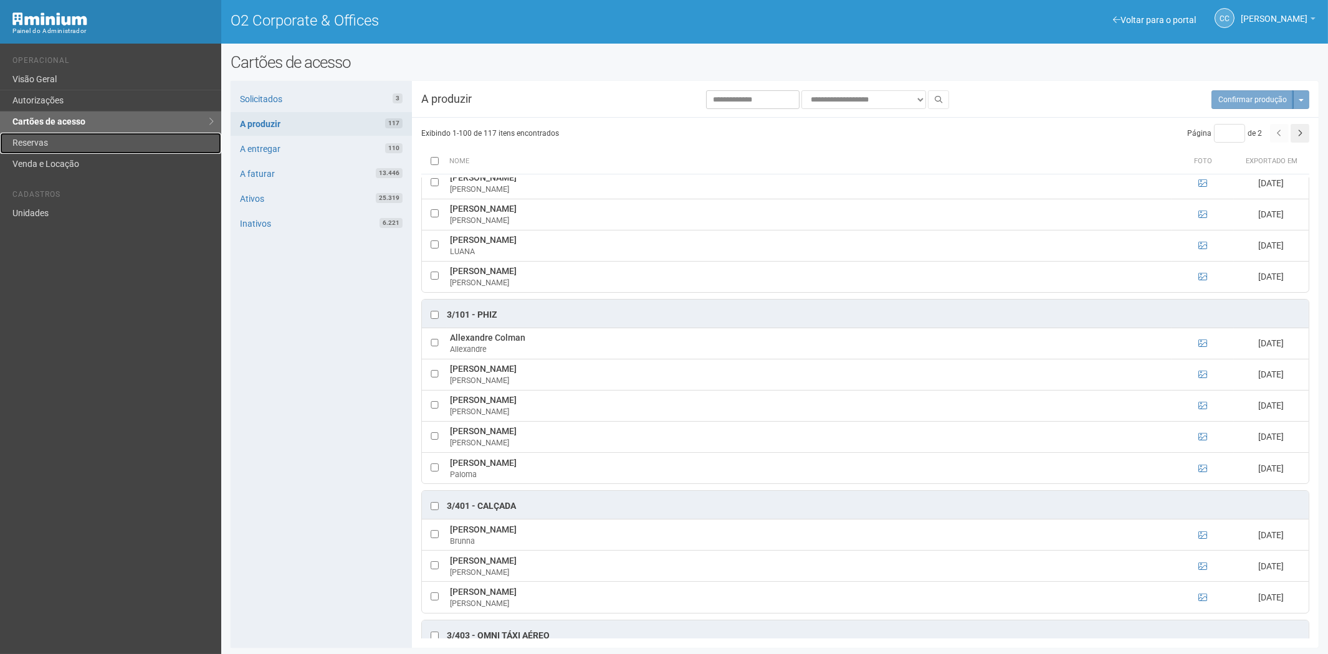
click at [84, 140] on link "Reservas" at bounding box center [110, 143] width 221 height 21
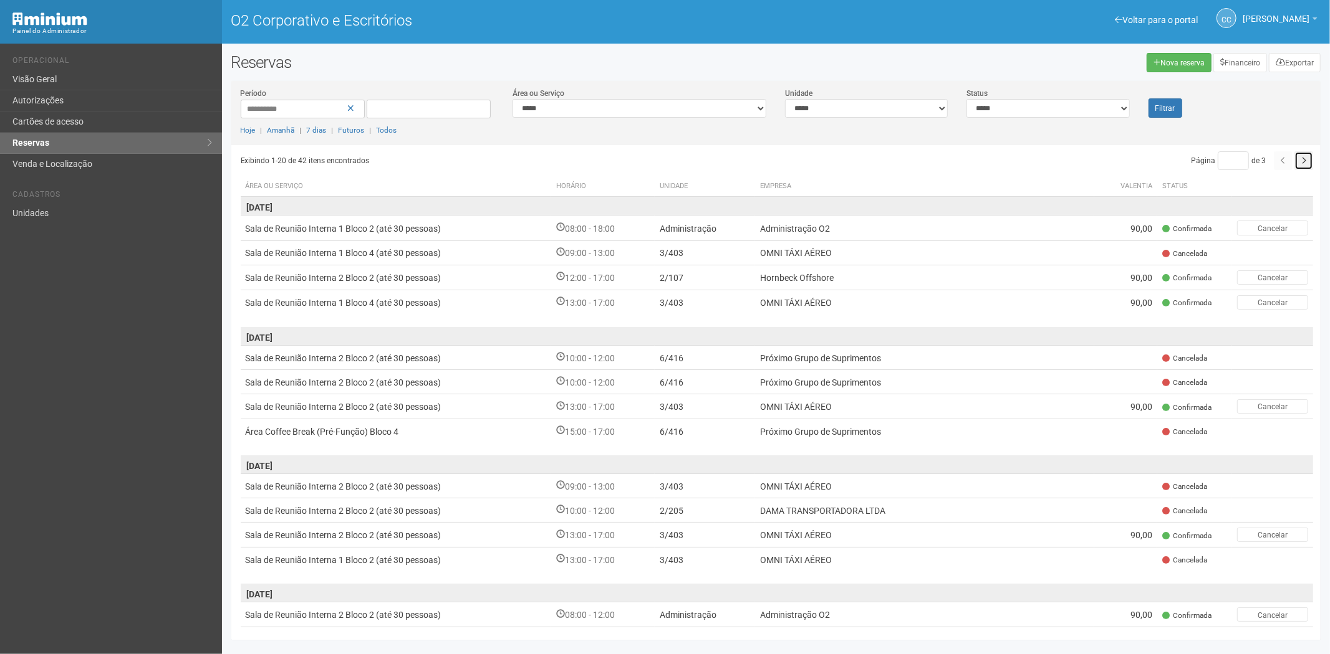
click at [1304, 168] on button "button" at bounding box center [1303, 160] width 19 height 19
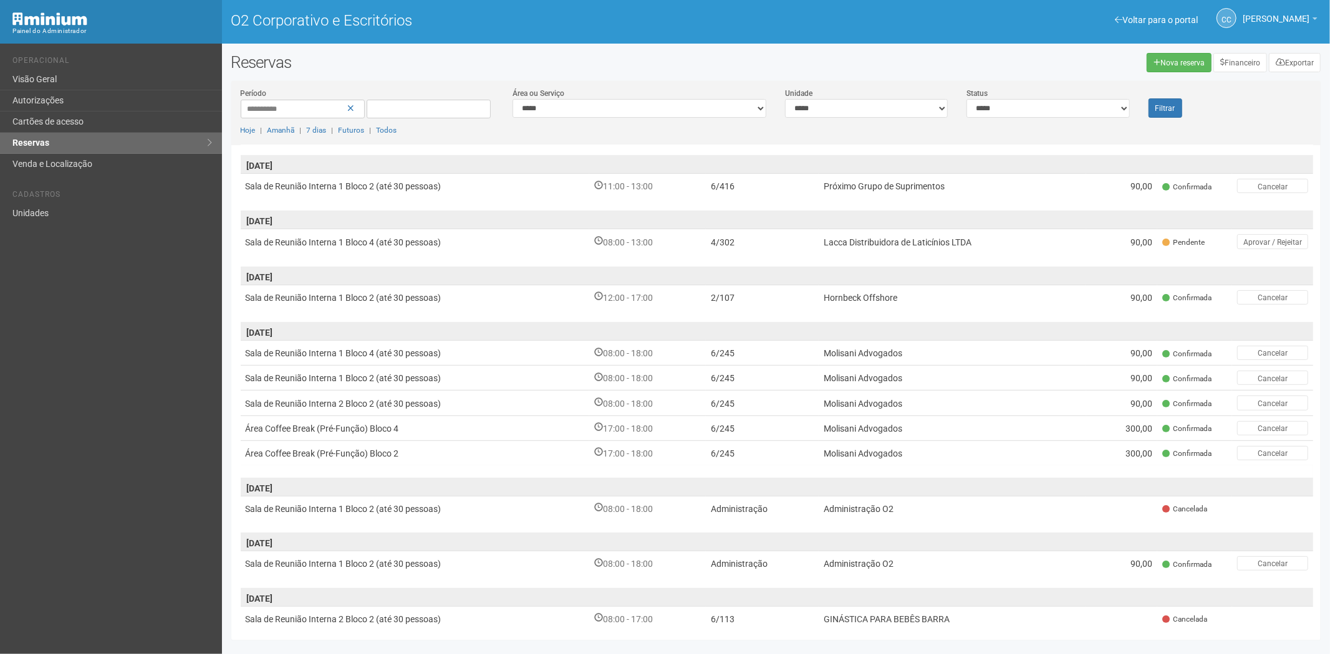
scroll to position [391, 0]
click at [959, 236] on font "Lacca Distribuidora de Laticínios LTDA" at bounding box center [897, 241] width 148 height 10
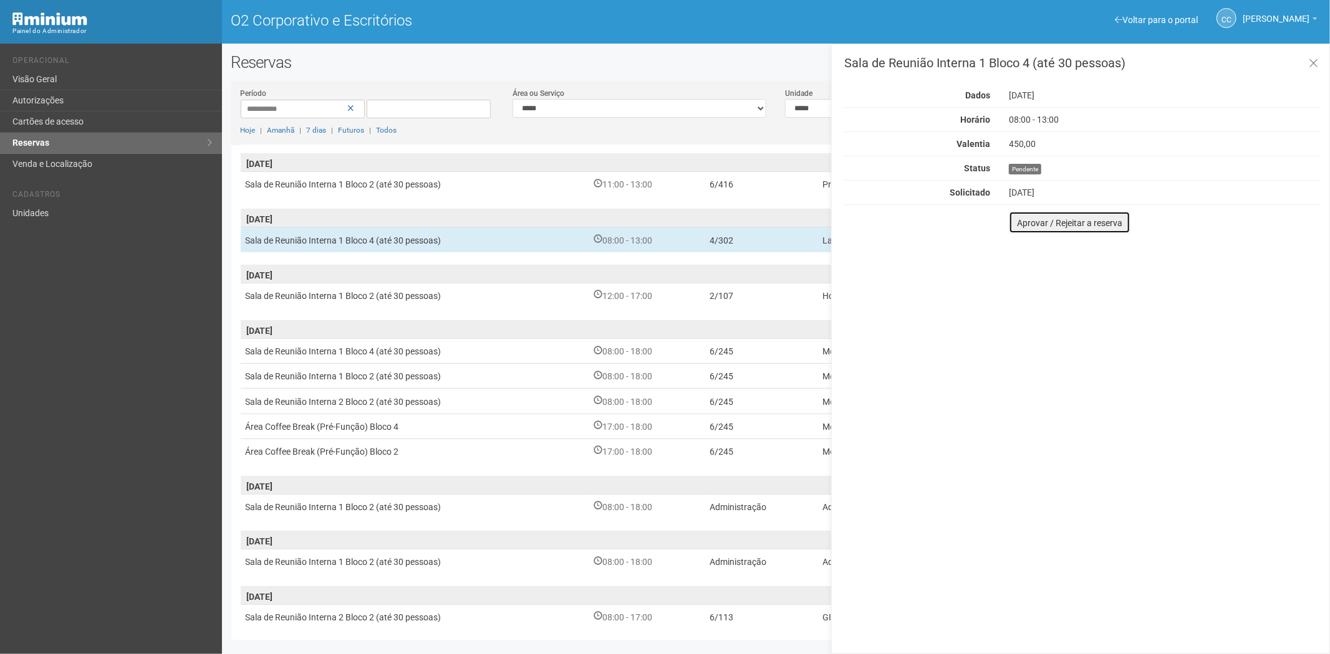
click at [1017, 226] on font "Aprovar / Rejeitar a reserva" at bounding box center [1069, 223] width 105 height 10
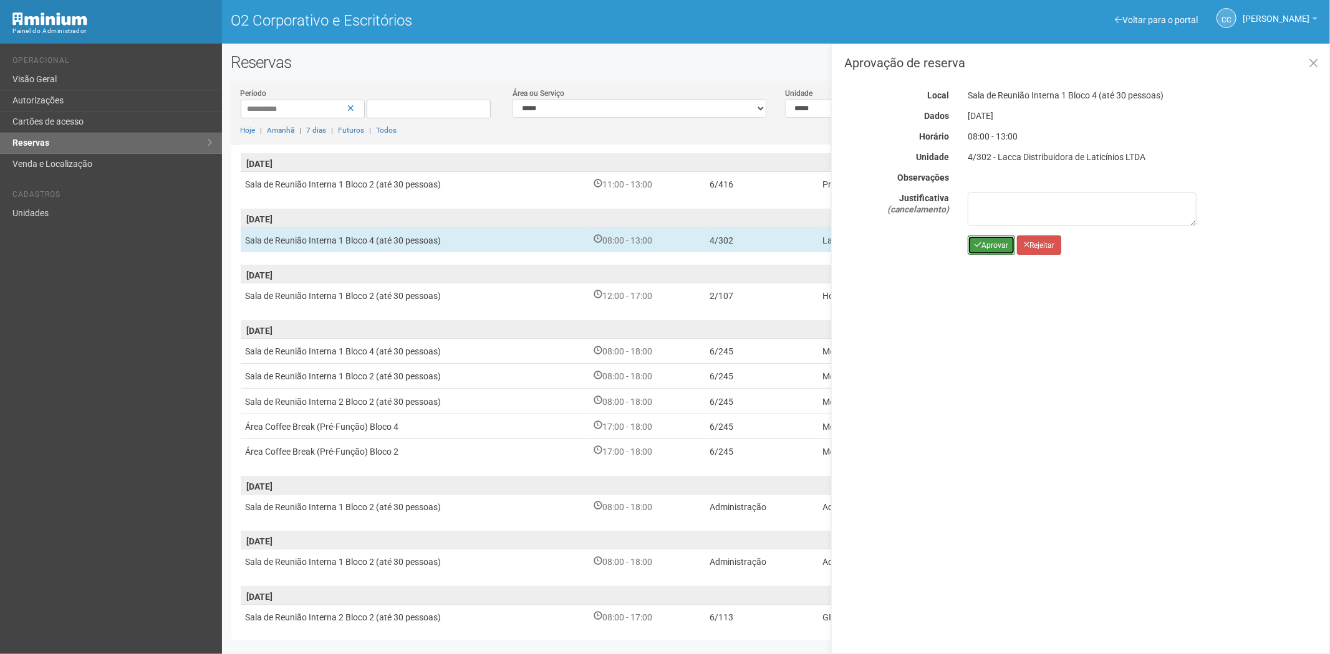
click at [984, 246] on font "Aprovar" at bounding box center [994, 245] width 27 height 9
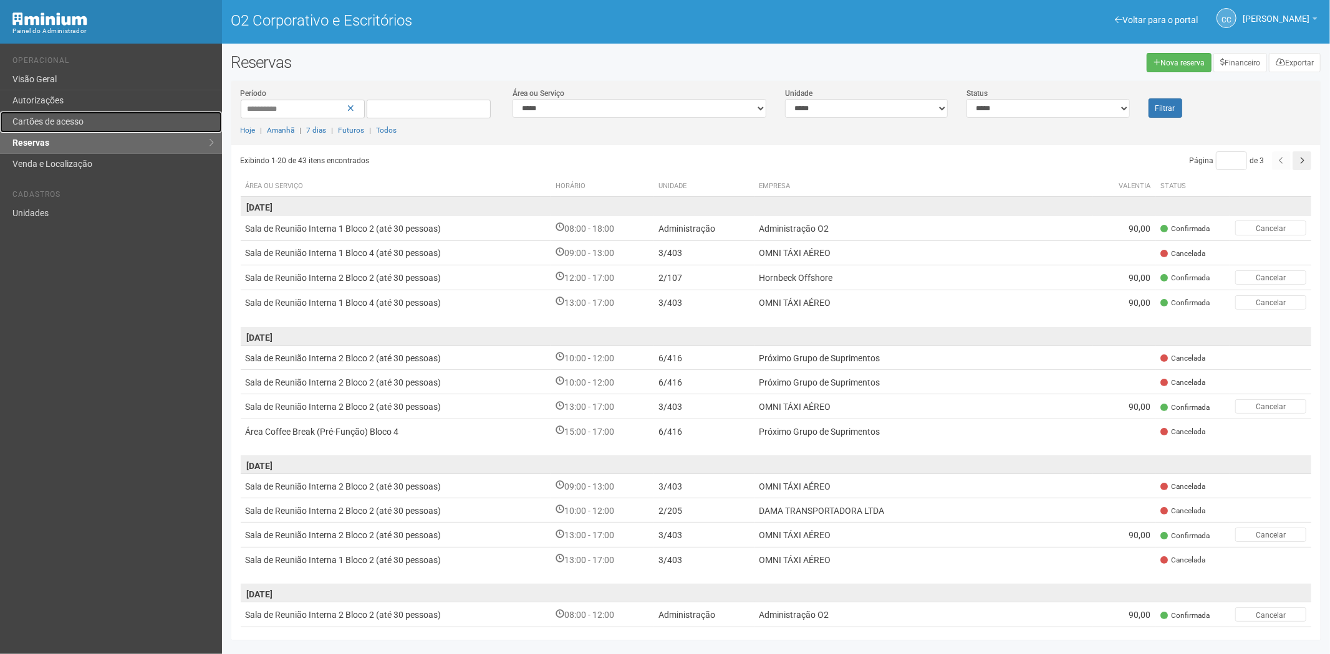
click at [84, 118] on font "Cartões de acesso" at bounding box center [47, 122] width 71 height 10
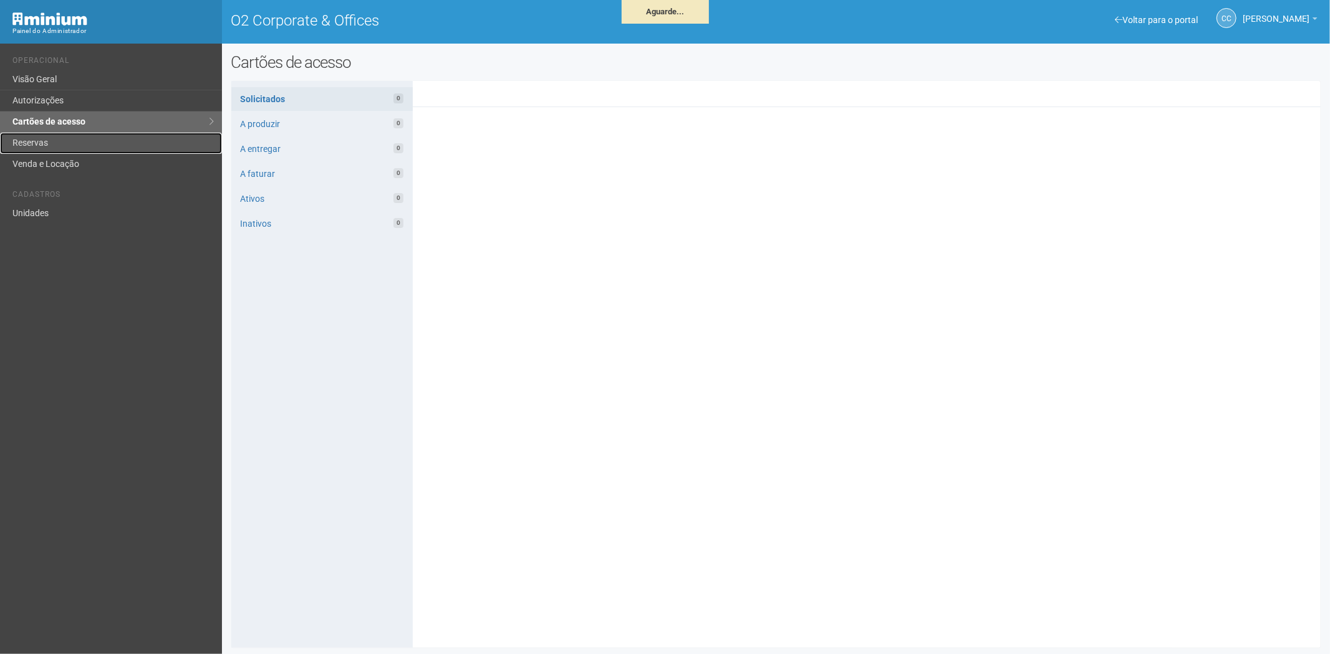
click at [40, 150] on link "Reservas" at bounding box center [111, 143] width 222 height 21
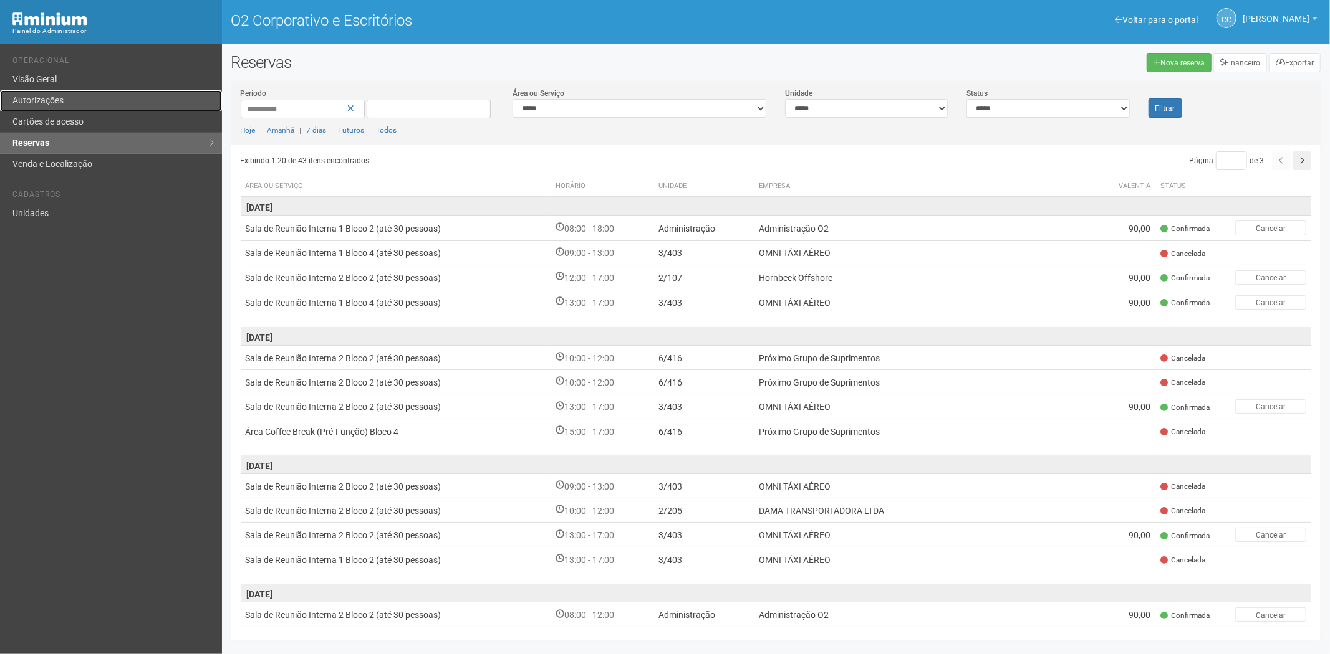
click at [49, 110] on link "Autorizações" at bounding box center [111, 100] width 222 height 21
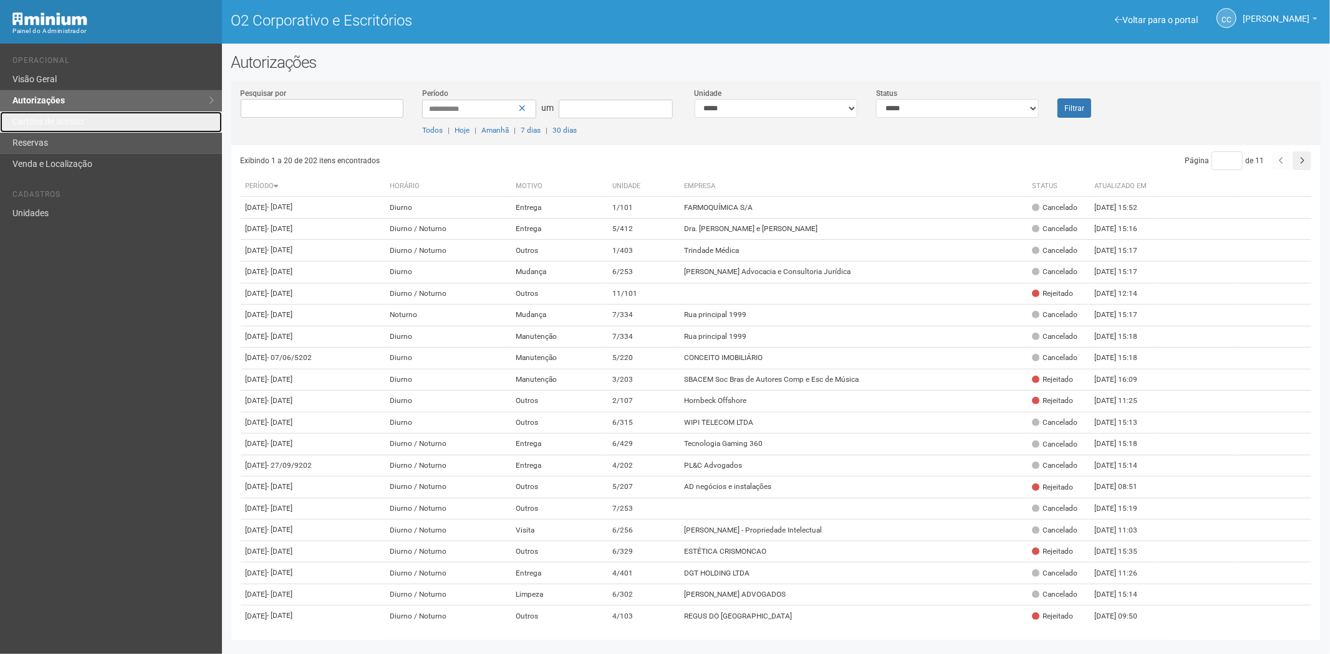
drag, startPoint x: 67, startPoint y: 121, endPoint x: 89, endPoint y: 135, distance: 25.2
click at [67, 121] on font "Cartões de acesso" at bounding box center [47, 122] width 71 height 10
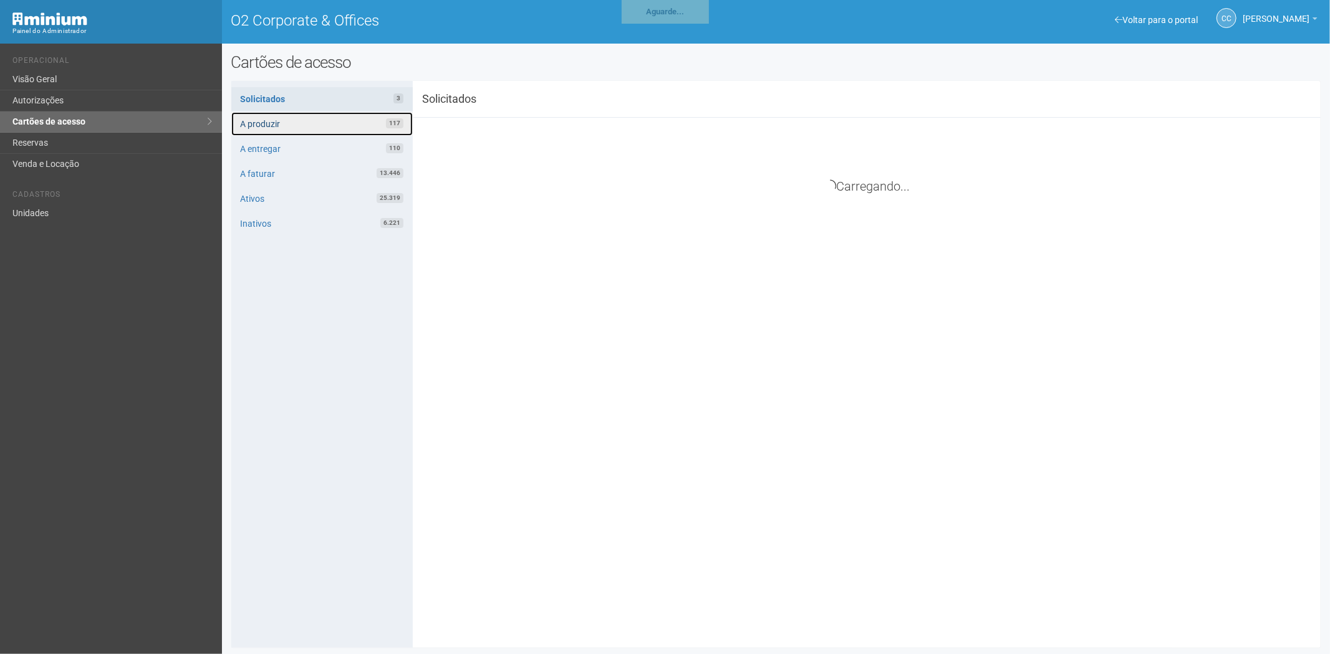
click at [338, 122] on link "A produzir 117" at bounding box center [321, 124] width 181 height 24
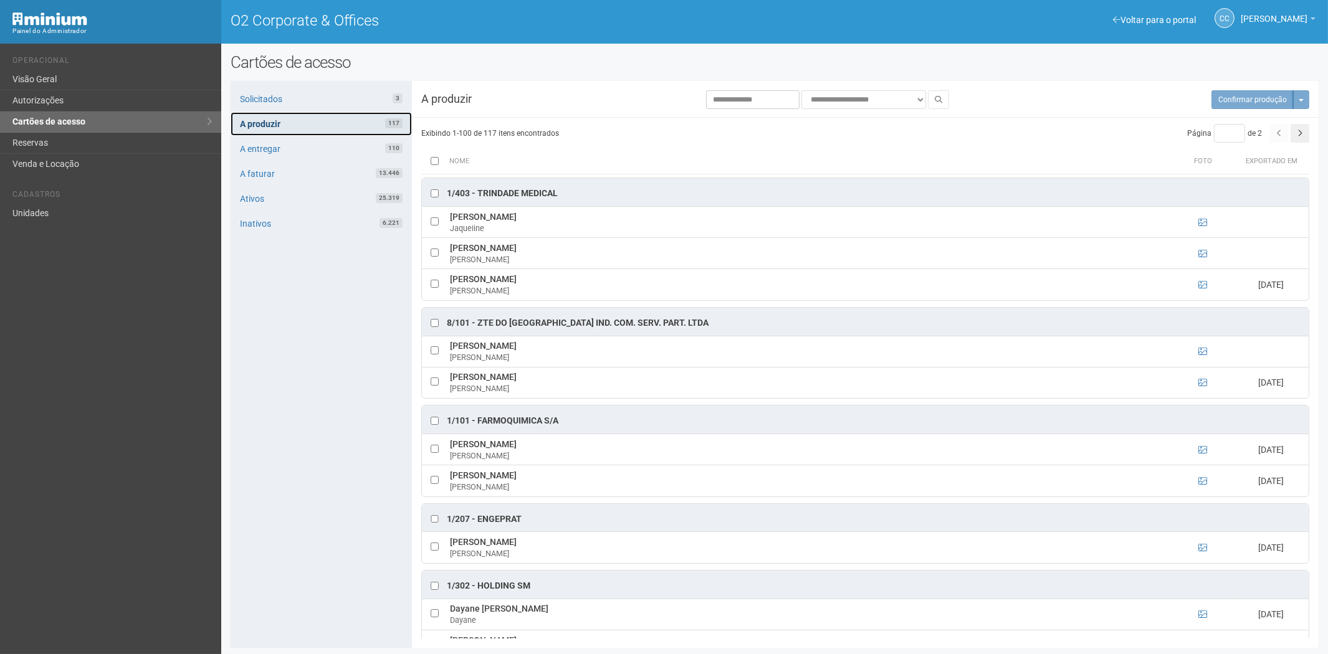
click at [289, 126] on link "A produzir 117" at bounding box center [321, 124] width 181 height 24
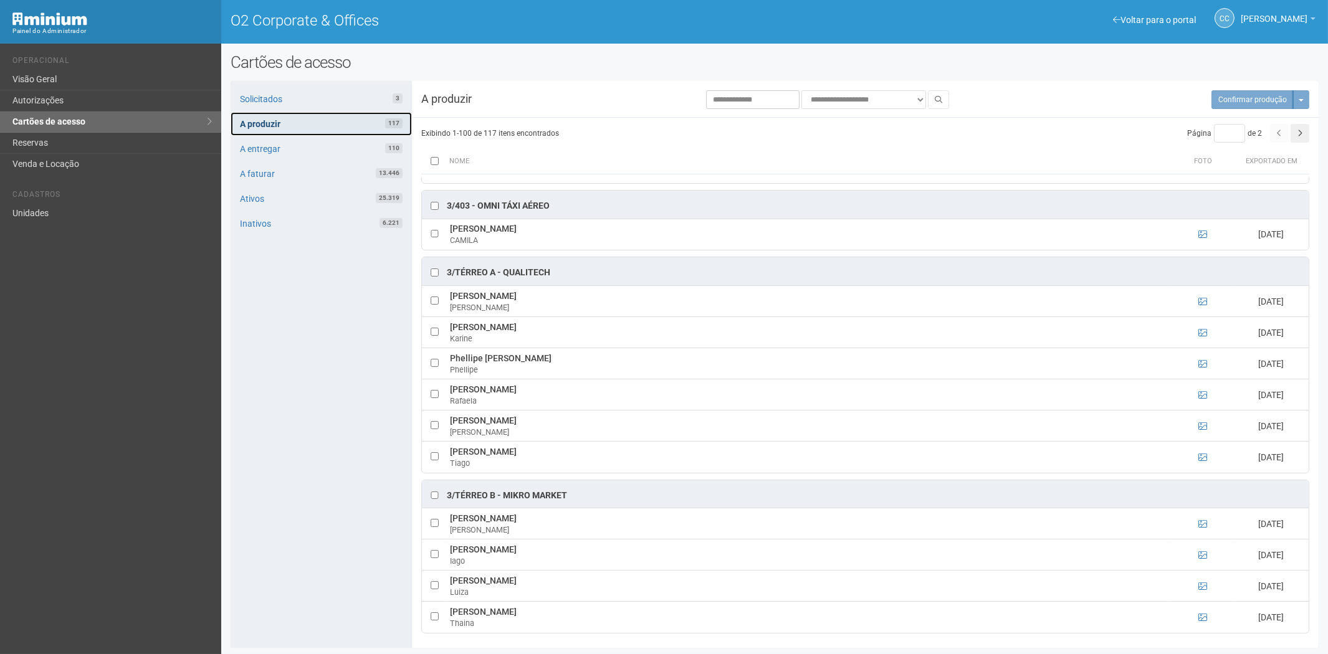
scroll to position [1316, 0]
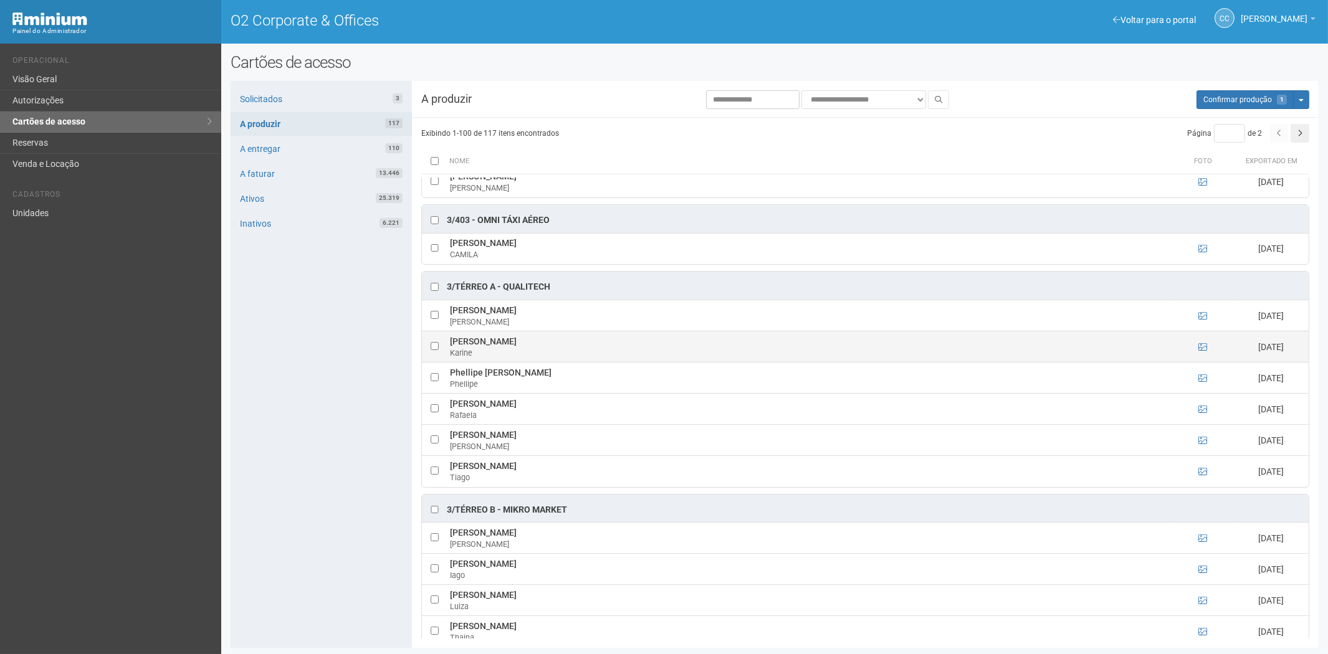
drag, startPoint x: 449, startPoint y: 350, endPoint x: 525, endPoint y: 349, distance: 76.7
click at [525, 349] on td "Karine Souza Maia Karine" at bounding box center [809, 347] width 725 height 31
copy td "Karine Souza Maia"
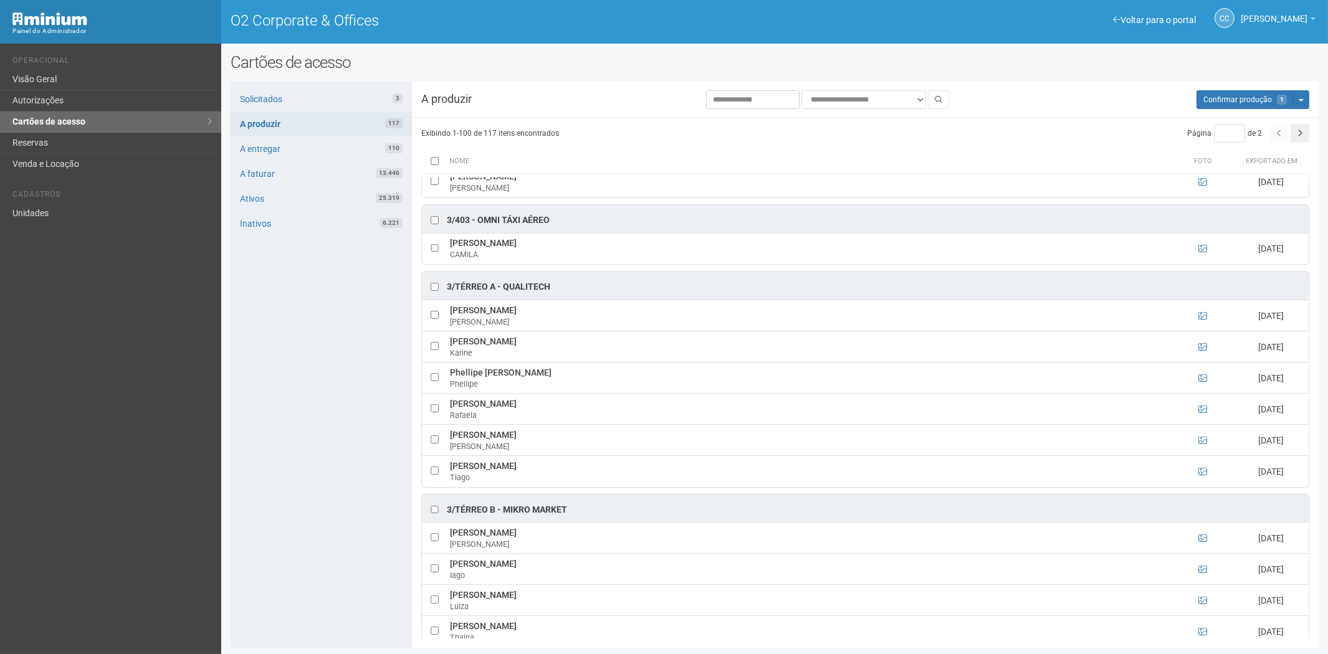
click at [271, 483] on div "Solicitados 3 A produzir 117 A entregar 110 A faturar 13.446 Ativos 25.319 Inat…" at bounding box center [321, 364] width 181 height 567
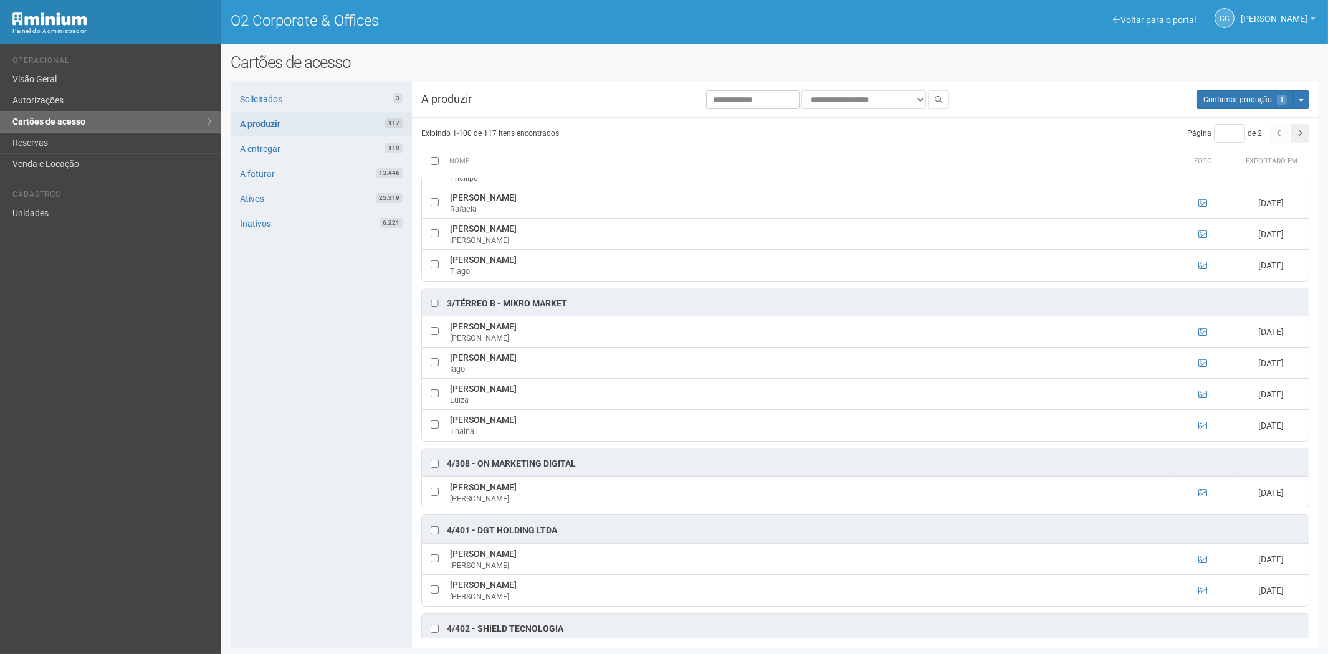
scroll to position [1523, 0]
drag, startPoint x: 447, startPoint y: 428, endPoint x: 555, endPoint y: 435, distance: 108.7
click at [557, 436] on td "Thaina da Silva Castro Thaina" at bounding box center [809, 424] width 725 height 31
click at [484, 436] on div "Thaina" at bounding box center [809, 430] width 719 height 11
drag, startPoint x: 449, startPoint y: 427, endPoint x: 540, endPoint y: 434, distance: 91.3
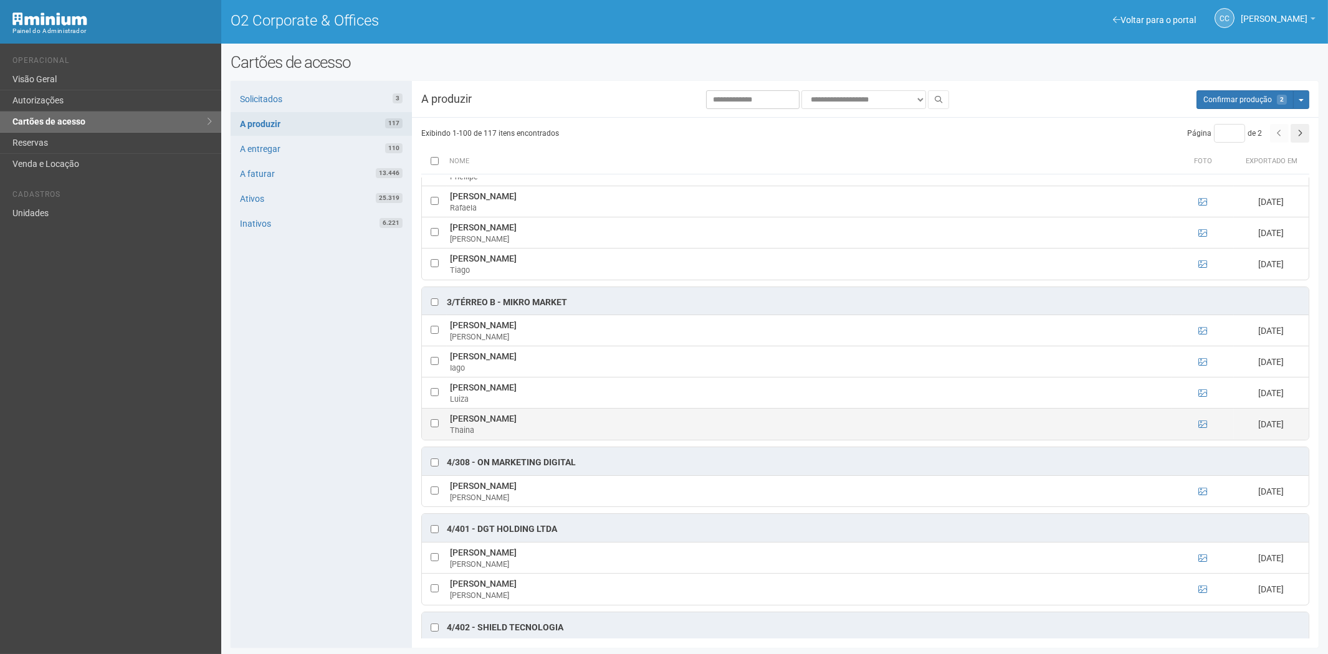
click at [540, 434] on td "Thaina da Silva Castro Thaina" at bounding box center [809, 424] width 725 height 31
copy td "Thaina da Silva Castro"
drag, startPoint x: 284, startPoint y: 520, endPoint x: 352, endPoint y: 490, distance: 74.5
click at [284, 520] on div "Solicitados 3 A produzir 117 A entregar 110 A faturar 13.446 Ativos 25.319 Inat…" at bounding box center [321, 364] width 181 height 567
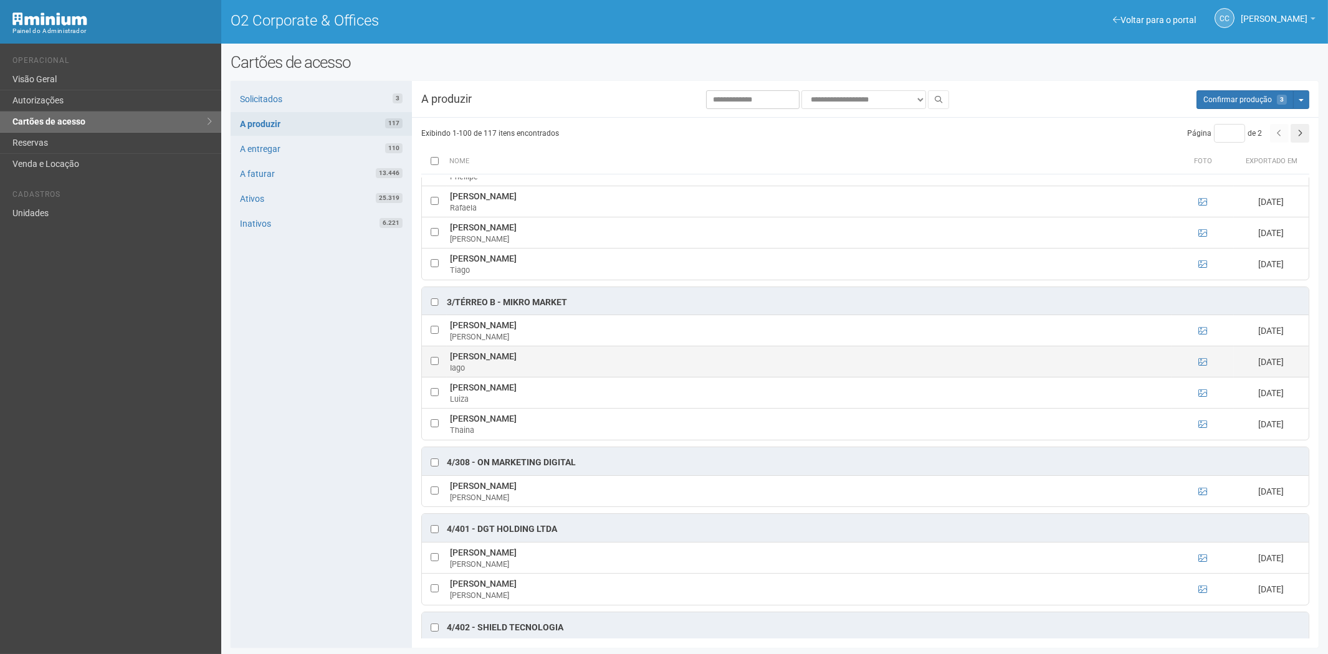
drag, startPoint x: 448, startPoint y: 368, endPoint x: 535, endPoint y: 364, distance: 87.3
click at [535, 364] on td "Iago Arruda Rocha Iago" at bounding box center [809, 362] width 725 height 31
copy td "Iago Arruda Rocha"
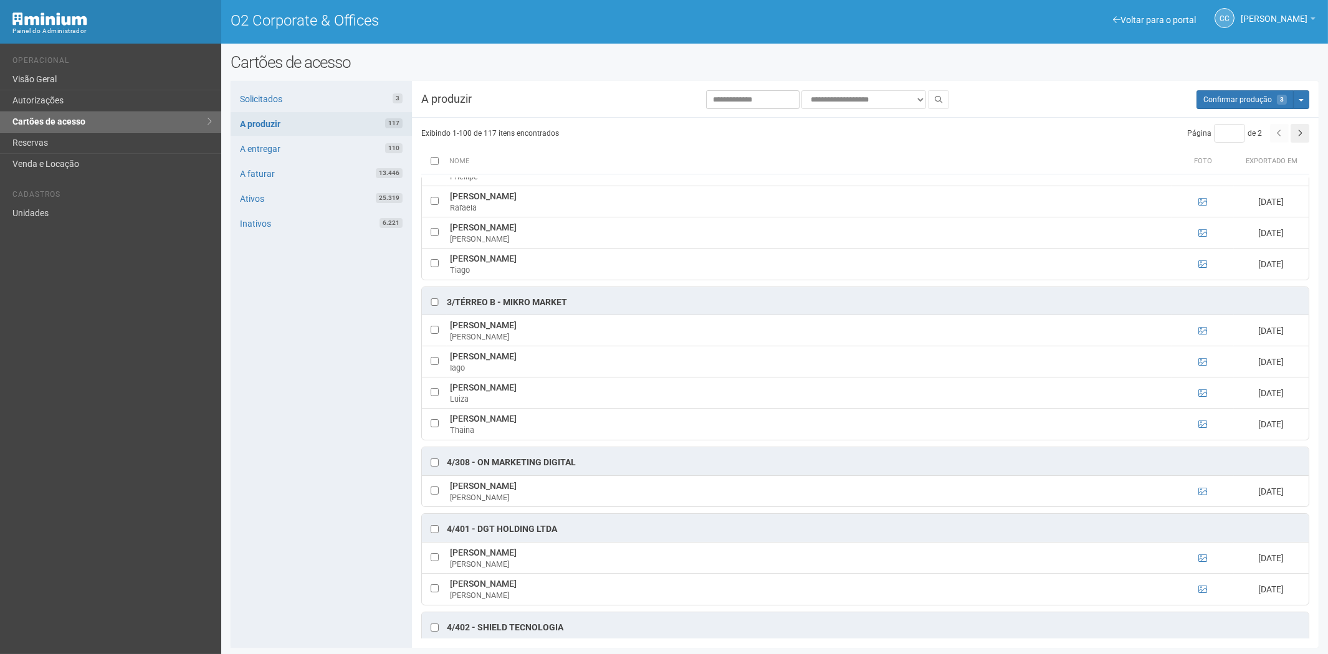
click at [312, 553] on div "Solicitados 3 A produzir 117 A entregar 110 A faturar 13.446 Ativos 25.319 Inat…" at bounding box center [321, 364] width 181 height 567
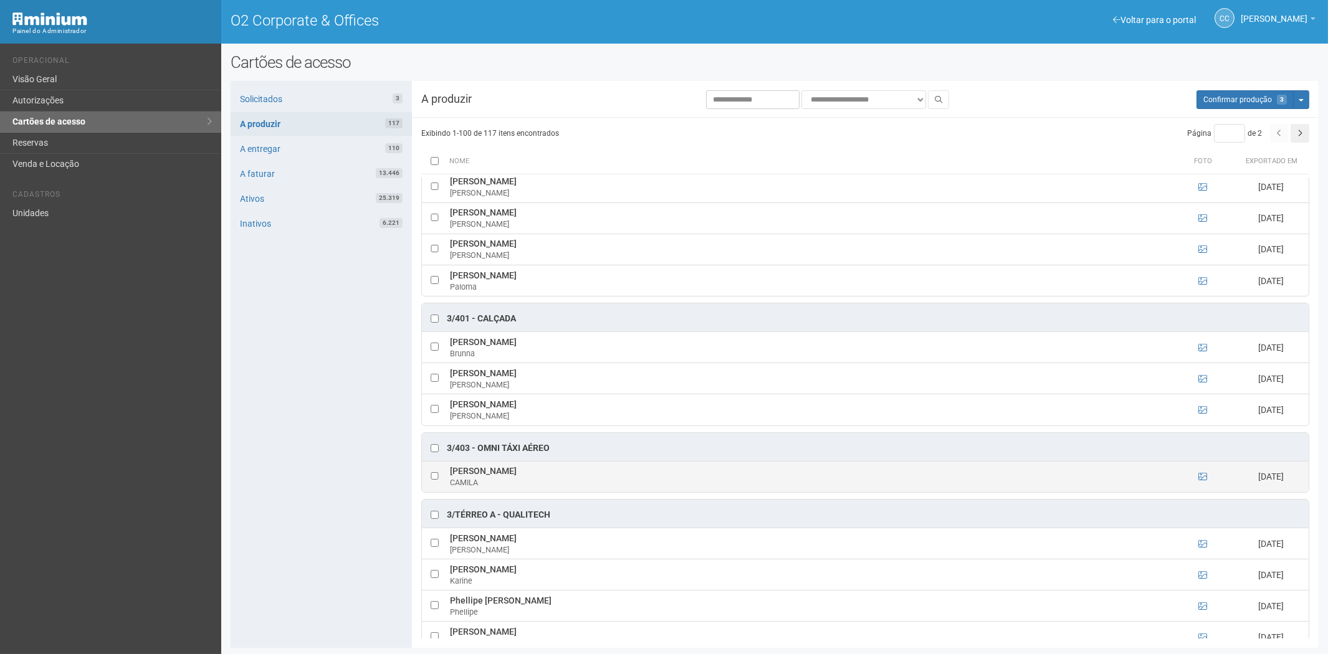
scroll to position [1108, 0]
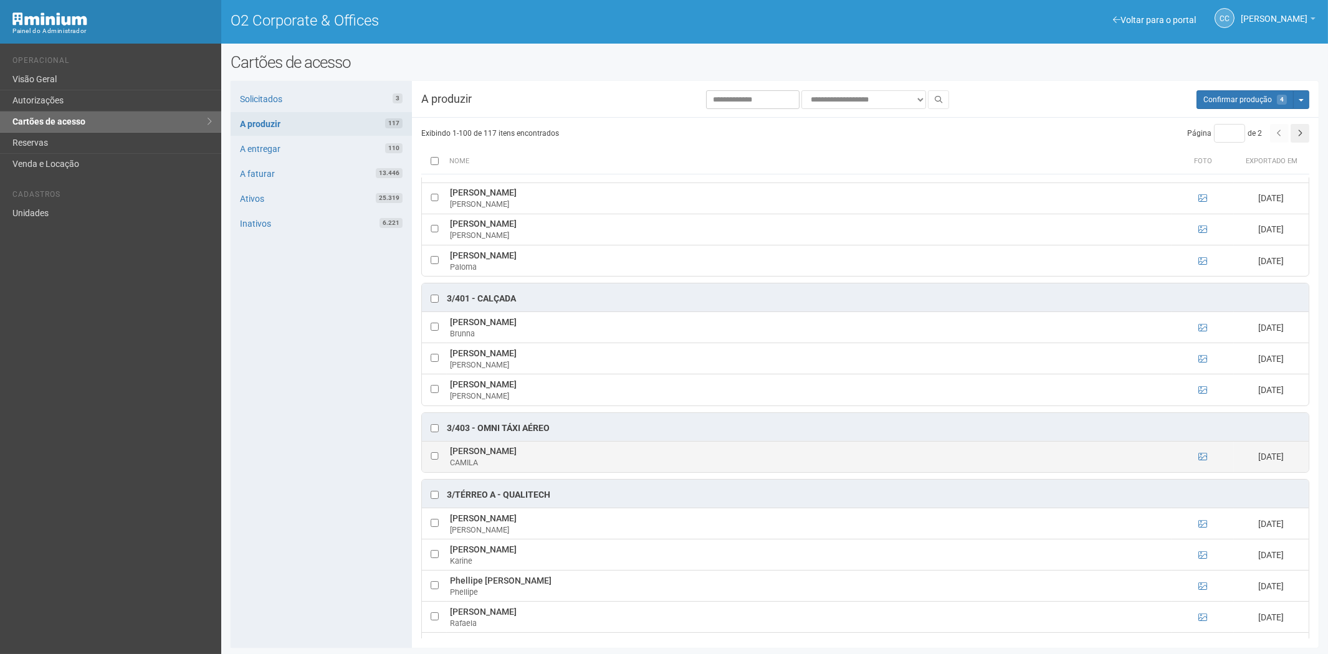
drag, startPoint x: 449, startPoint y: 458, endPoint x: 582, endPoint y: 459, distance: 133.4
click at [582, 459] on td "CAMILA LOUREIRO DA FONSECA CAMILA" at bounding box center [809, 456] width 725 height 31
copy td "CAMILA LOUREIRO DA FONSECA"
click at [323, 547] on div "Solicitados 3 A produzir 117 A entregar 110 A faturar 13.446 Ativos 25.319 Inat…" at bounding box center [321, 364] width 181 height 567
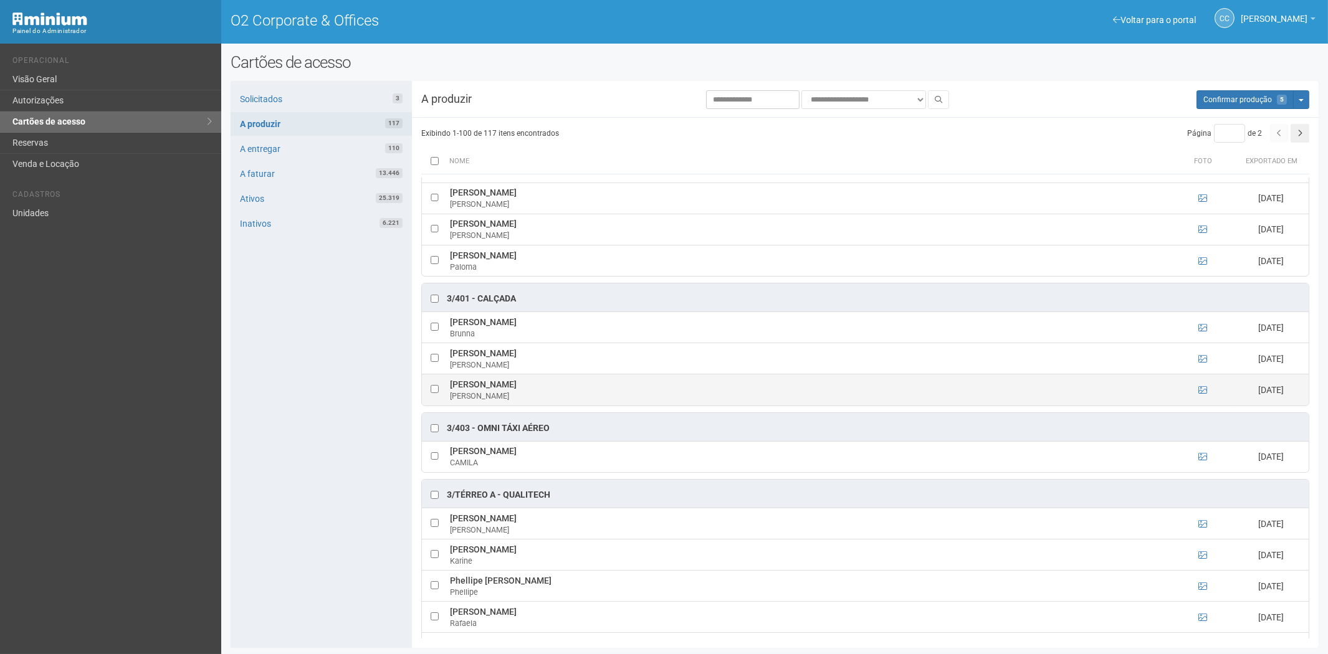
drag, startPoint x: 449, startPoint y: 393, endPoint x: 597, endPoint y: 398, distance: 147.8
click at [597, 398] on td "Ramon Vasconcelos Aleixo de Barros Ramon" at bounding box center [809, 390] width 725 height 31
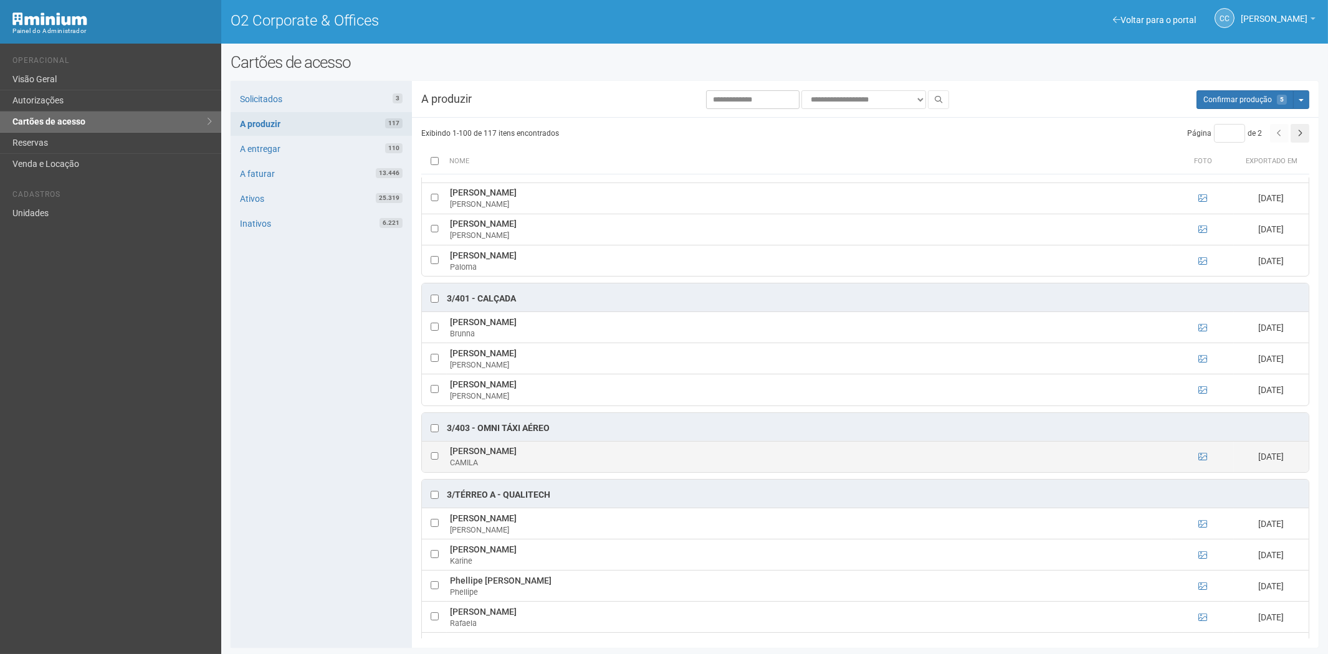
copy td "Ramon Vasconcelos Aleixo de Barros"
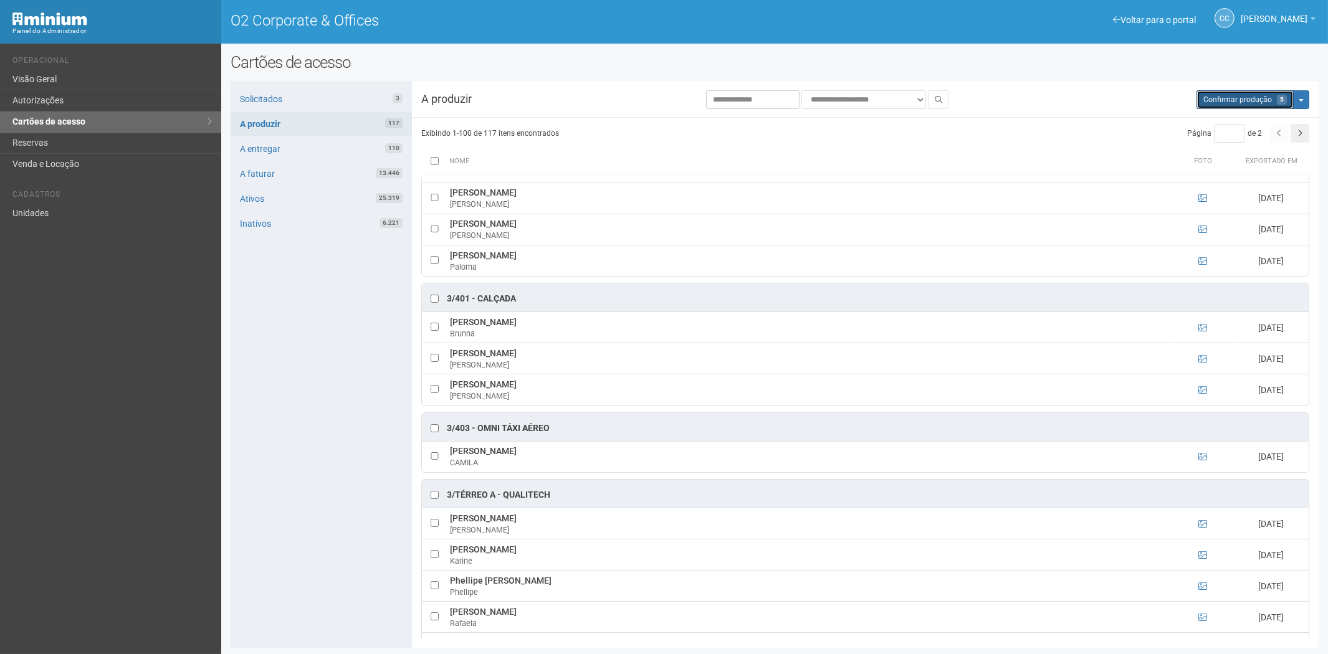
drag, startPoint x: 1245, startPoint y: 106, endPoint x: 705, endPoint y: 72, distance: 540.9
click at [1245, 106] on button "Aguarde... Confirmar produção 5" at bounding box center [1245, 99] width 97 height 19
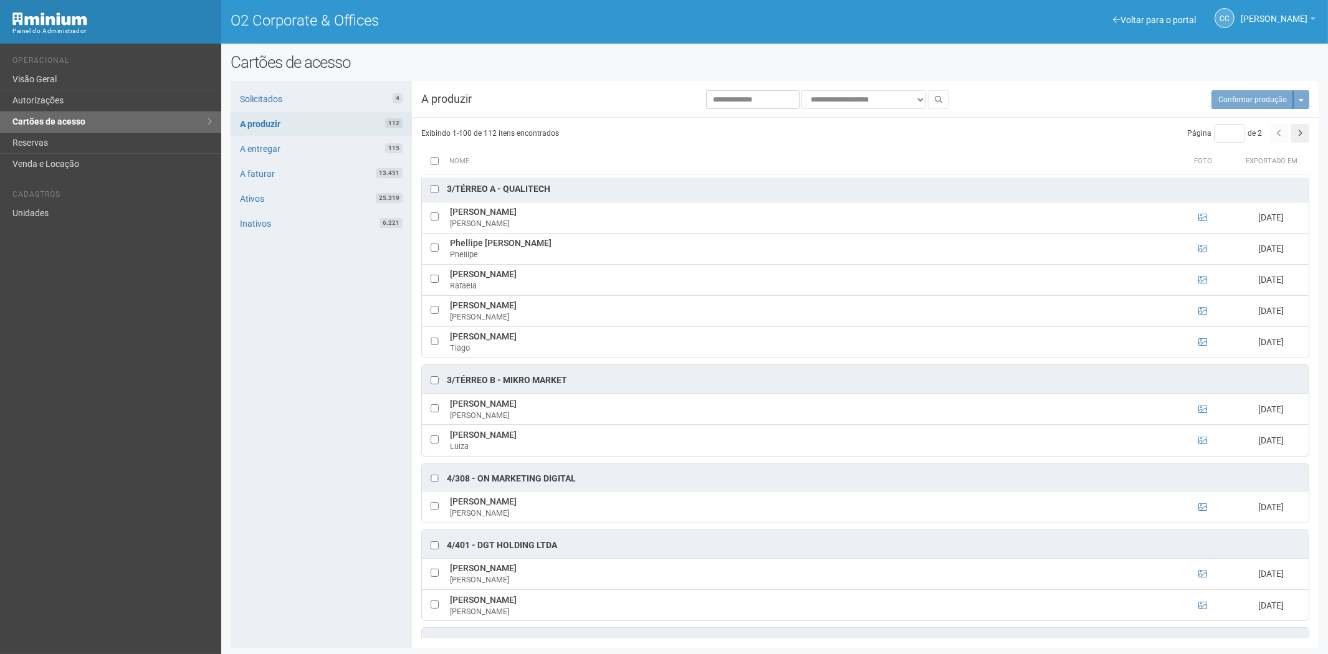
scroll to position [1385, 0]
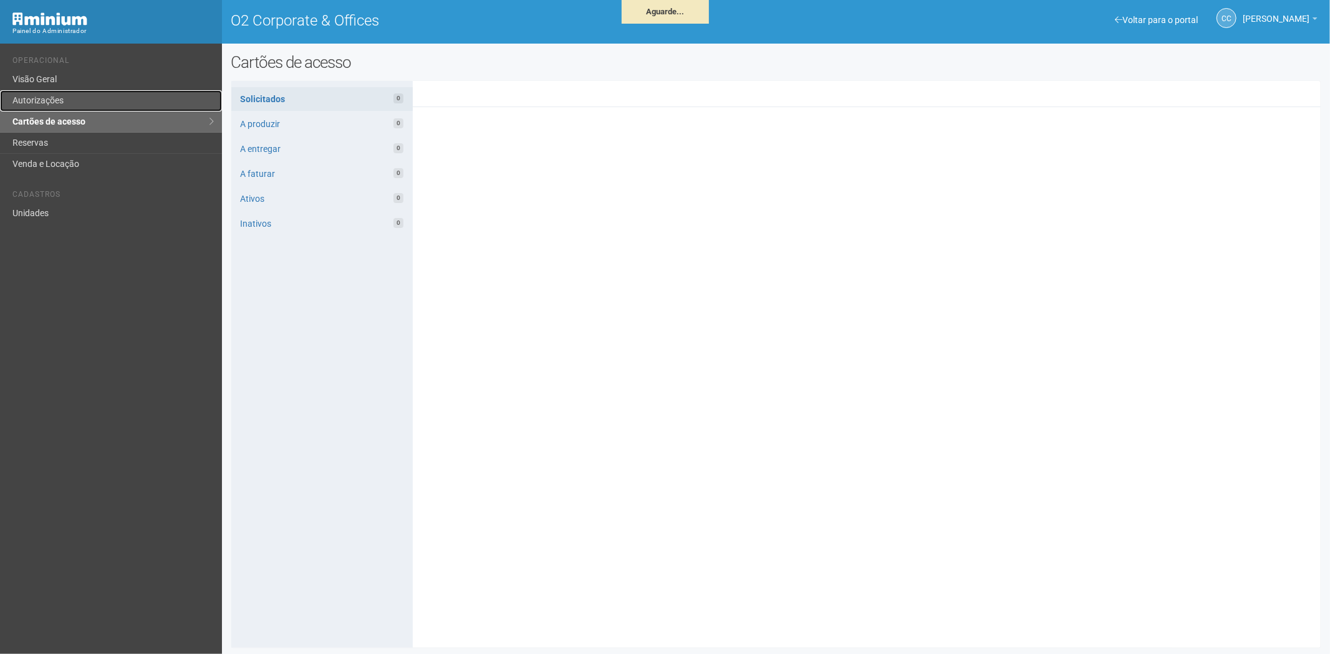
click at [80, 101] on link "Autorizações" at bounding box center [111, 100] width 222 height 21
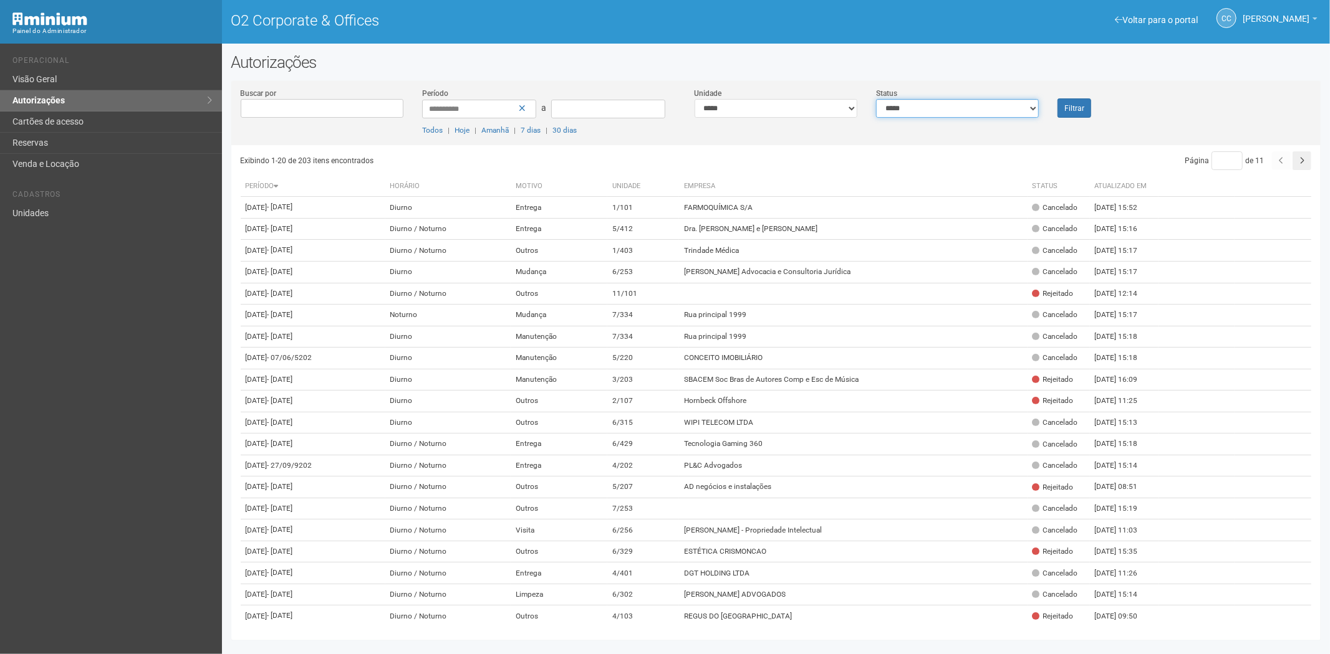
click at [932, 108] on select "**********" at bounding box center [957, 108] width 163 height 19
select select "*"
click at [876, 99] on select "**********" at bounding box center [957, 108] width 163 height 19
click at [1076, 100] on button "Filtrar" at bounding box center [1074, 107] width 34 height 19
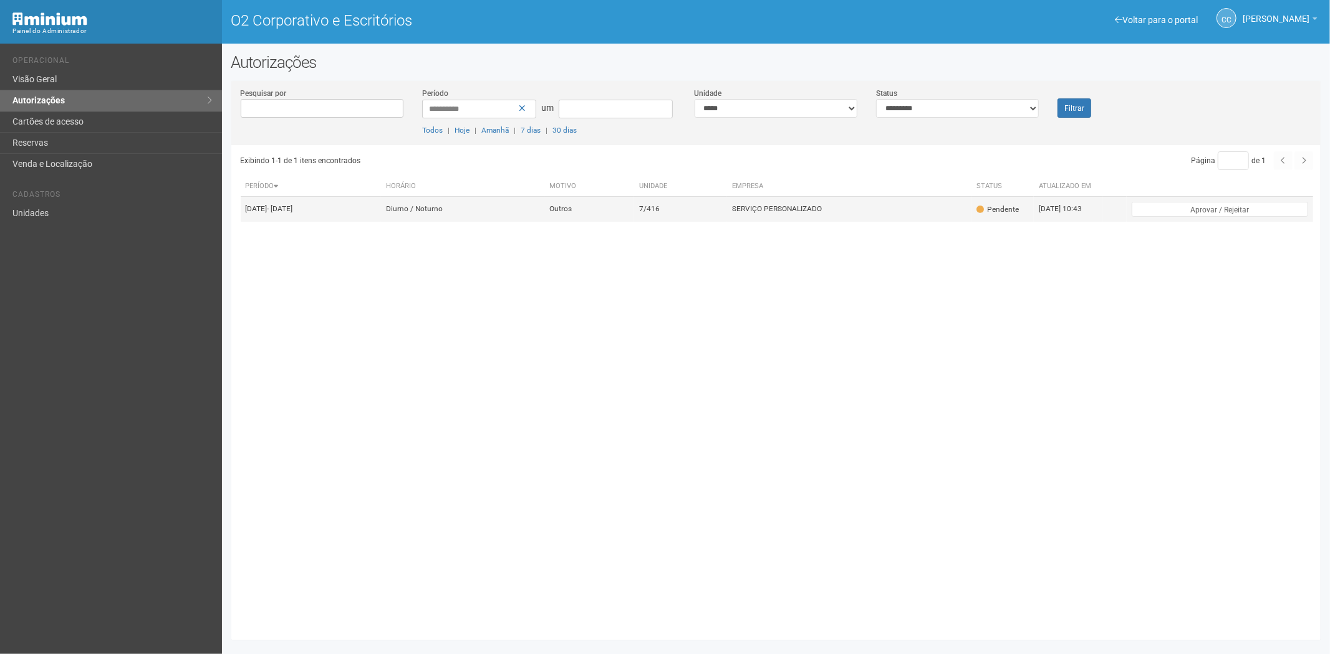
click at [893, 213] on td "SERVIÇO PERSONALIZADO" at bounding box center [849, 209] width 244 height 25
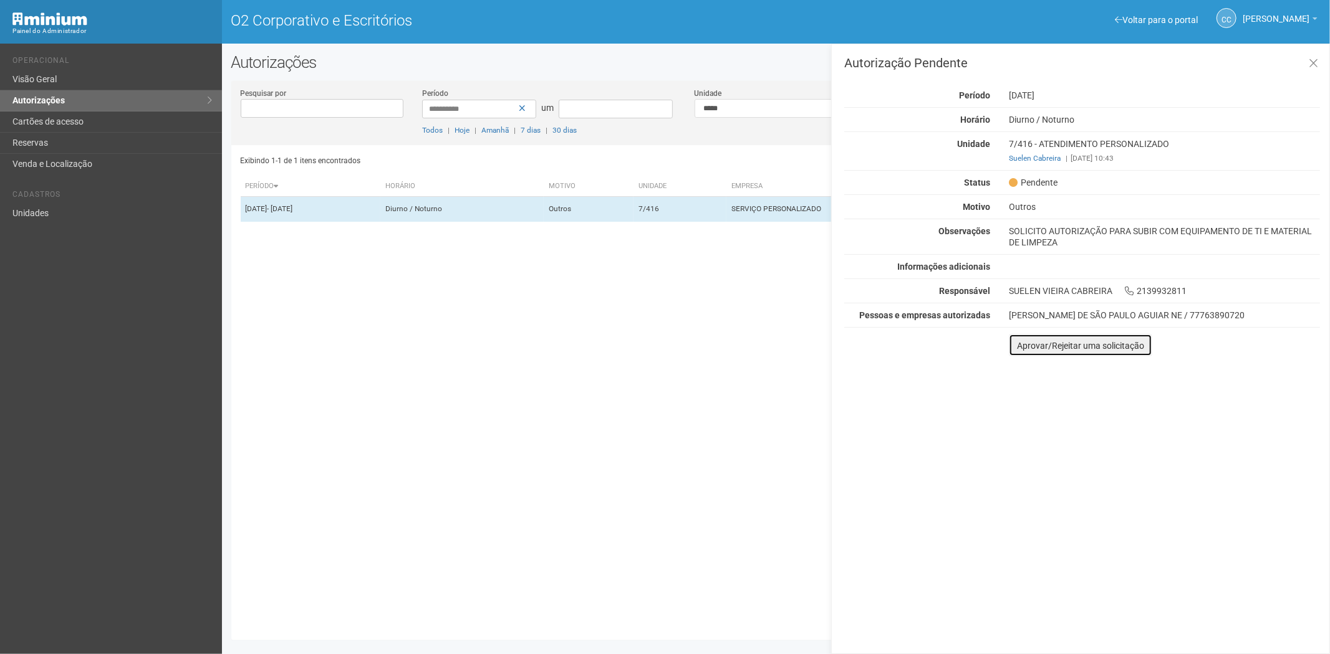
click at [1032, 343] on font "Aprovar/Rejeitar uma solicitação" at bounding box center [1080, 346] width 127 height 10
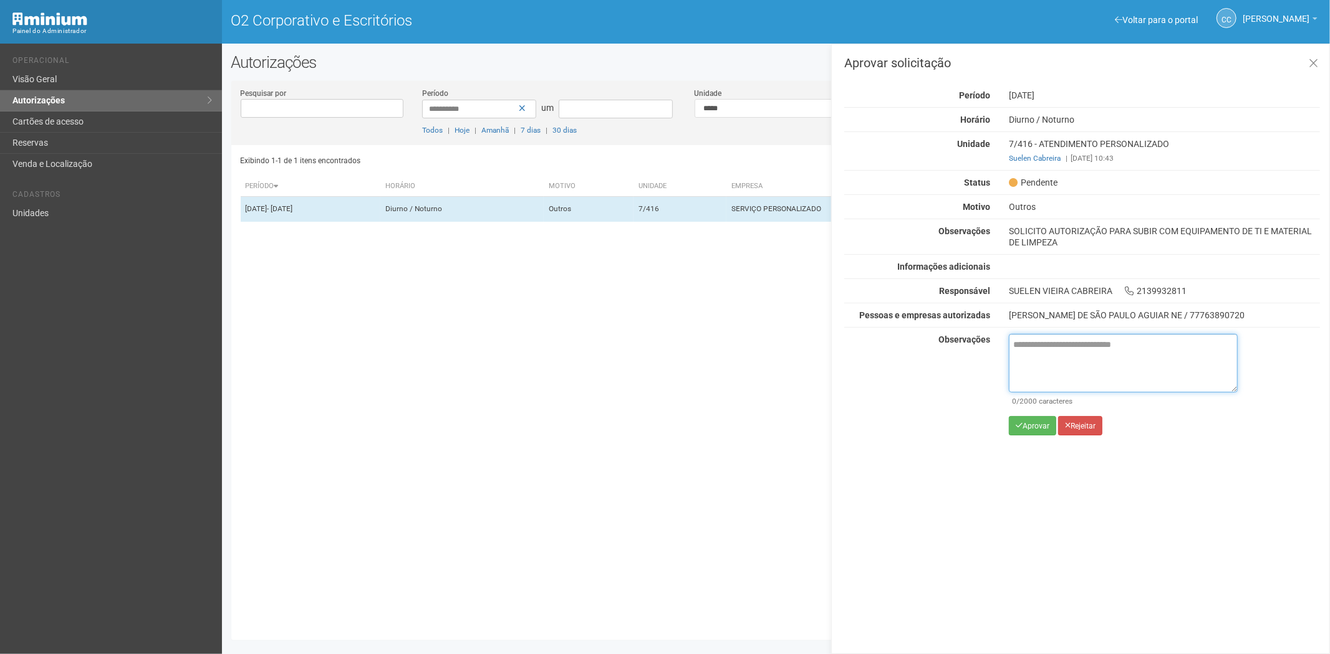
click at [1040, 372] on textarea at bounding box center [1123, 363] width 229 height 59
paste textarea "**********"
type textarea "**********"
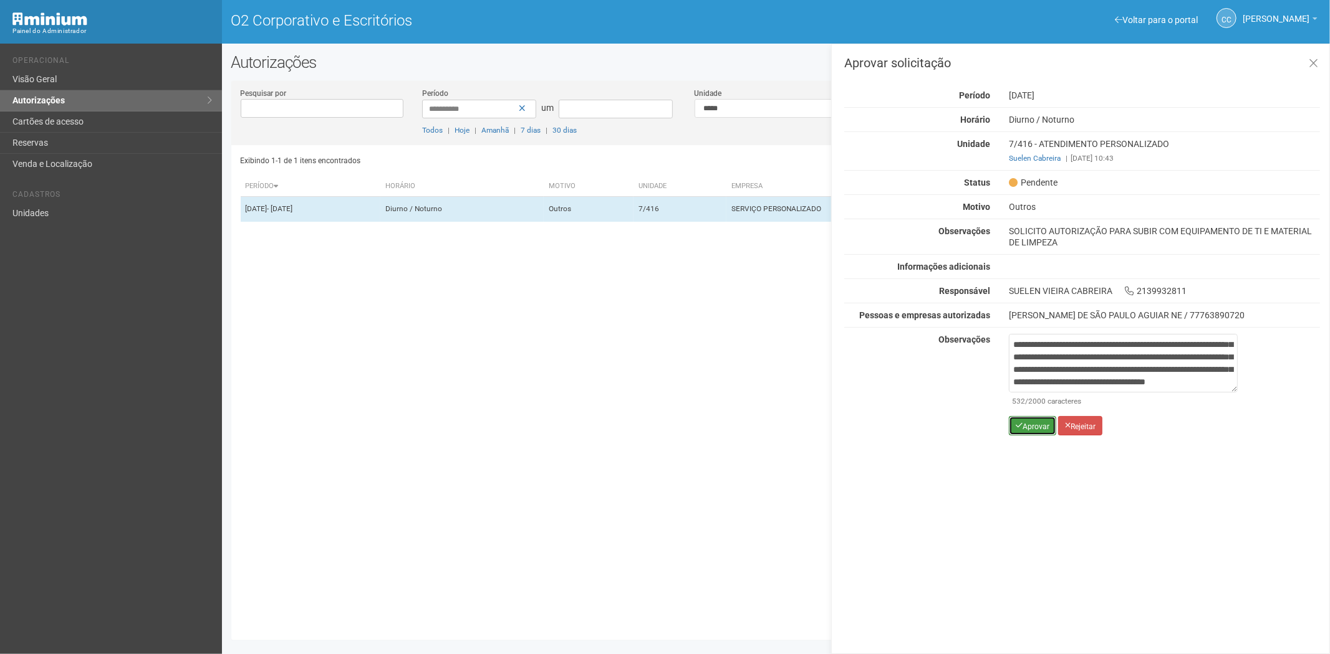
click at [1030, 429] on font "Aprovar" at bounding box center [1035, 426] width 27 height 9
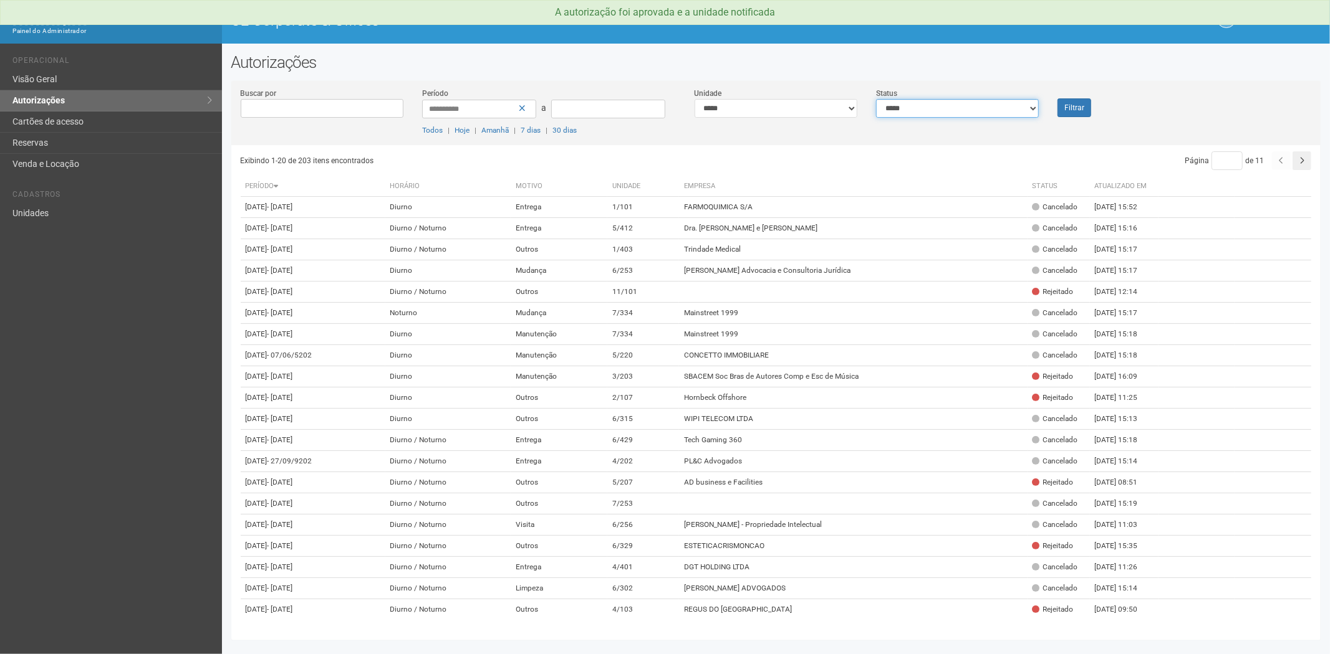
drag, startPoint x: 905, startPoint y: 108, endPoint x: 907, endPoint y: 116, distance: 7.7
click at [905, 108] on select "**********" at bounding box center [957, 108] width 163 height 19
select select "*"
click at [876, 99] on select "**********" at bounding box center [957, 108] width 163 height 19
click at [1073, 104] on button "Filtrar" at bounding box center [1074, 107] width 34 height 19
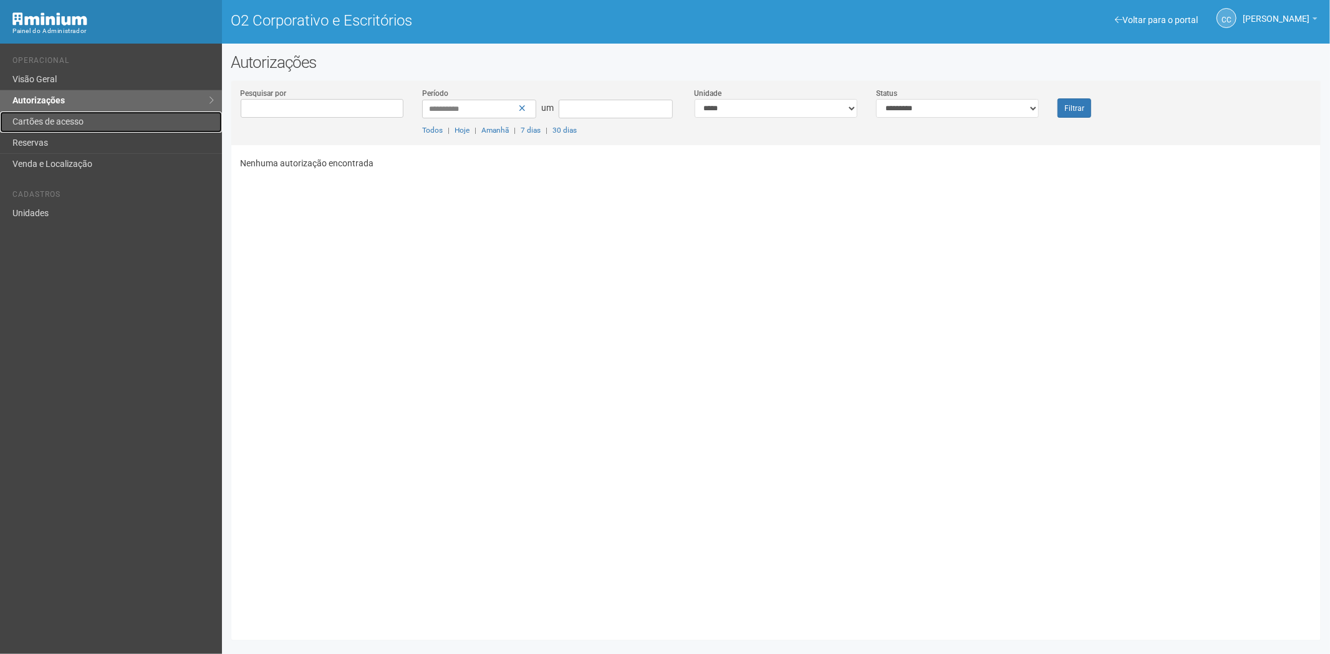
click at [67, 122] on font "Cartões de acesso" at bounding box center [47, 122] width 71 height 10
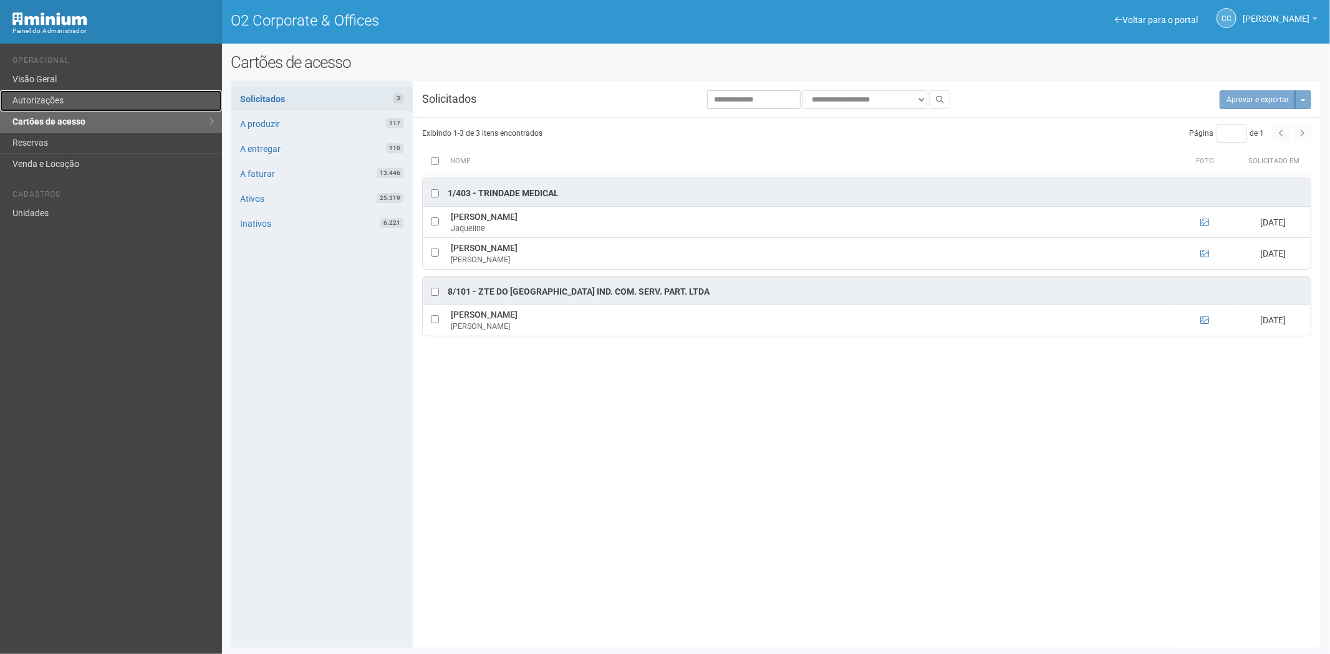
click at [85, 110] on link "Autorizações" at bounding box center [111, 100] width 222 height 21
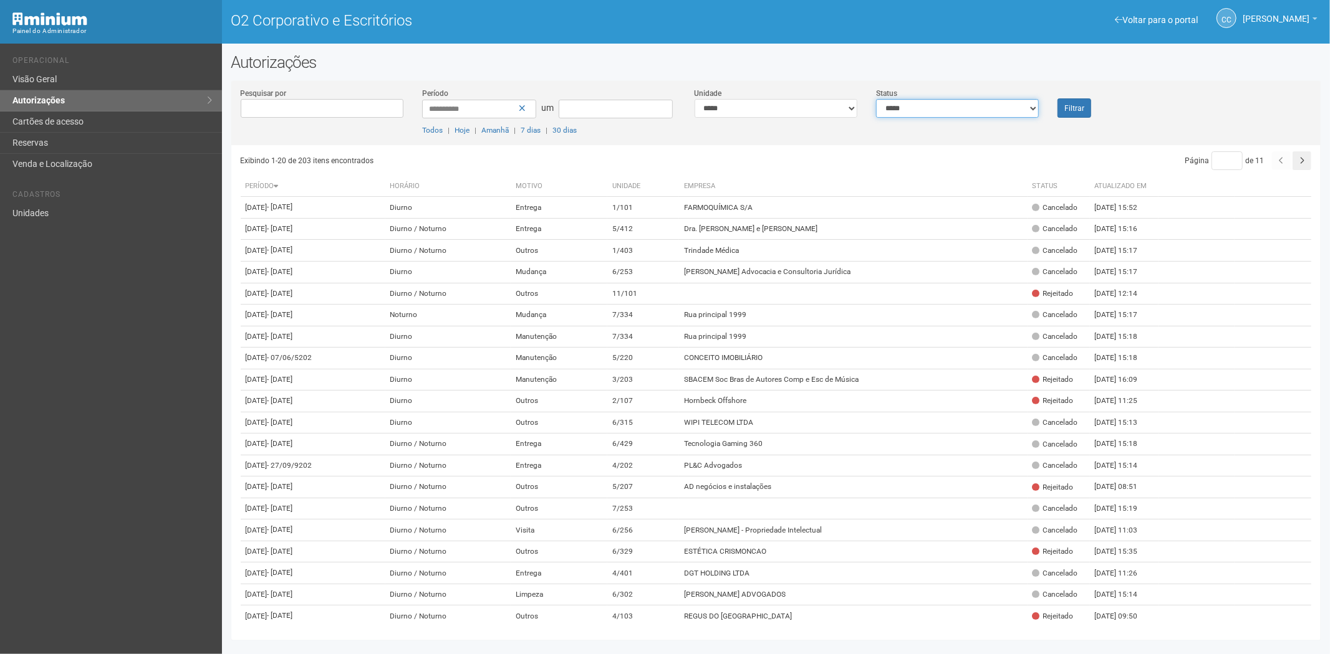
drag, startPoint x: 940, startPoint y: 107, endPoint x: 937, endPoint y: 116, distance: 9.1
click at [940, 107] on select "**********" at bounding box center [957, 108] width 163 height 19
select select "*"
click at [876, 99] on select "**********" at bounding box center [957, 108] width 163 height 19
drag, startPoint x: 1045, startPoint y: 111, endPoint x: 1070, endPoint y: 107, distance: 25.8
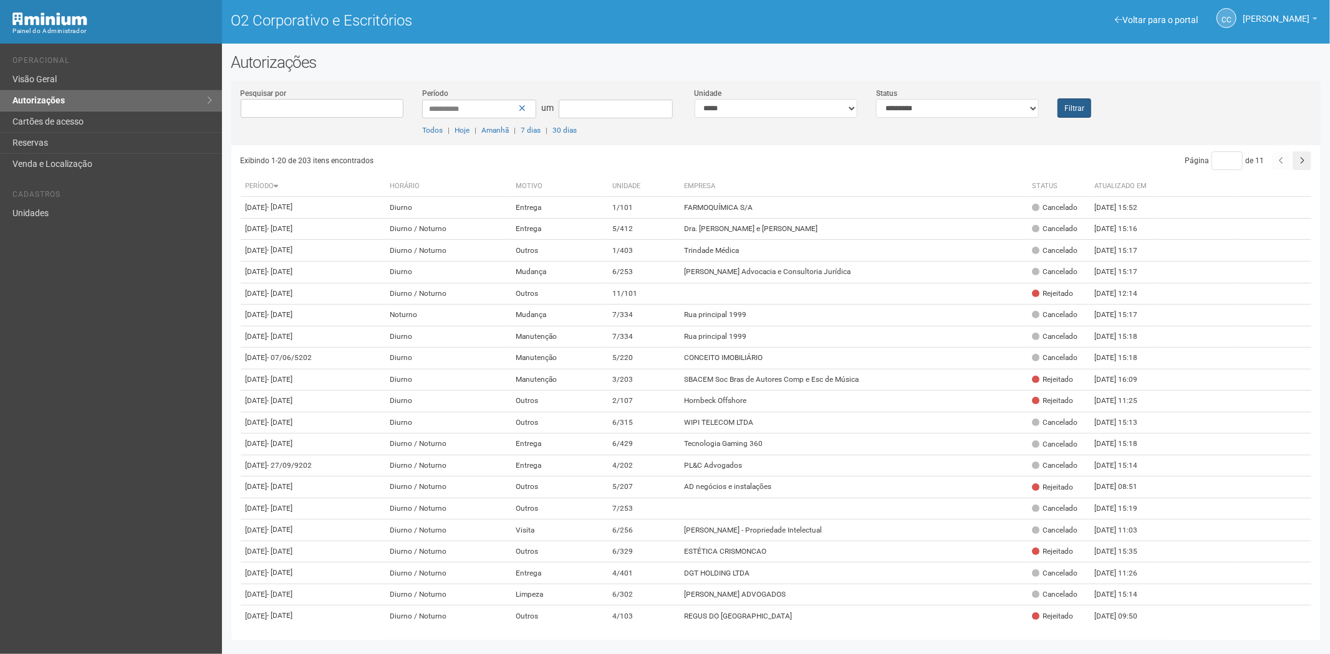
click at [1056, 111] on div "**********" at bounding box center [776, 116] width 1090 height 58
drag, startPoint x: 1070, startPoint y: 107, endPoint x: 1187, endPoint y: 287, distance: 214.6
click at [1071, 107] on font "Filtrar" at bounding box center [1074, 108] width 20 height 9
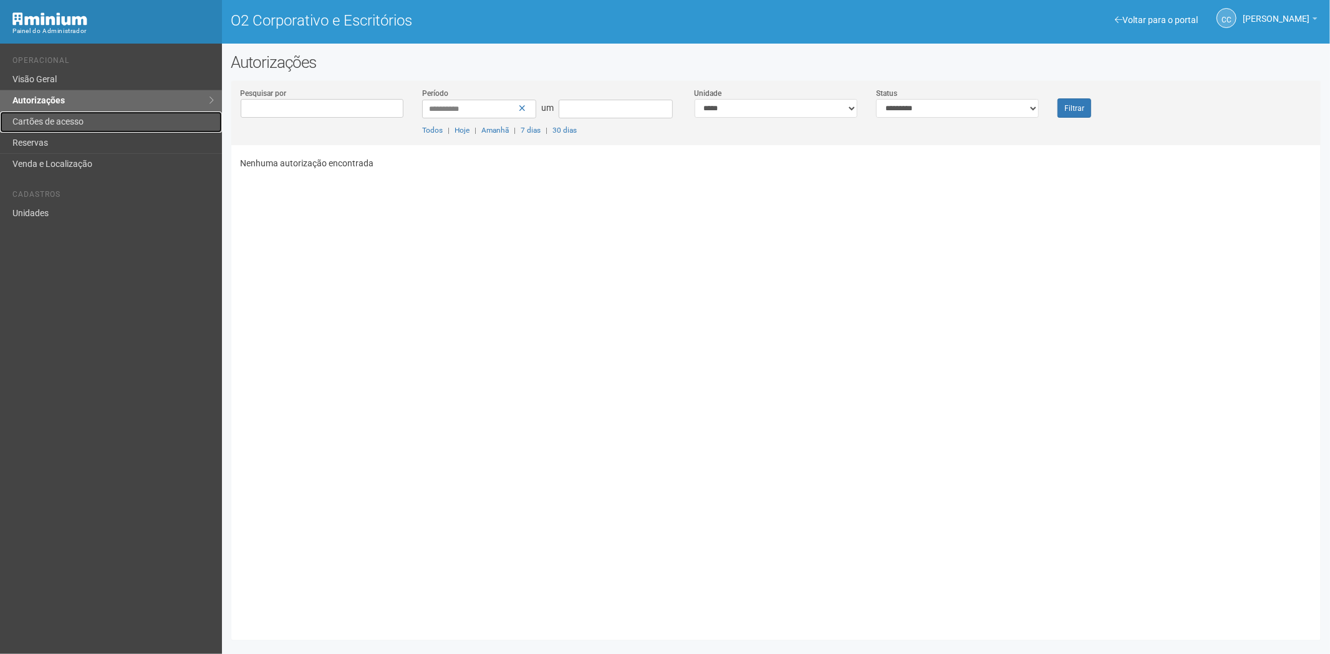
click at [90, 125] on link "Cartões de acesso" at bounding box center [111, 122] width 222 height 21
